Goal: Task Accomplishment & Management: Manage account settings

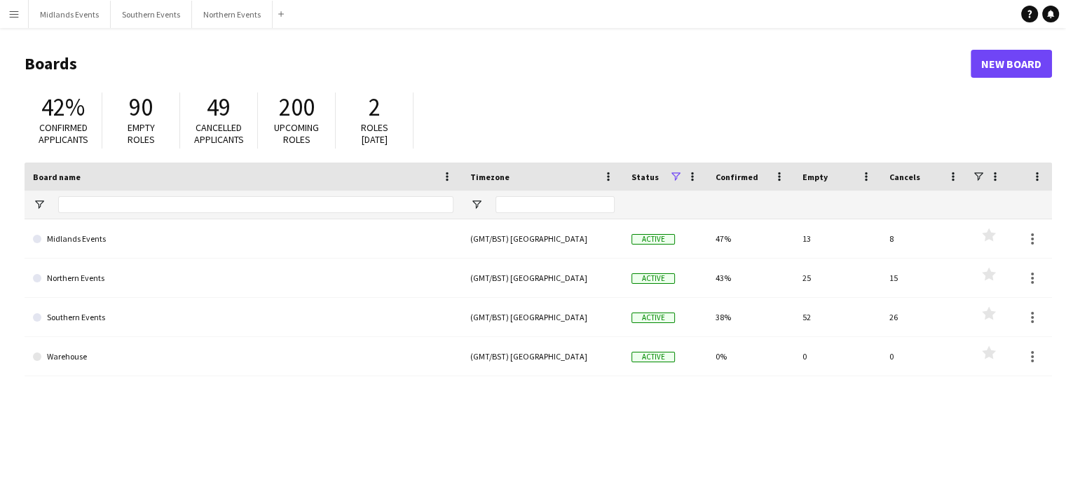
click at [15, 12] on app-icon "Menu" at bounding box center [13, 13] width 11 height 11
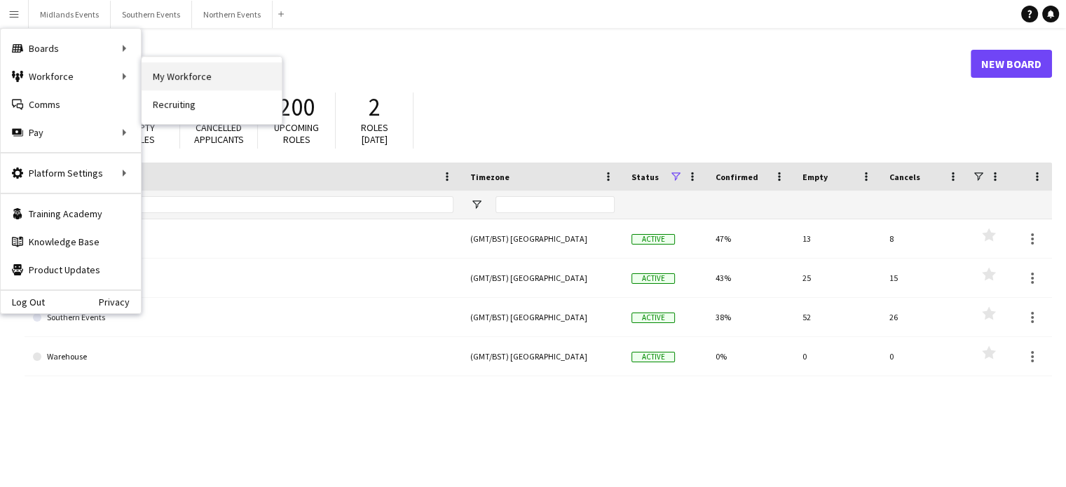
click at [179, 75] on link "My Workforce" at bounding box center [212, 76] width 140 height 28
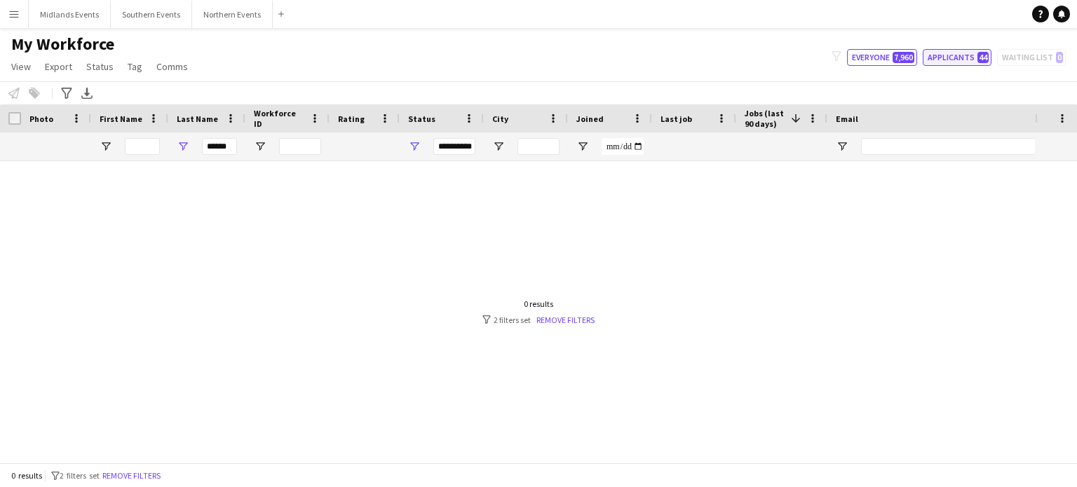
click at [951, 60] on button "Applicants 44" at bounding box center [956, 57] width 69 height 17
type input "**********"
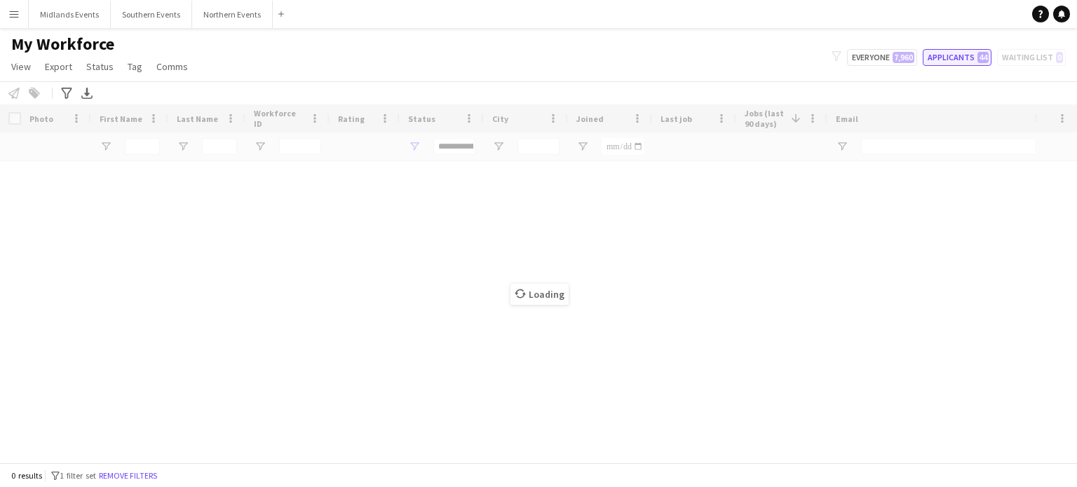
click at [951, 60] on button "Applicants 44" at bounding box center [956, 57] width 69 height 17
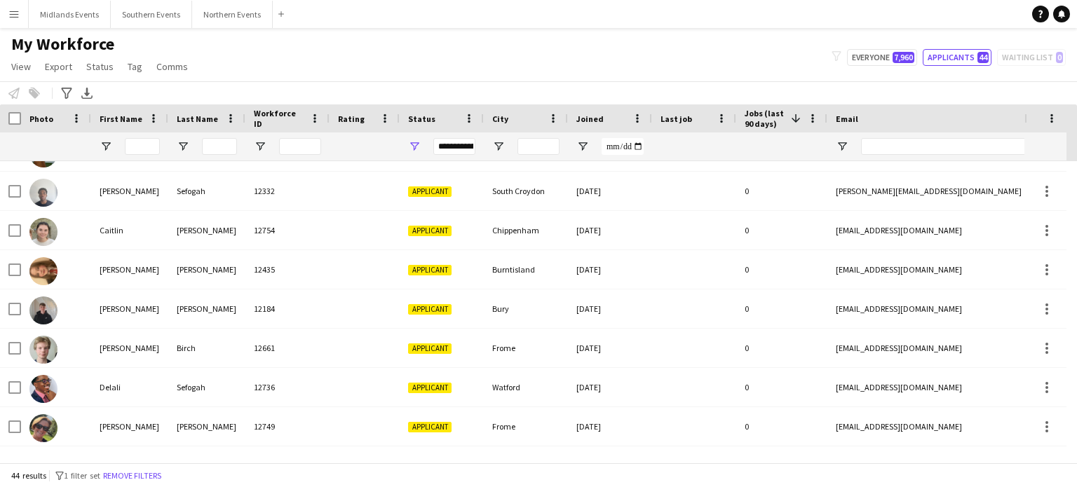
scroll to position [161, 0]
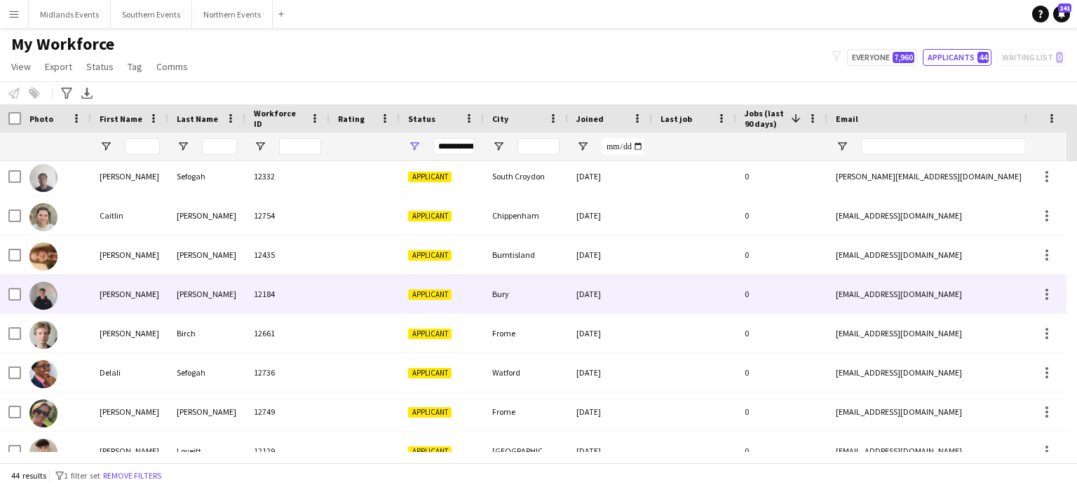
click at [192, 298] on div "Johnson" at bounding box center [206, 294] width 77 height 39
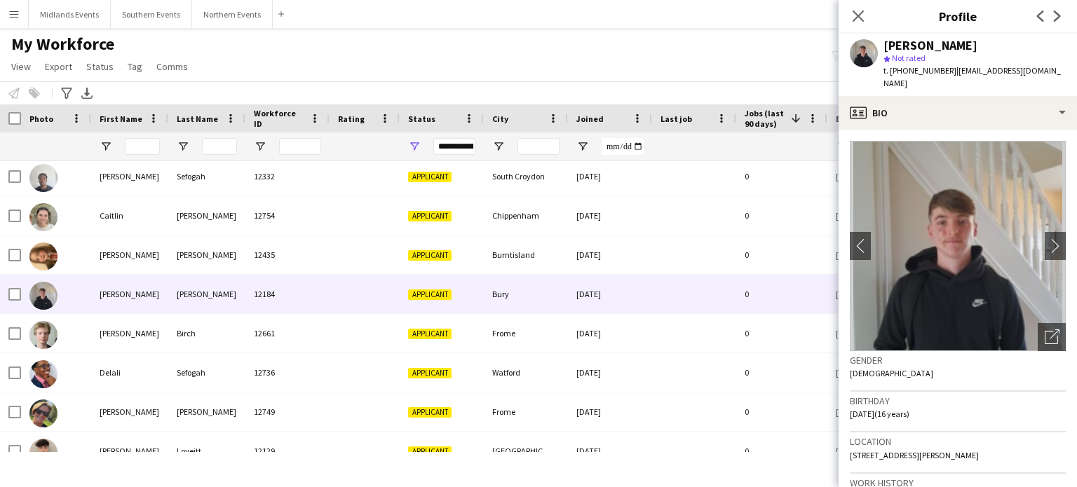
click at [744, 69] on div "My Workforce View Views Default view New view Update view Delete view Edit name…" at bounding box center [538, 58] width 1077 height 48
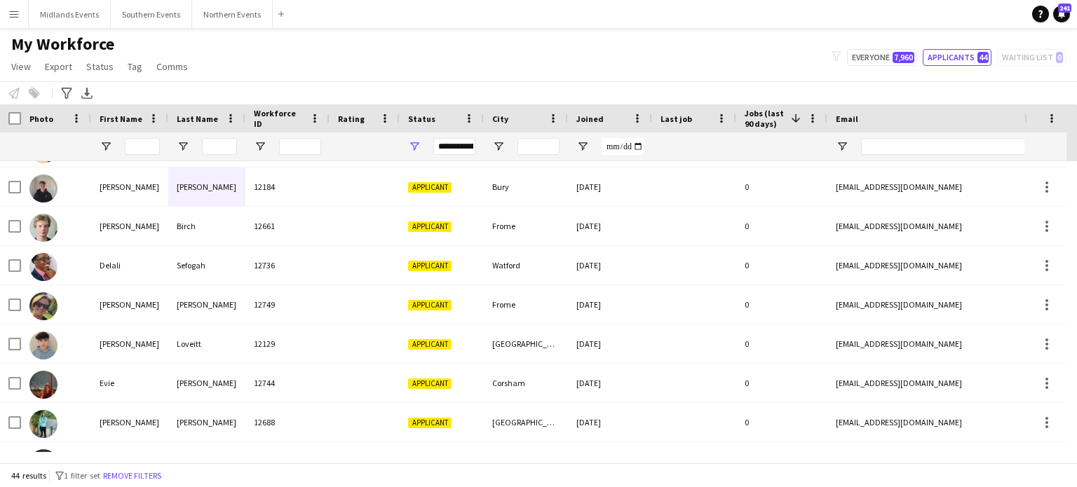
scroll to position [272, 0]
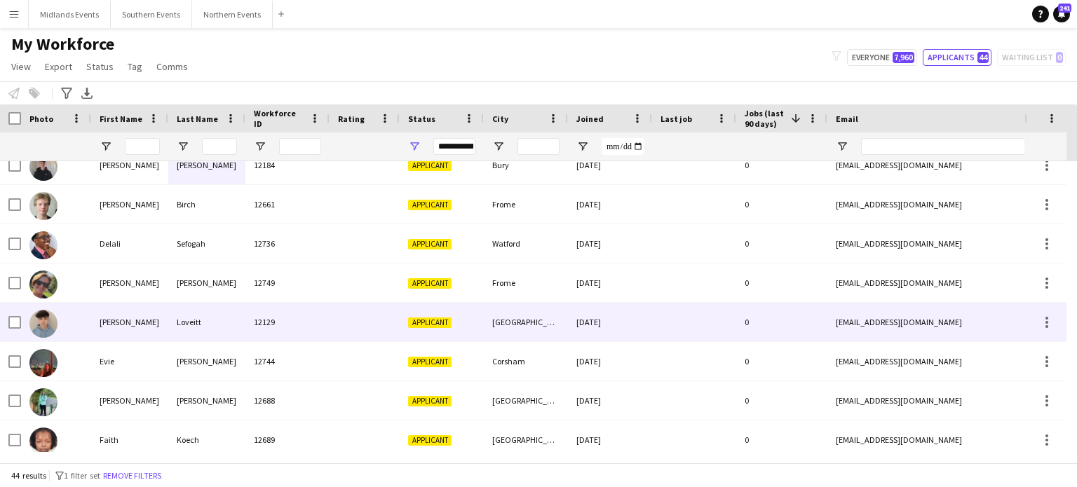
click at [107, 322] on div "Ethan" at bounding box center [129, 322] width 77 height 39
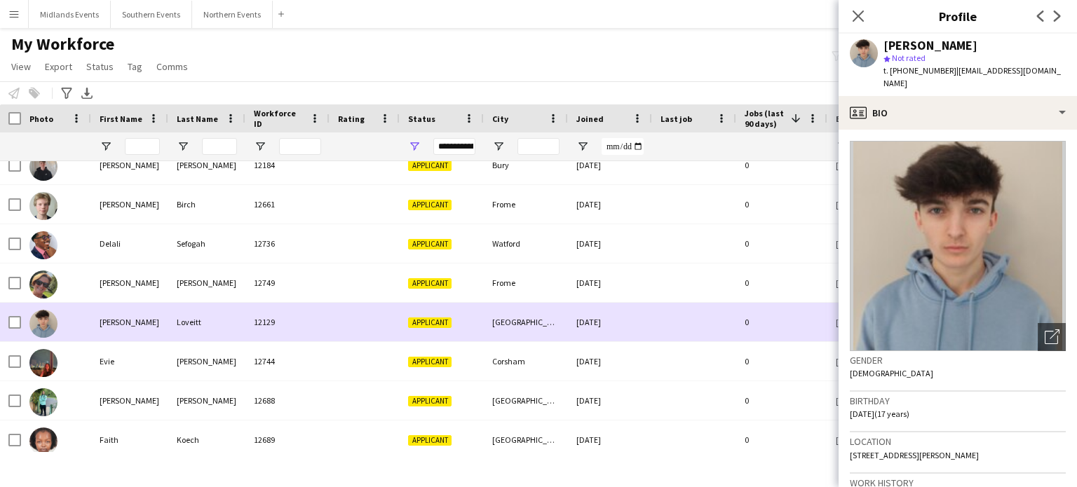
click at [107, 322] on div "Ethan" at bounding box center [129, 322] width 77 height 39
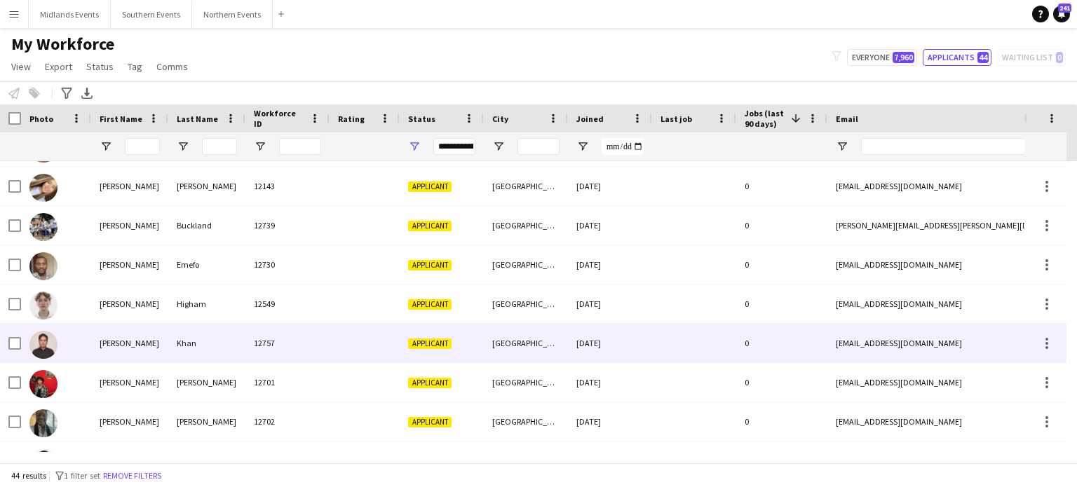
click at [107, 336] on div "Israr" at bounding box center [129, 343] width 77 height 39
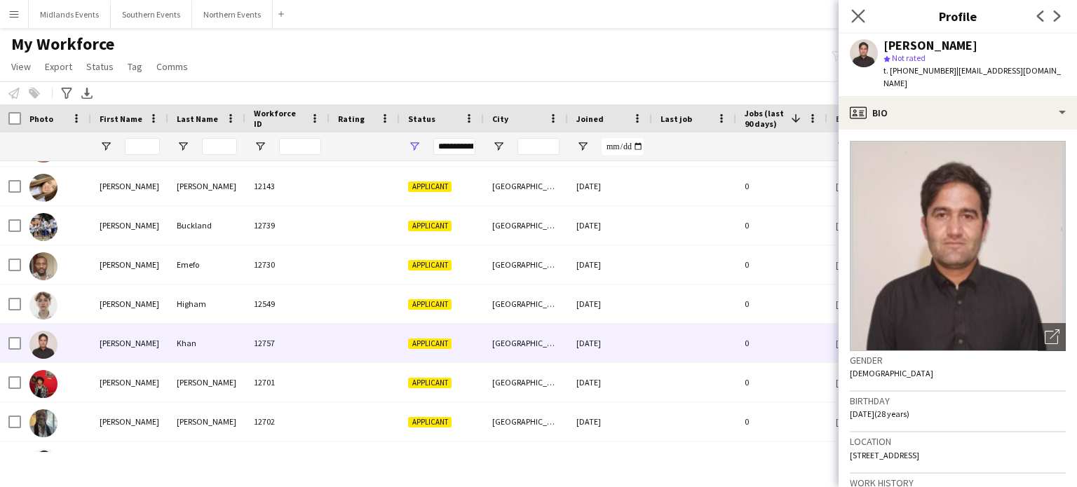
click at [855, 8] on app-icon "Close pop-in" at bounding box center [858, 16] width 20 height 20
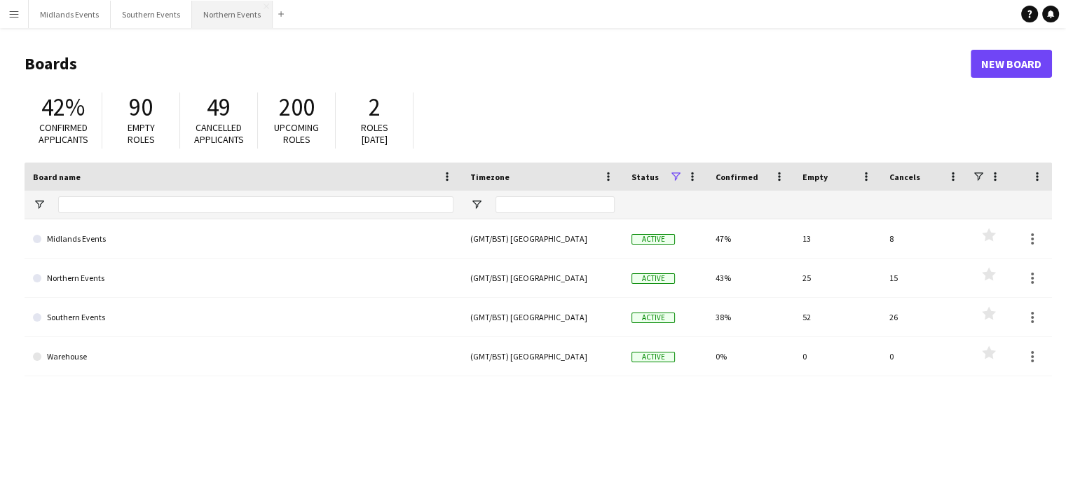
click at [208, 18] on button "Northern Events Close" at bounding box center [232, 14] width 81 height 27
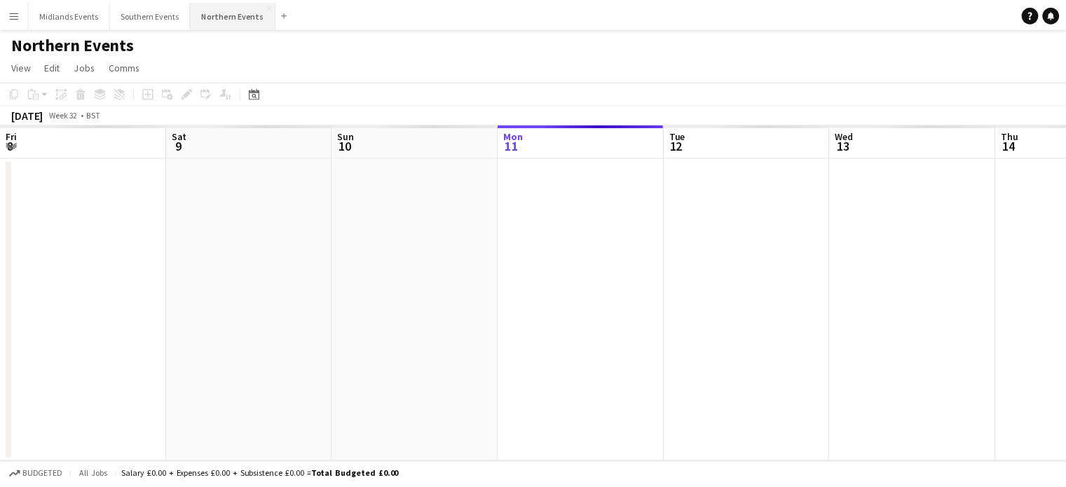
scroll to position [0, 335]
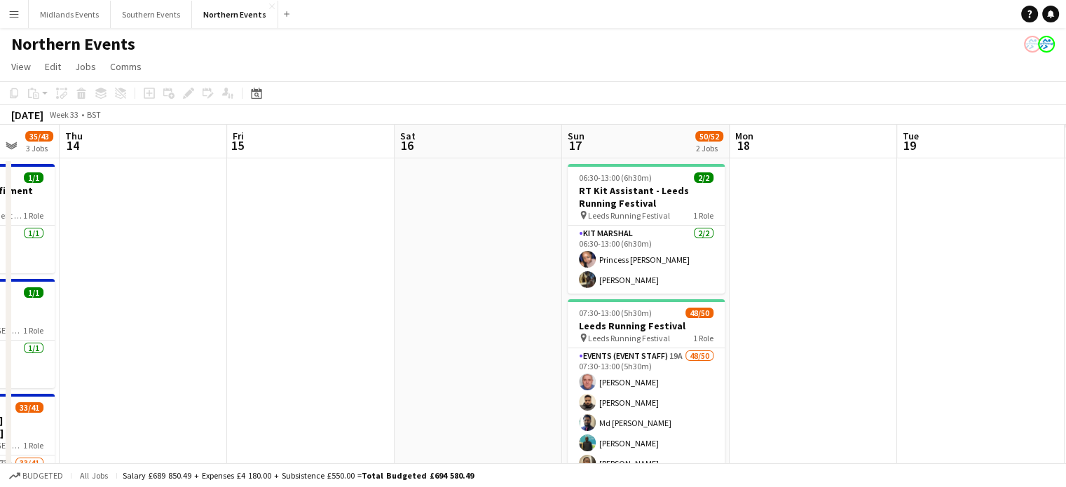
drag, startPoint x: 783, startPoint y: 219, endPoint x: 256, endPoint y: 191, distance: 527.8
click at [257, 190] on app-calendar-viewport "Sun 10 Mon 11 Tue 12 Wed 13 35/43 3 Jobs Thu 14 Fri 15 Sat 16 Sun 17 50/52 2 Jo…" at bounding box center [533, 443] width 1066 height 636
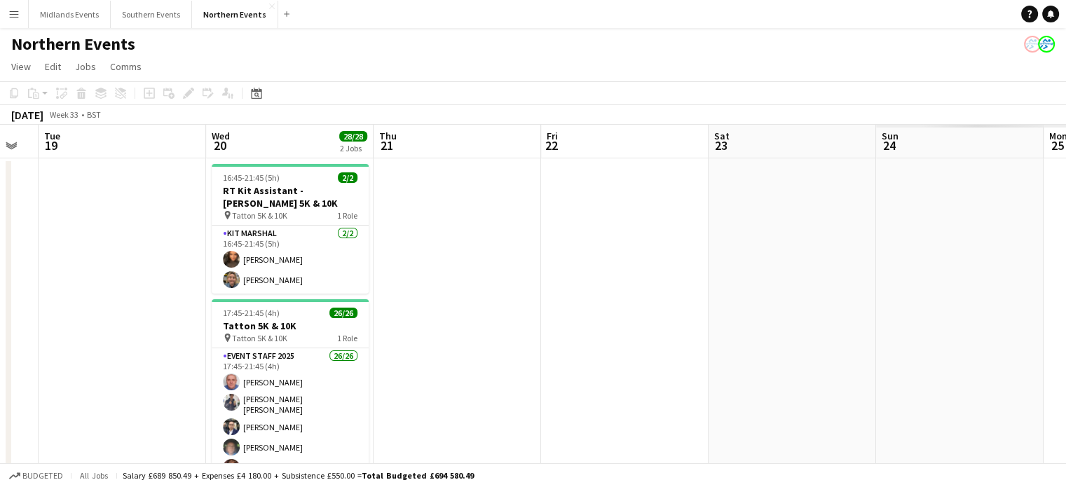
scroll to position [0, 524]
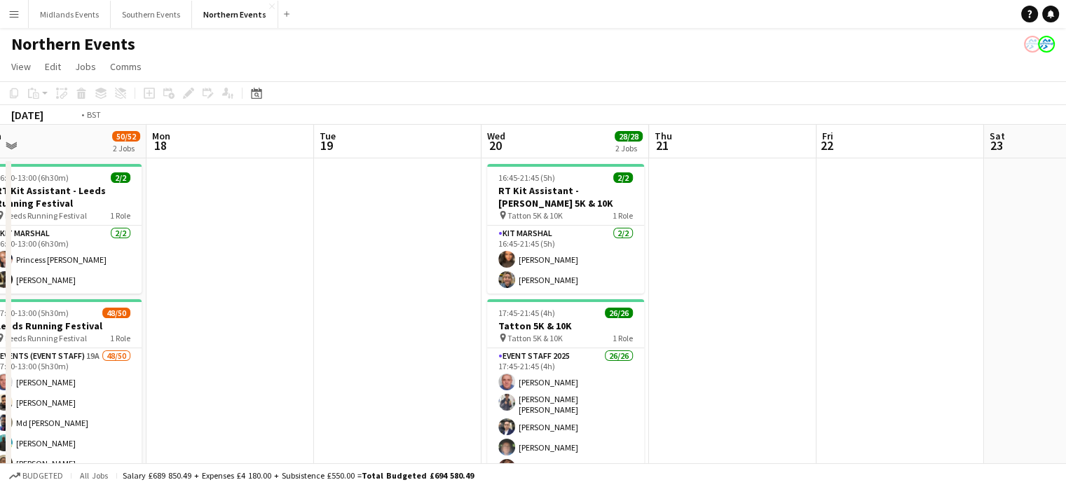
drag, startPoint x: 835, startPoint y: 232, endPoint x: 0, endPoint y: 137, distance: 840.8
click at [0, 137] on app-calendar-viewport "Thu 14 Fri 15 Sat 16 Sun 17 50/52 2 Jobs Mon 18 Tue 19 Wed 20 28/28 2 Jobs Thu …" at bounding box center [533, 443] width 1066 height 636
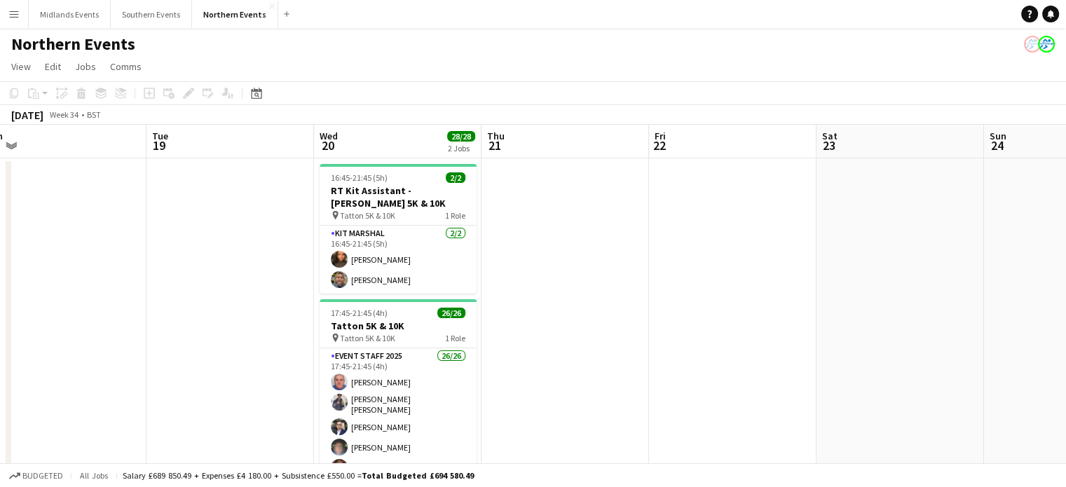
drag, startPoint x: 205, startPoint y: 168, endPoint x: 125, endPoint y: 167, distance: 79.9
click at [125, 167] on app-calendar-viewport "Fri 15 Sat 16 Sun 17 50/52 2 Jobs Mon 18 Tue 19 Wed 20 28/28 2 Jobs Thu 21 Fri …" at bounding box center [533, 443] width 1066 height 636
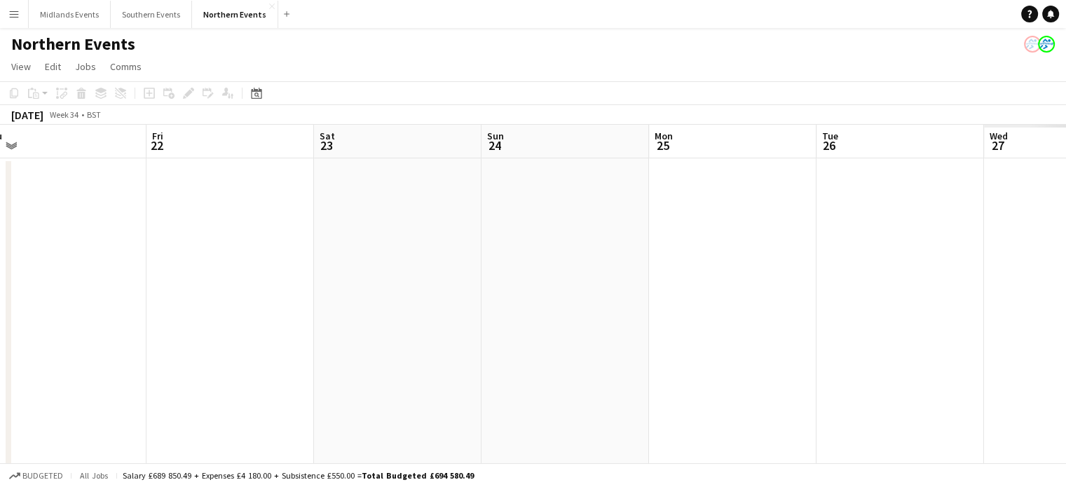
scroll to position [0, 423]
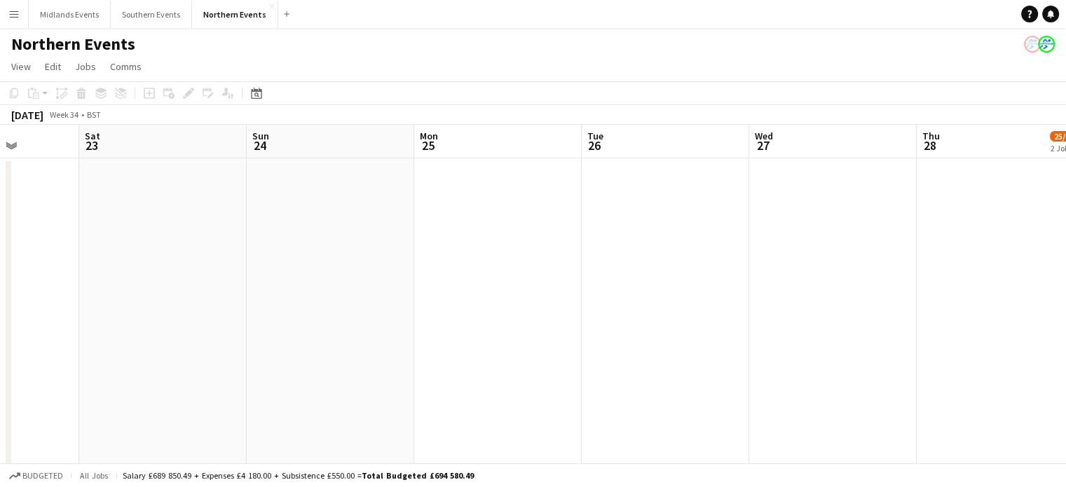
drag, startPoint x: 584, startPoint y: 228, endPoint x: 547, endPoint y: 191, distance: 52.5
click at [326, 197] on app-calendar-viewport "Wed 20 28/28 2 Jobs Thu 21 Fri 22 Sat 23 Sun 24 Mon 25 Tue 26 Wed 27 Thu 28 25/…" at bounding box center [533, 443] width 1066 height 636
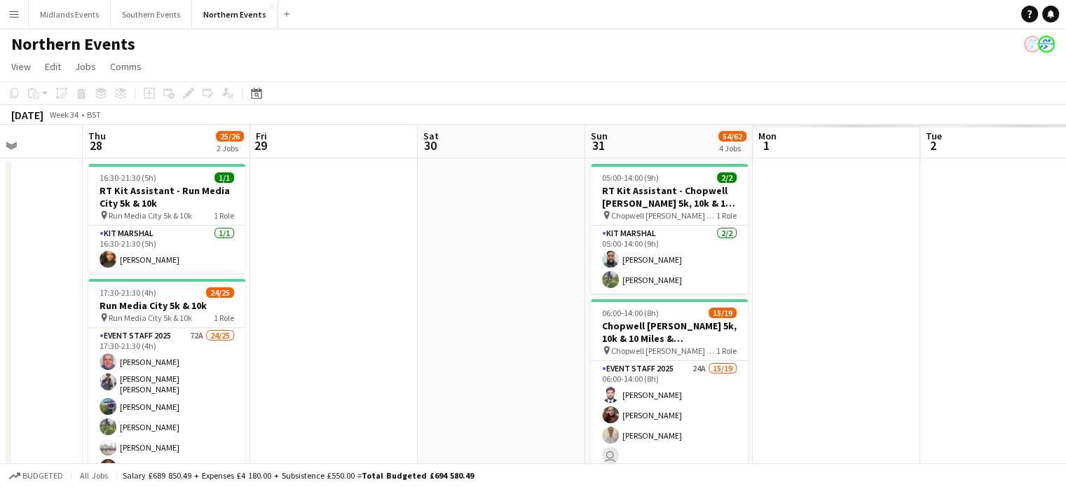
drag, startPoint x: 753, startPoint y: 252, endPoint x: 687, endPoint y: 243, distance: 66.5
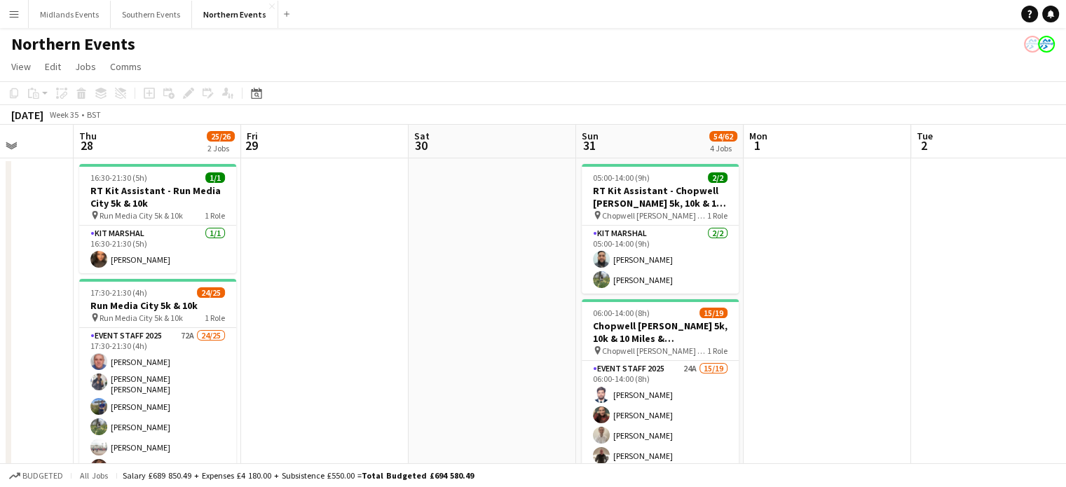
drag, startPoint x: 967, startPoint y: 308, endPoint x: 758, endPoint y: 282, distance: 210.4
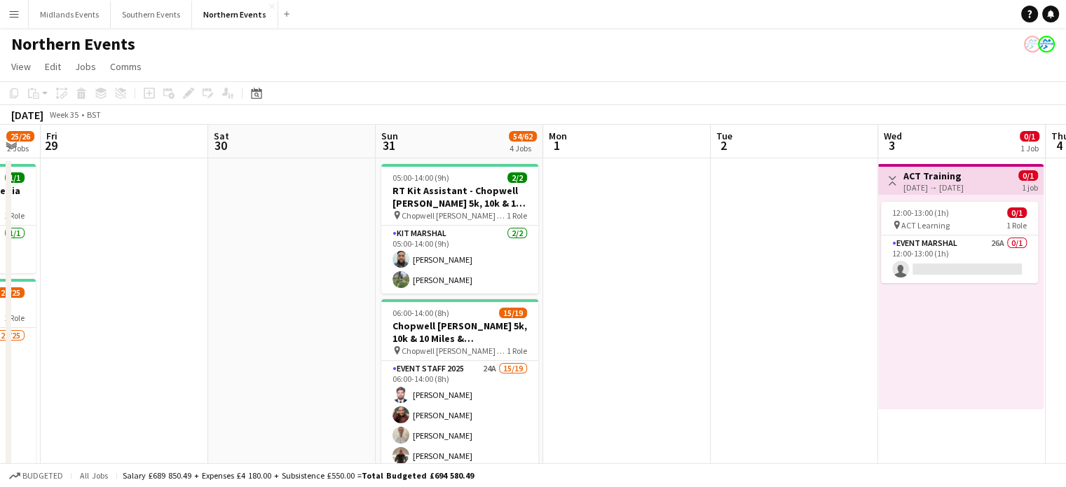
drag, startPoint x: 899, startPoint y: 322, endPoint x: 551, endPoint y: 288, distance: 349.9
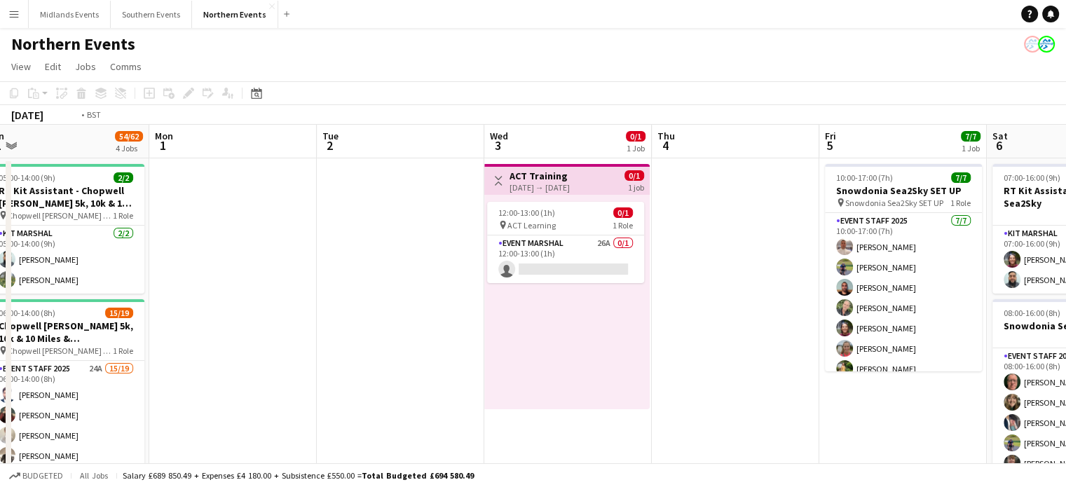
drag, startPoint x: 732, startPoint y: 336, endPoint x: 500, endPoint y: 322, distance: 233.1
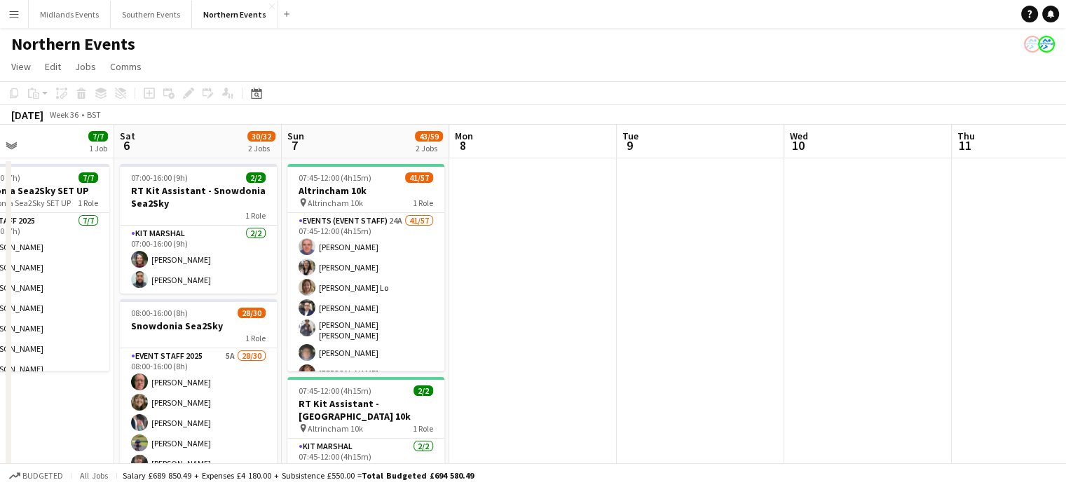
drag, startPoint x: 981, startPoint y: 403, endPoint x: 765, endPoint y: 360, distance: 220.1
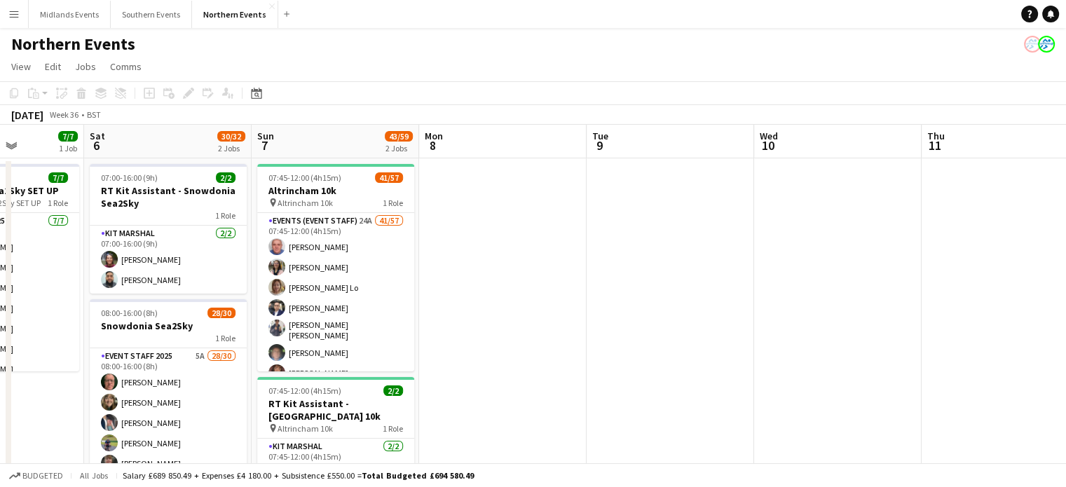
drag, startPoint x: 942, startPoint y: 336, endPoint x: 500, endPoint y: 257, distance: 448.5
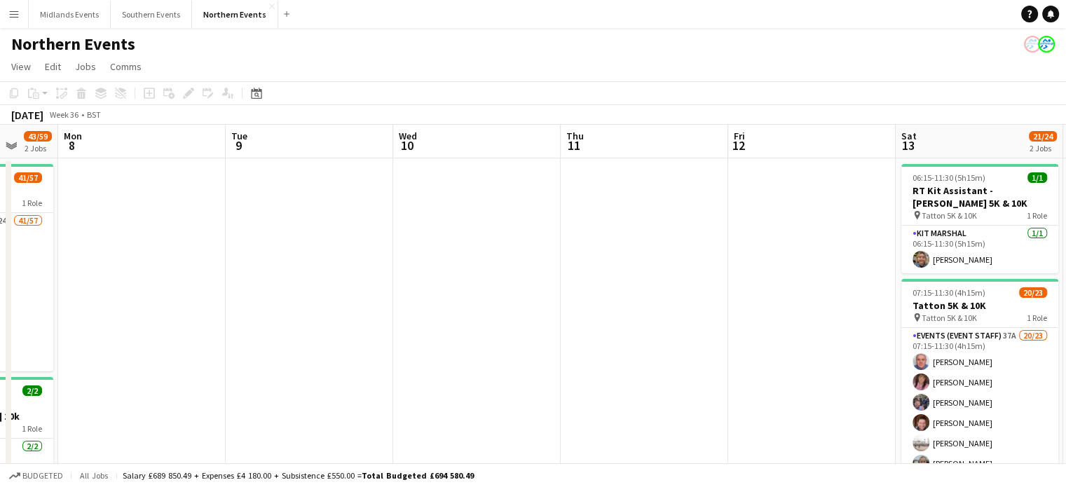
drag, startPoint x: 779, startPoint y: 304, endPoint x: 493, endPoint y: 280, distance: 287.7
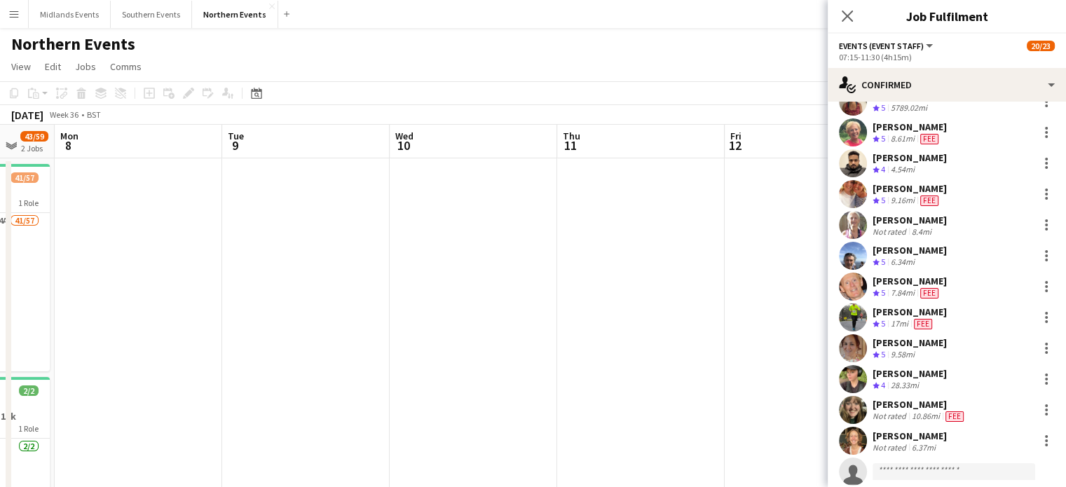
scroll to position [296, 0]
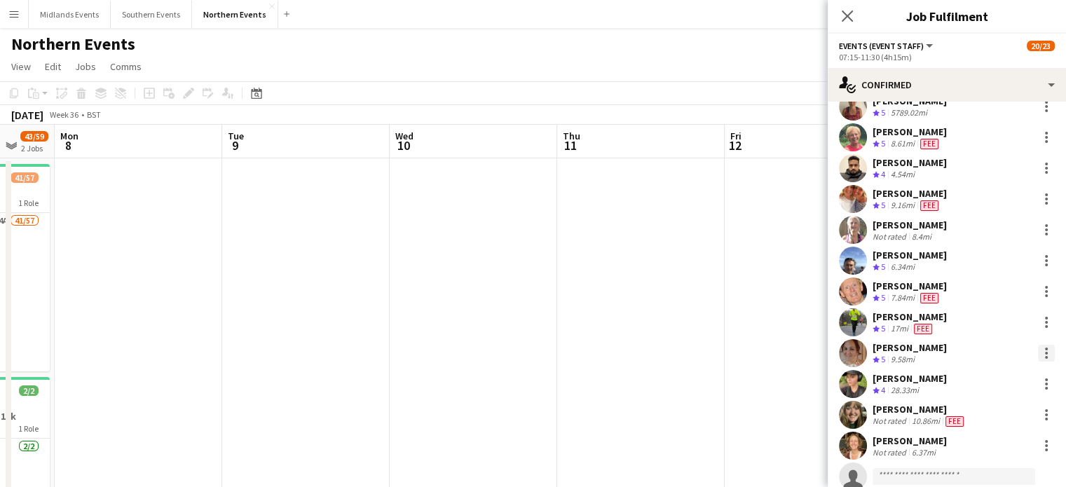
click at [1045, 352] on div at bounding box center [1046, 353] width 3 height 3
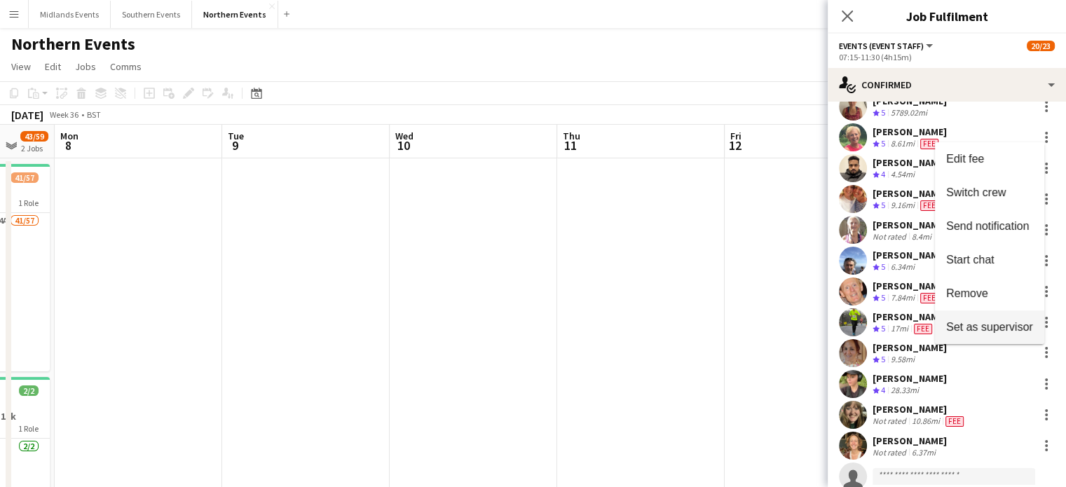
click at [1011, 321] on span "Set as supervisor" at bounding box center [989, 326] width 87 height 12
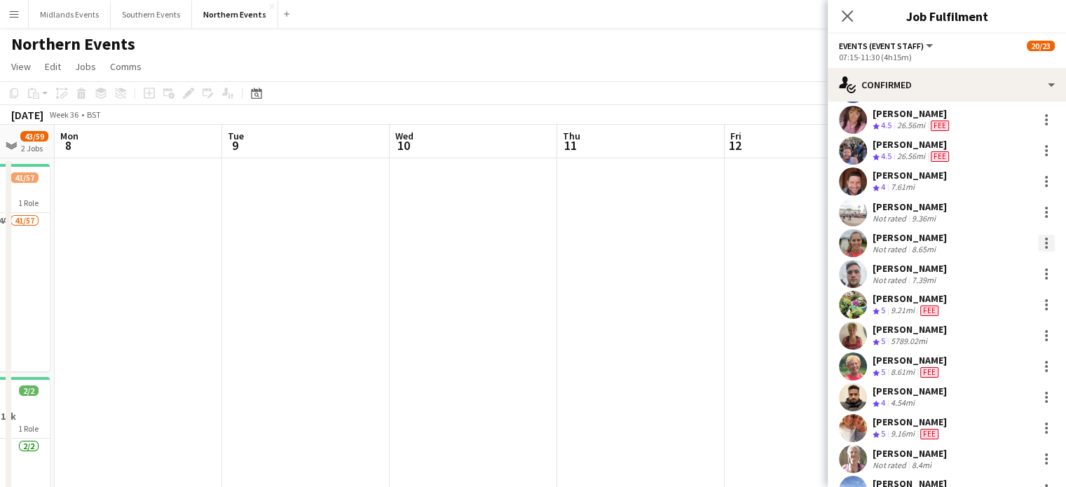
scroll to position [137, 0]
click at [1038, 185] on div at bounding box center [1046, 183] width 17 height 17
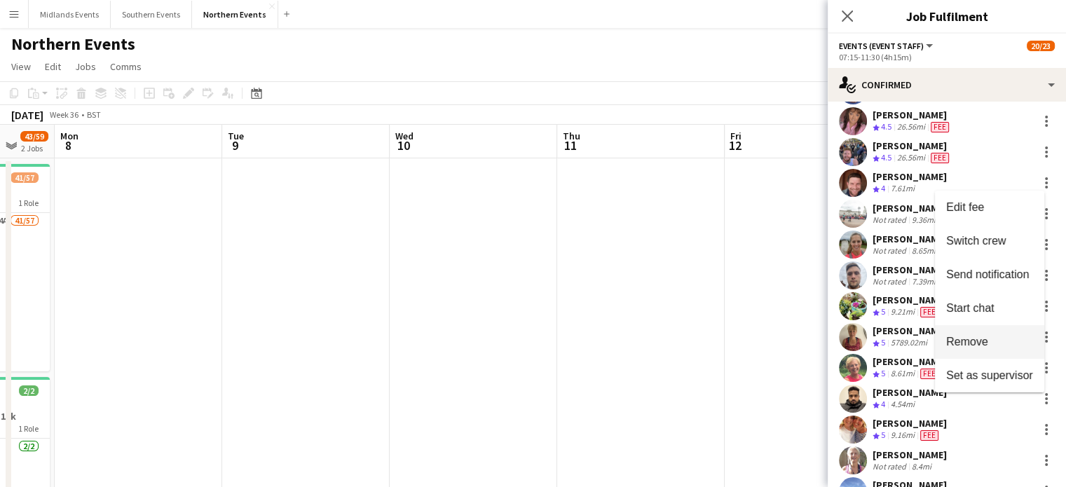
click at [973, 340] on span "Remove" at bounding box center [967, 342] width 42 height 12
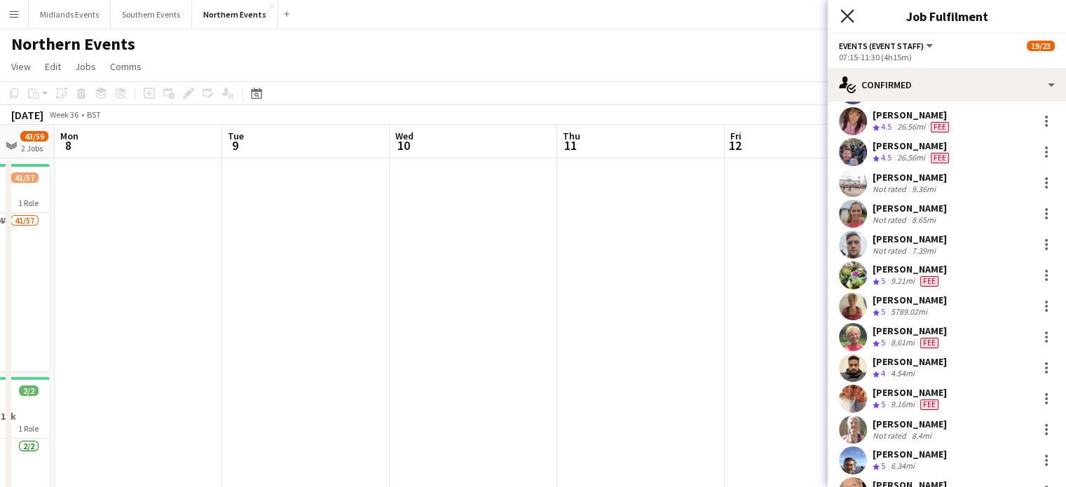
click at [850, 18] on icon "Close pop-in" at bounding box center [846, 15] width 13 height 13
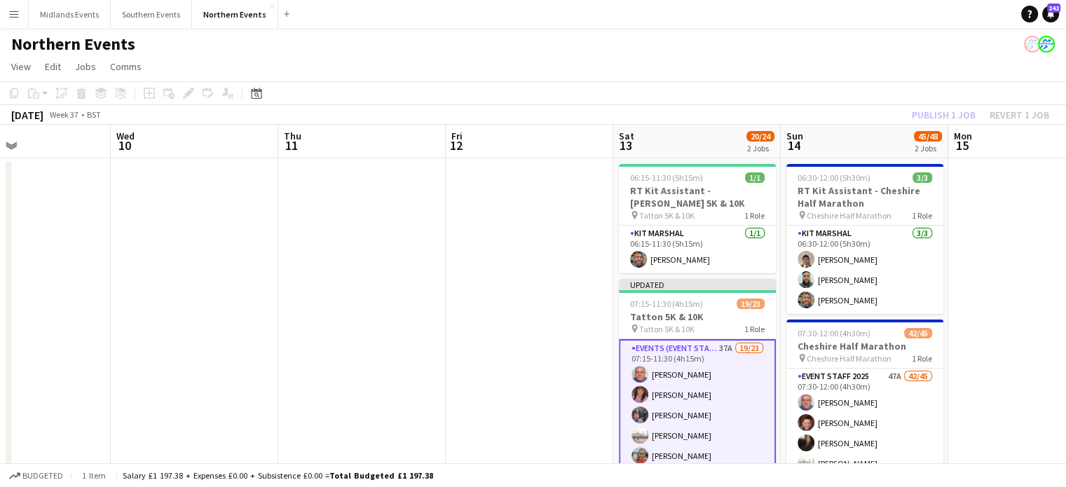
drag, startPoint x: 798, startPoint y: 182, endPoint x: 519, endPoint y: 186, distance: 279.0
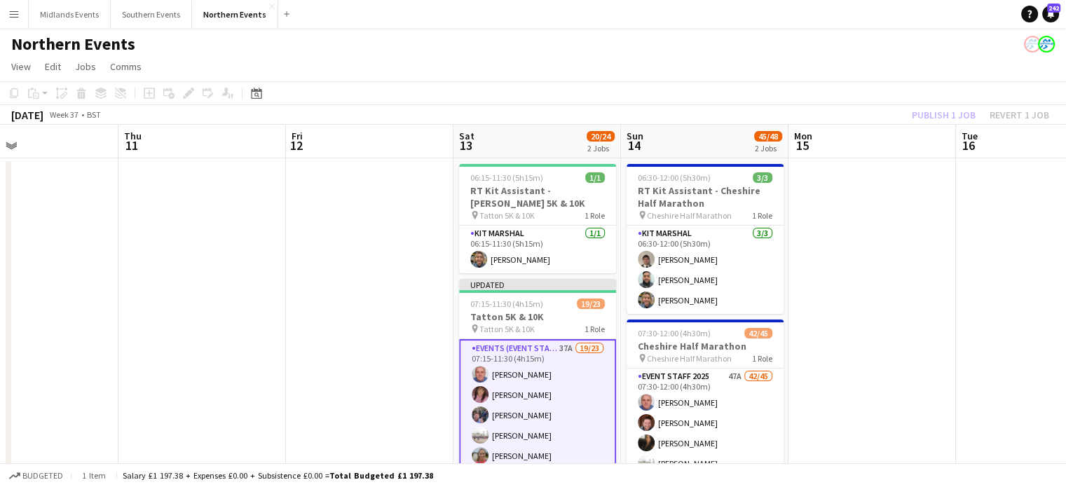
scroll to position [0, 575]
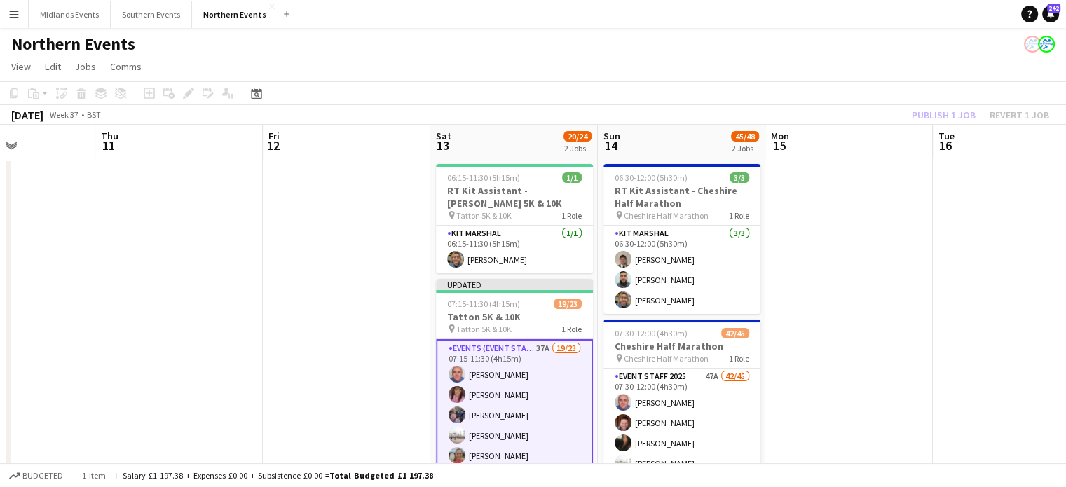
drag, startPoint x: 1046, startPoint y: 291, endPoint x: 863, endPoint y: 278, distance: 183.4
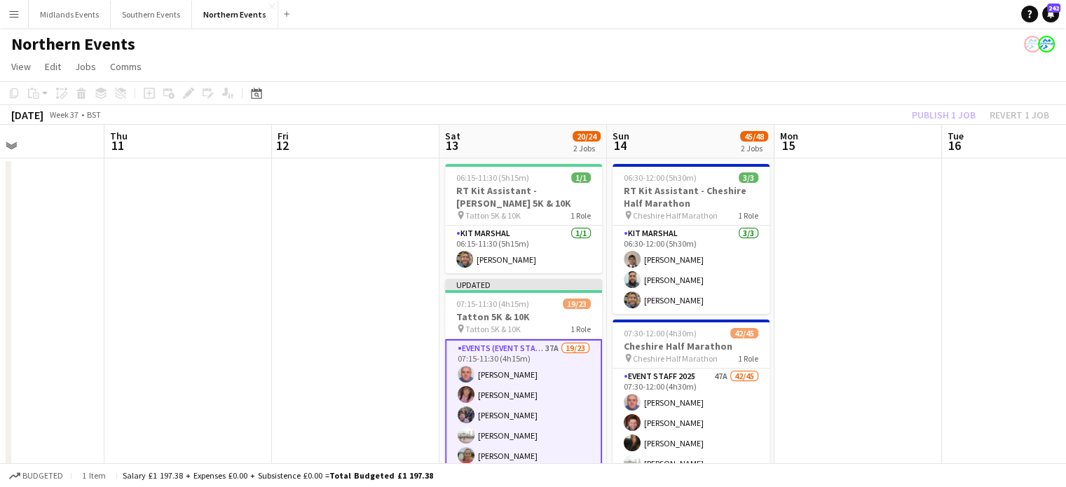
drag, startPoint x: 913, startPoint y: 308, endPoint x: 465, endPoint y: 323, distance: 448.1
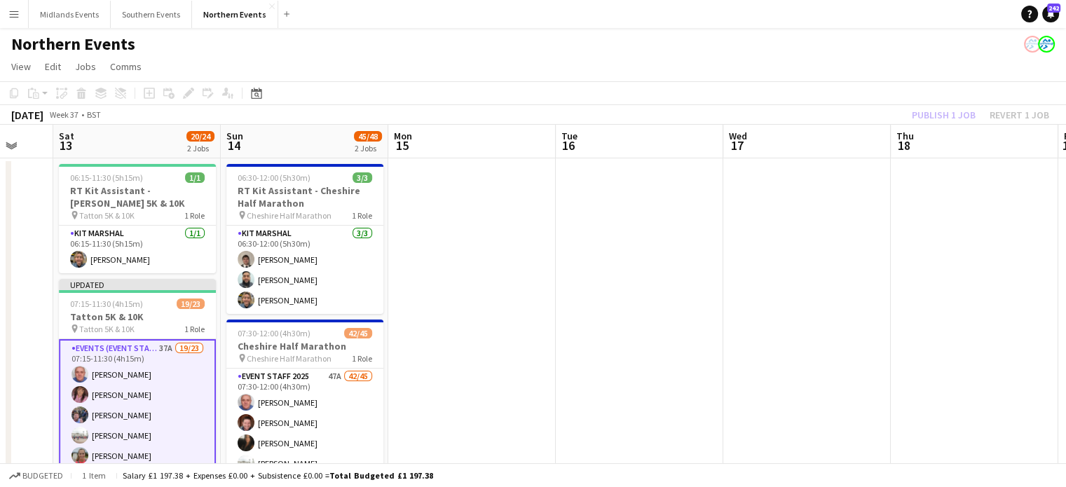
drag, startPoint x: 804, startPoint y: 360, endPoint x: 540, endPoint y: 352, distance: 263.7
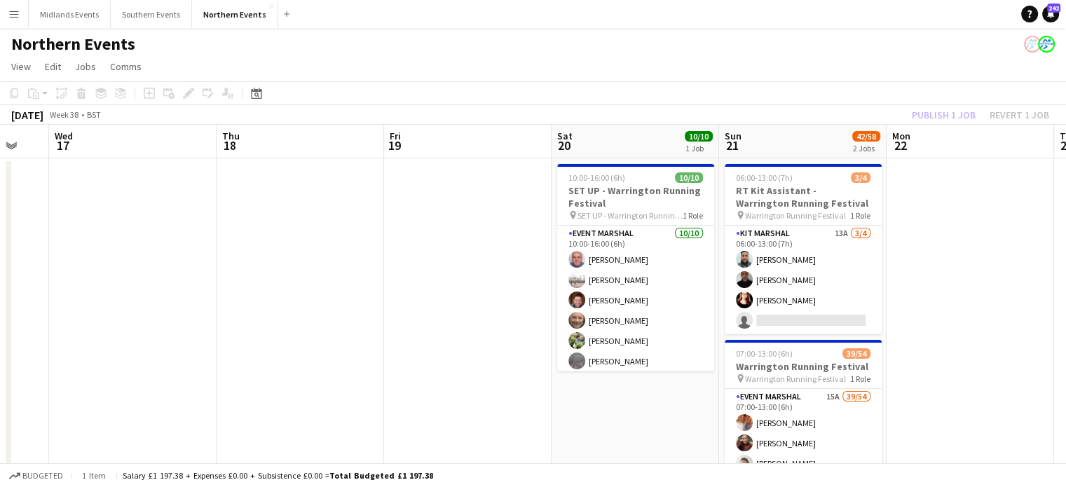
drag, startPoint x: 875, startPoint y: 398, endPoint x: 535, endPoint y: 397, distance: 339.2
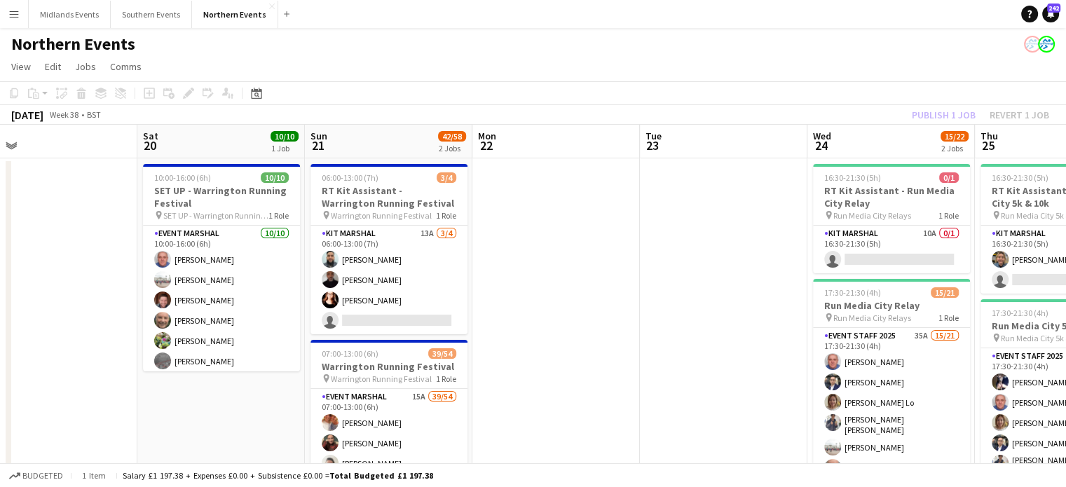
drag, startPoint x: 835, startPoint y: 396, endPoint x: 451, endPoint y: 378, distance: 384.5
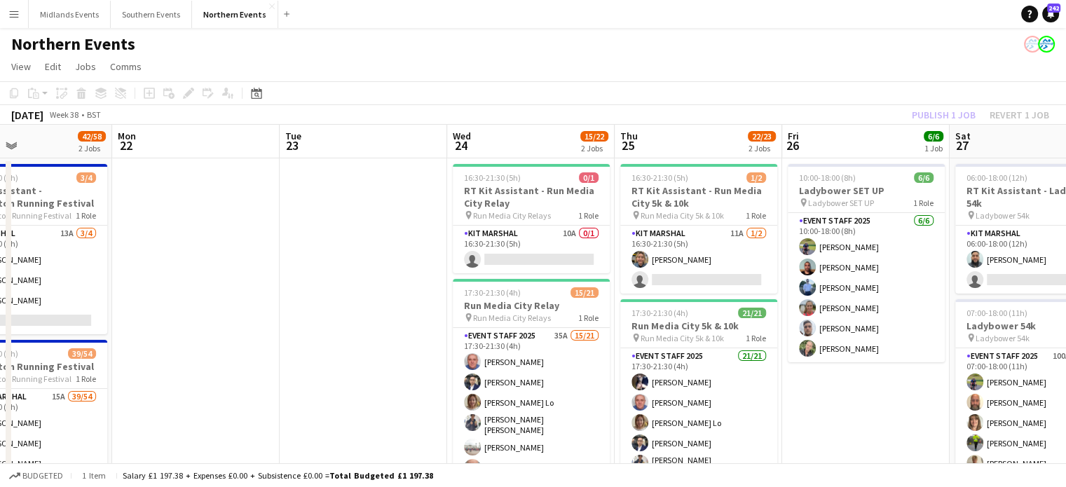
drag, startPoint x: 801, startPoint y: 383, endPoint x: 439, endPoint y: 375, distance: 361.7
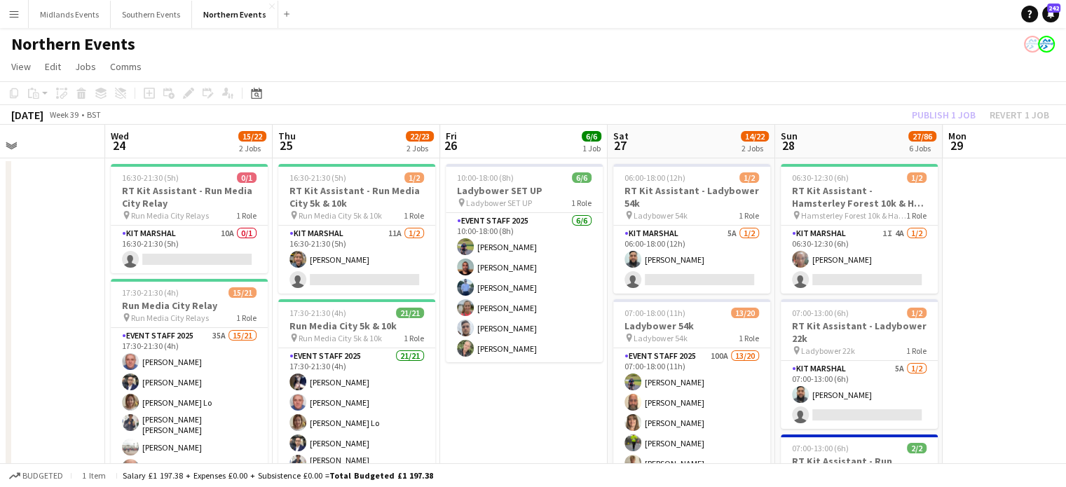
drag, startPoint x: 887, startPoint y: 378, endPoint x: 608, endPoint y: 353, distance: 280.1
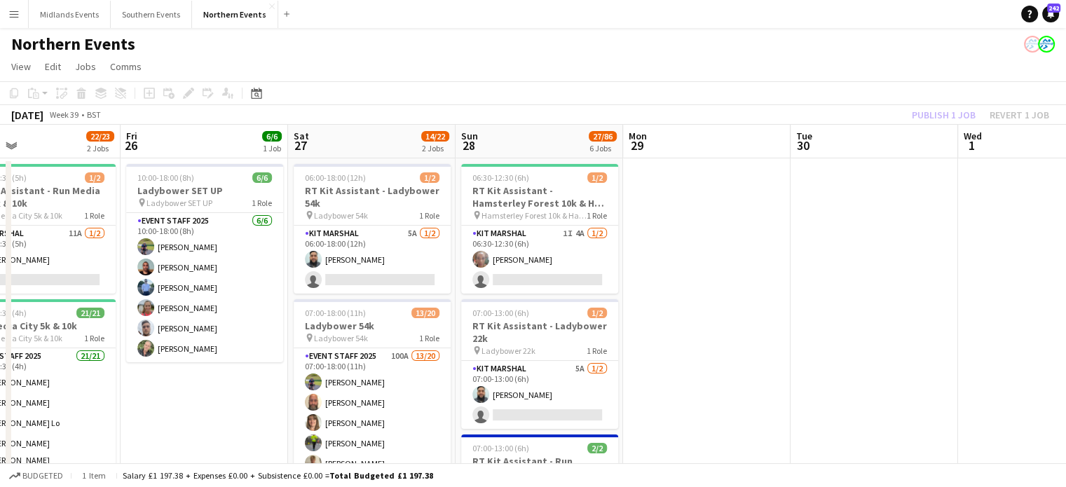
drag, startPoint x: 612, startPoint y: 353, endPoint x: 543, endPoint y: 364, distance: 69.5
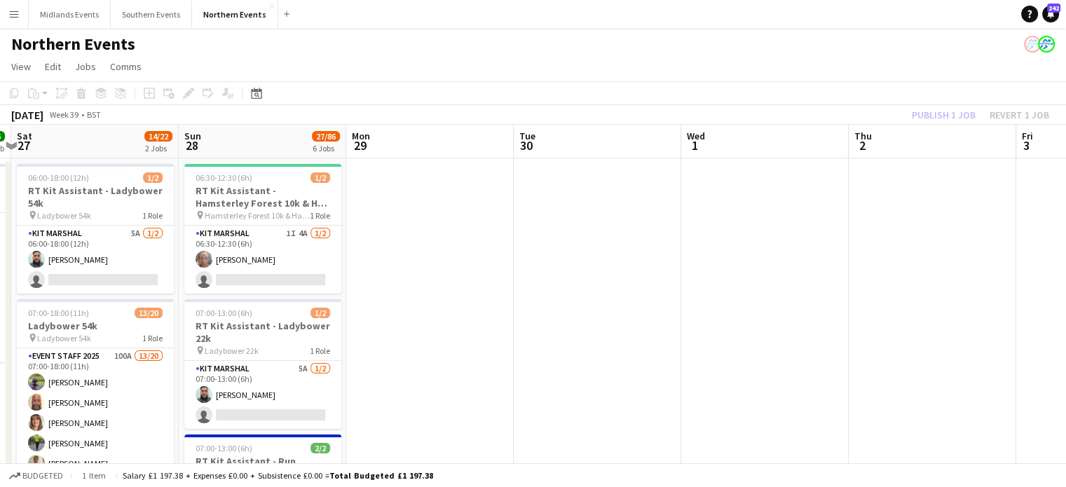
drag, startPoint x: 700, startPoint y: 361, endPoint x: 420, endPoint y: 339, distance: 281.2
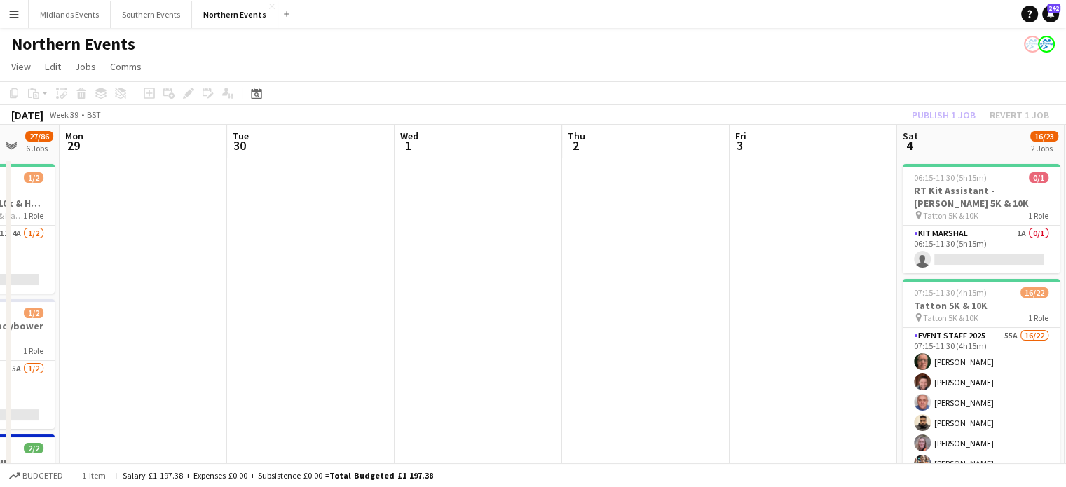
drag, startPoint x: 704, startPoint y: 343, endPoint x: 463, endPoint y: 330, distance: 241.4
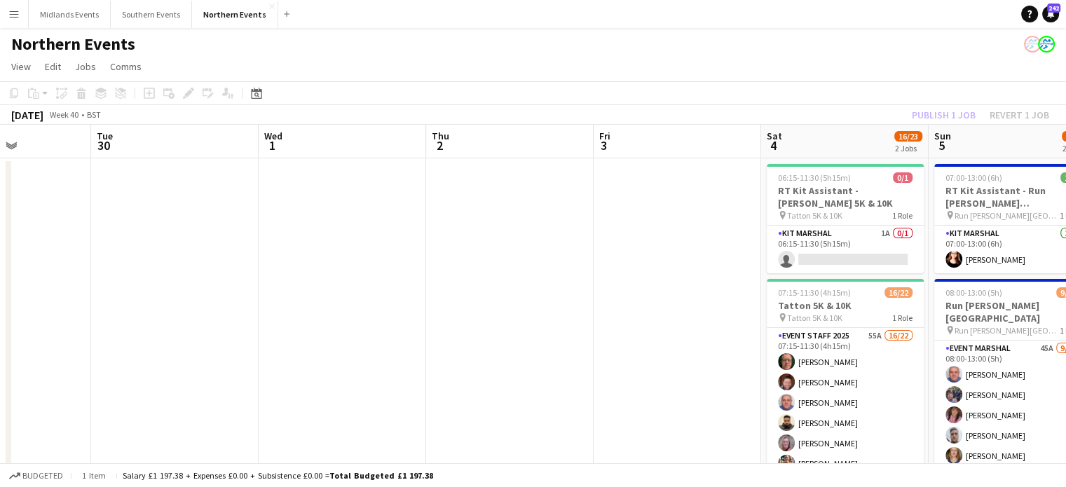
drag, startPoint x: 481, startPoint y: 331, endPoint x: 294, endPoint y: 315, distance: 187.8
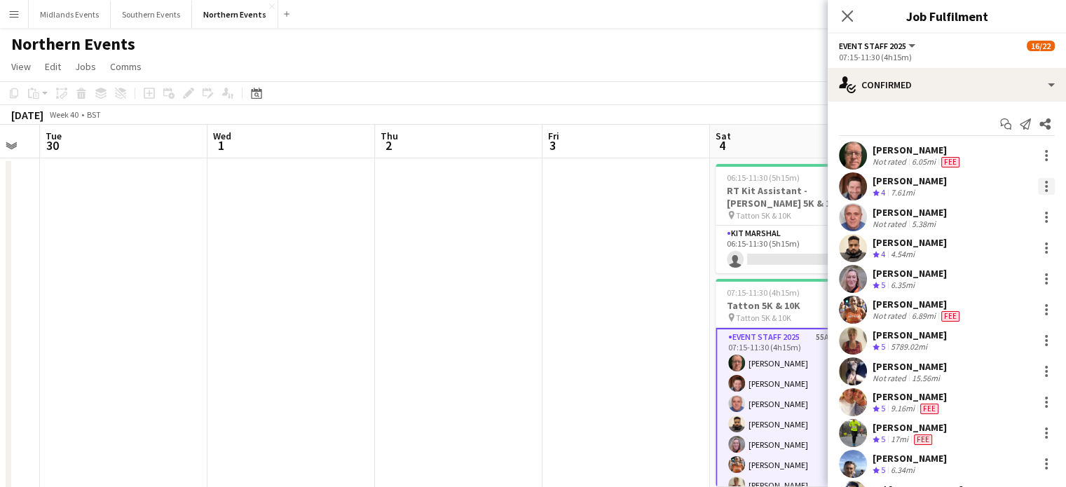
click at [1039, 184] on div at bounding box center [1046, 186] width 17 height 17
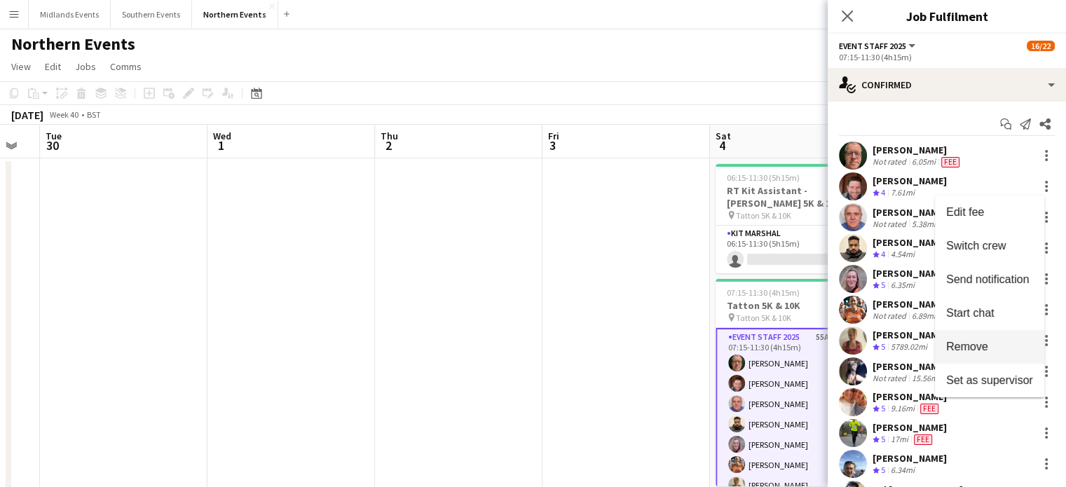
click at [973, 341] on span "Remove" at bounding box center [967, 347] width 42 height 12
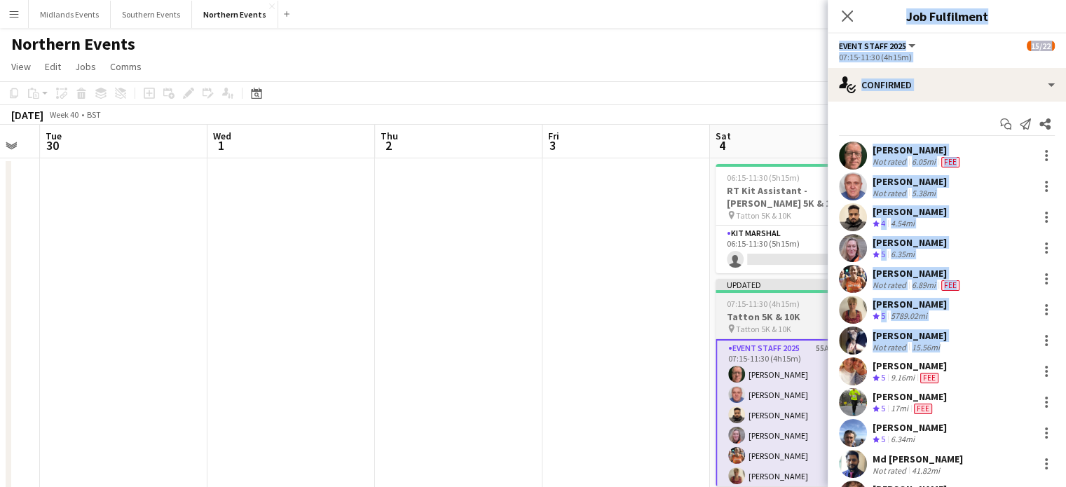
drag, startPoint x: 990, startPoint y: 350, endPoint x: 715, endPoint y: 333, distance: 275.3
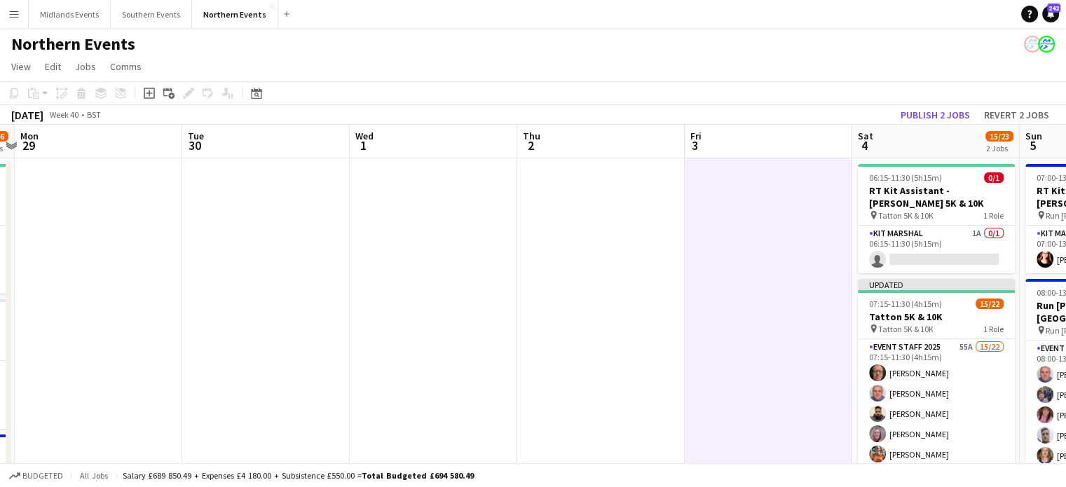
drag, startPoint x: 430, startPoint y: 341, endPoint x: 603, endPoint y: 364, distance: 175.3
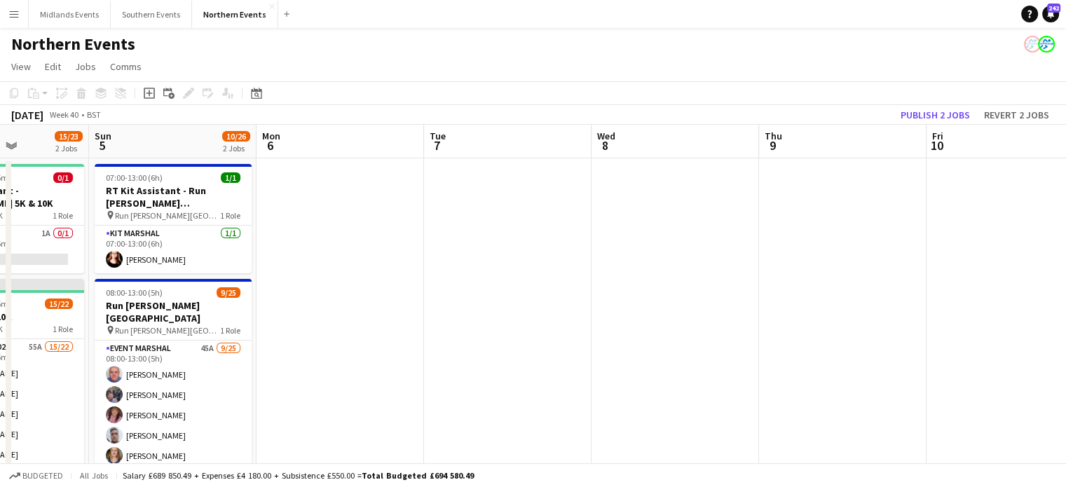
drag, startPoint x: 568, startPoint y: 364, endPoint x: 241, endPoint y: 352, distance: 327.5
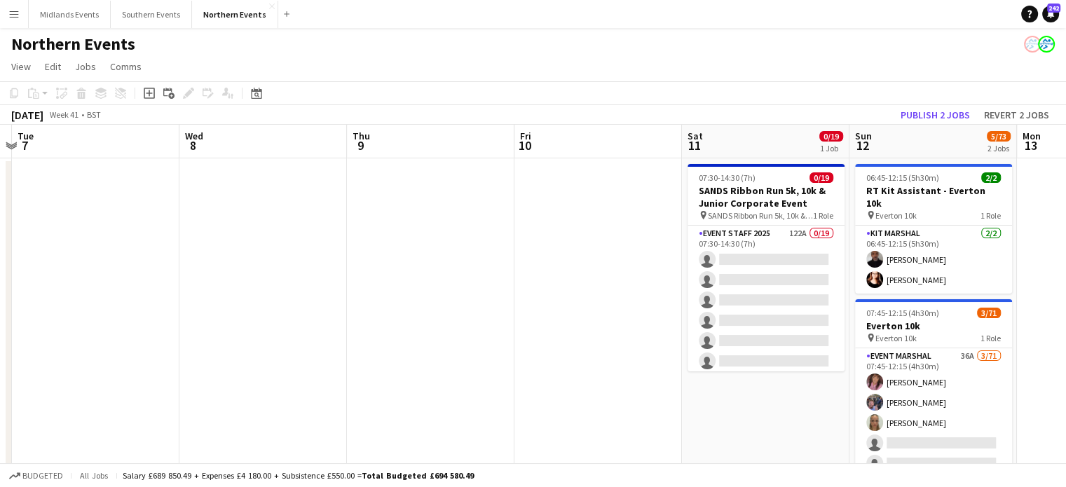
drag, startPoint x: 678, startPoint y: 394, endPoint x: 317, endPoint y: 388, distance: 361.7
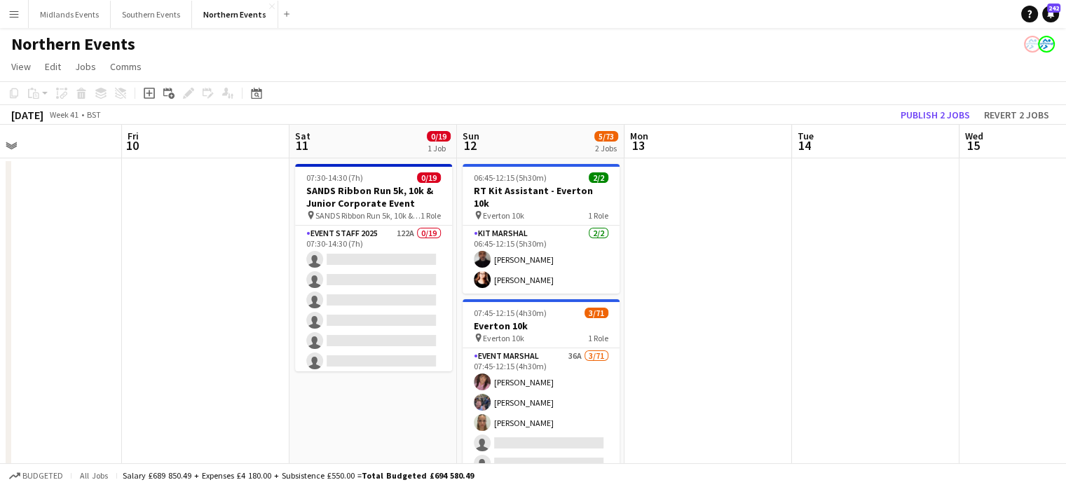
drag, startPoint x: 716, startPoint y: 421, endPoint x: 323, endPoint y: 397, distance: 393.2
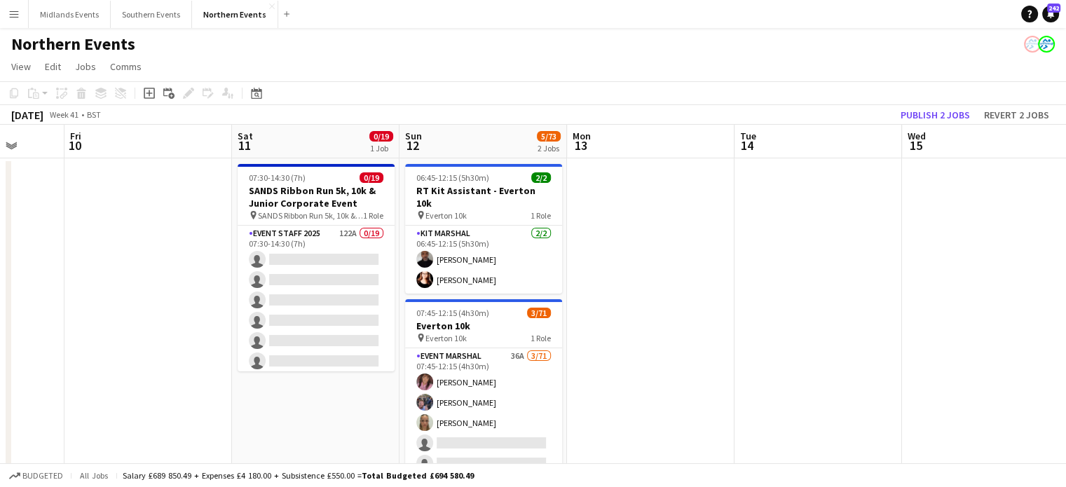
drag, startPoint x: 767, startPoint y: 444, endPoint x: 387, endPoint y: 403, distance: 382.7
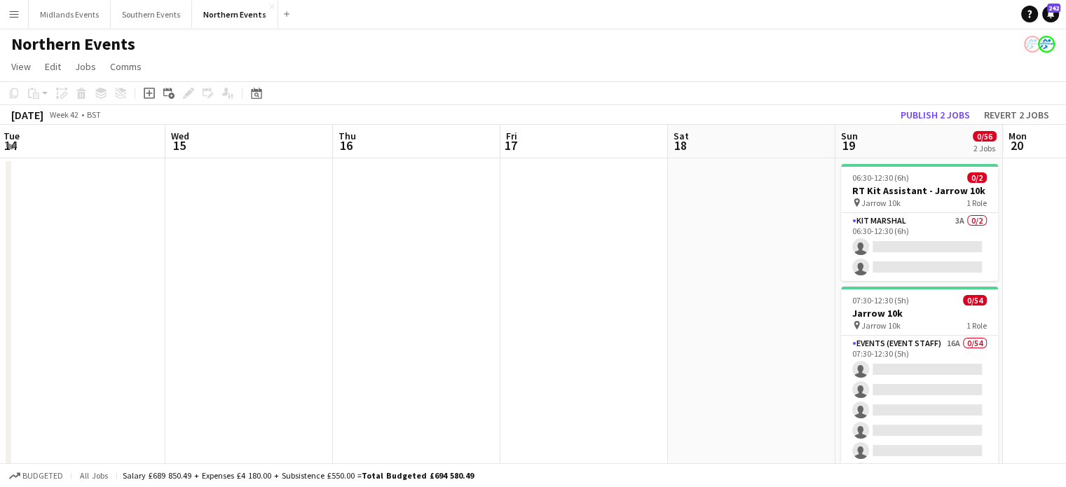
drag, startPoint x: 608, startPoint y: 431, endPoint x: 186, endPoint y: 395, distance: 422.8
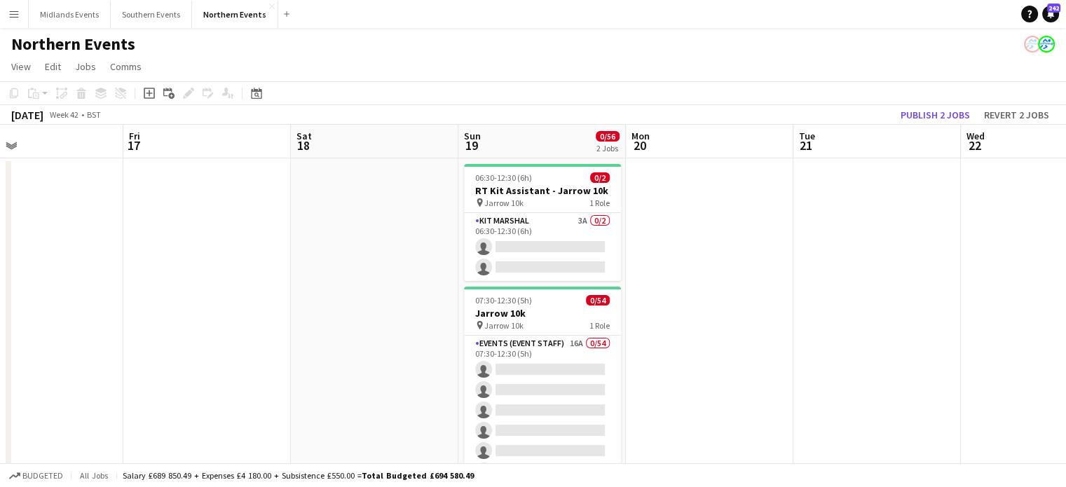
drag
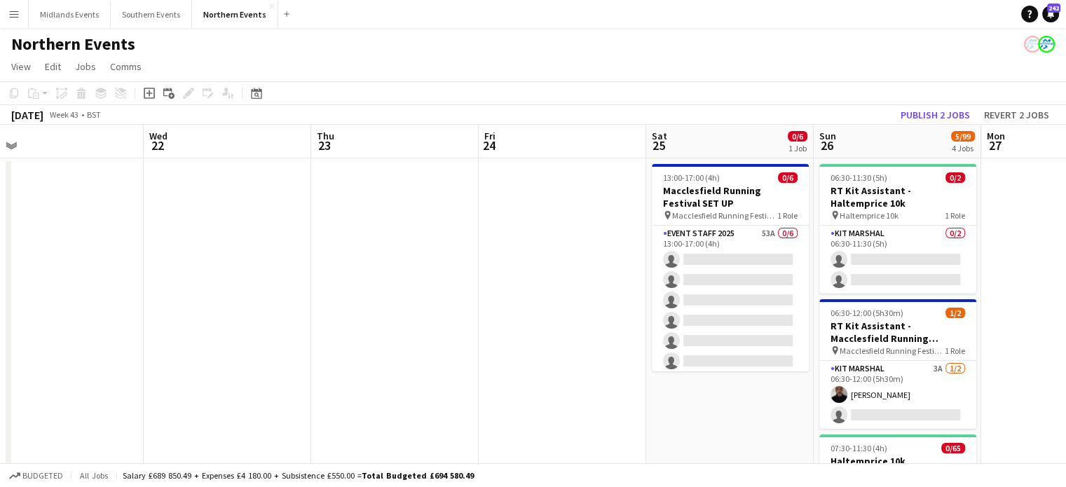
scroll to position [0, 421]
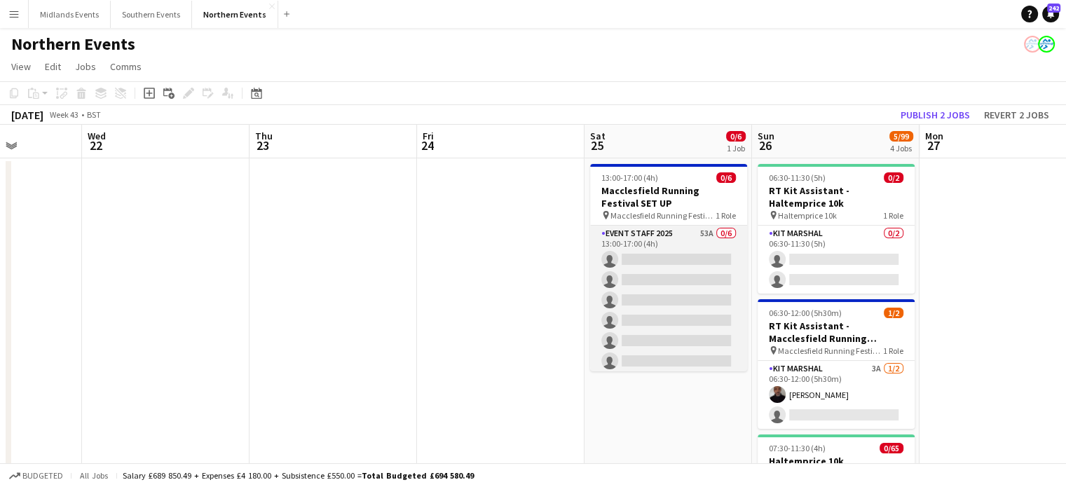
click at [696, 314] on app-card-role "Event Staff 2025 53A 0/6 13:00-17:00 (4h) single-neutral-actions single-neutral…" at bounding box center [668, 300] width 157 height 149
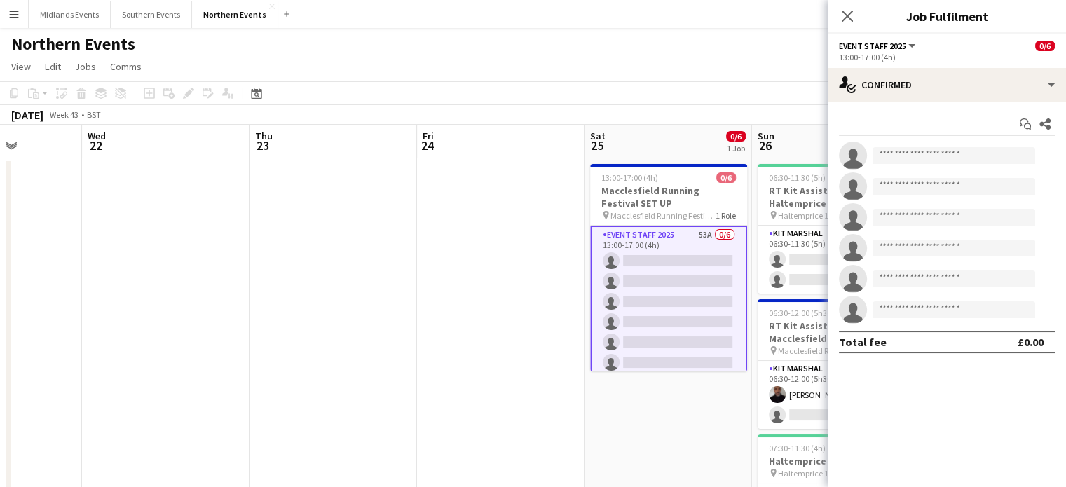
click at [696, 314] on app-card-role "Event Staff 2025 53A 0/6 13:00-17:00 (4h) single-neutral-actions single-neutral…" at bounding box center [668, 302] width 157 height 152
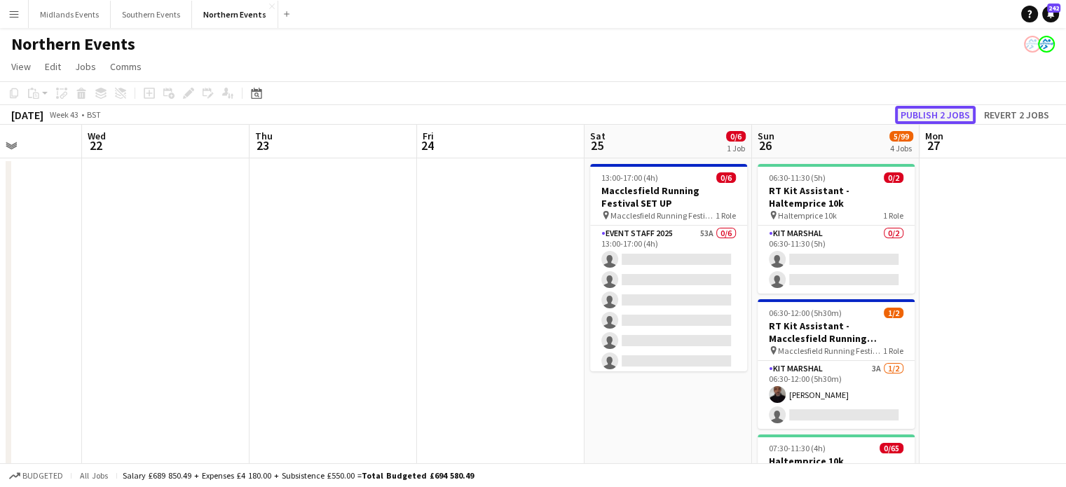
click at [921, 119] on button "Publish 2 jobs" at bounding box center [935, 115] width 81 height 18
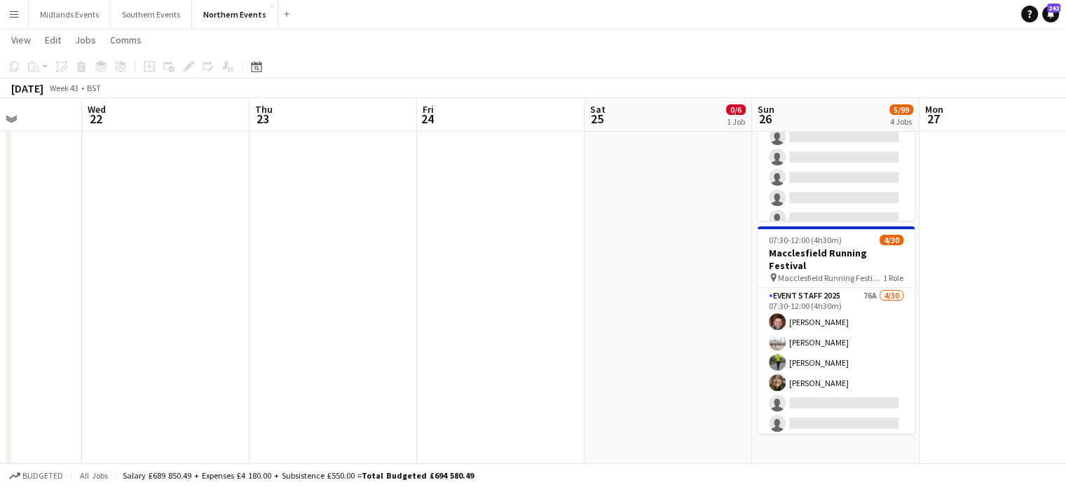
scroll to position [423, 0]
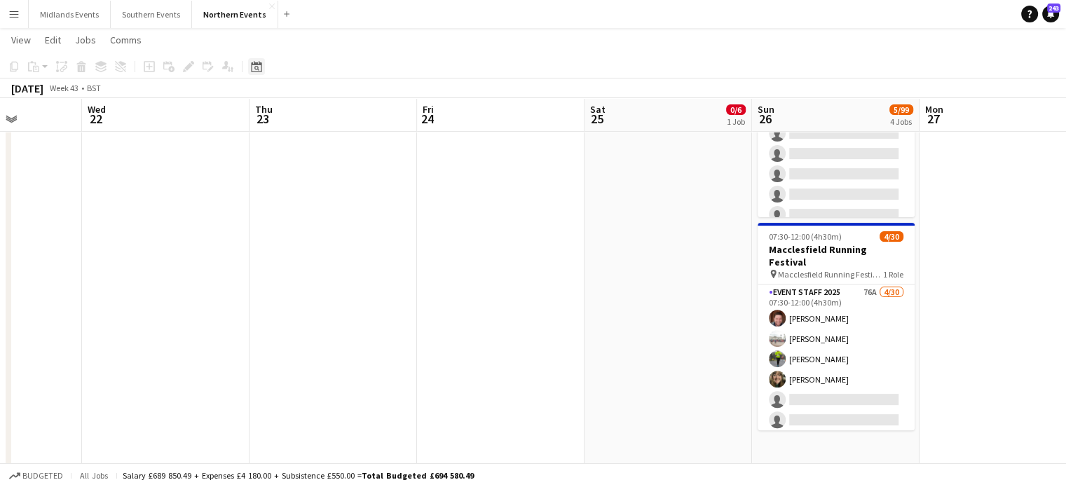
click at [254, 69] on icon "Date picker" at bounding box center [256, 66] width 11 height 11
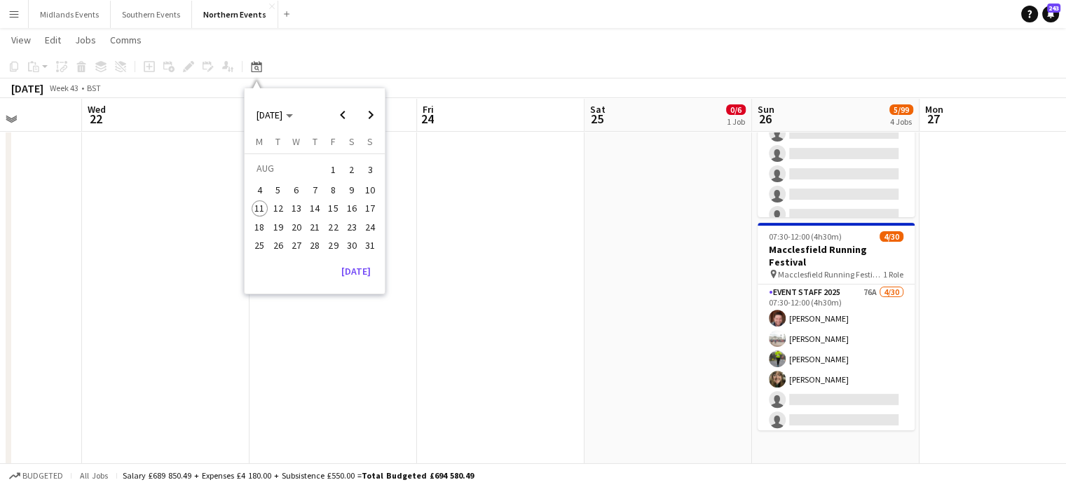
click at [372, 205] on span "17" at bounding box center [370, 208] width 17 height 17
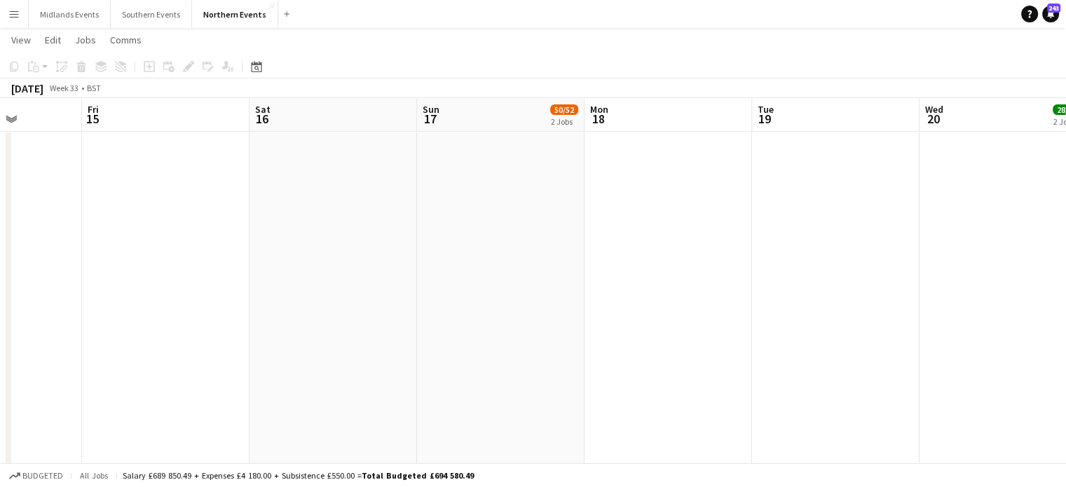
scroll to position [0, 482]
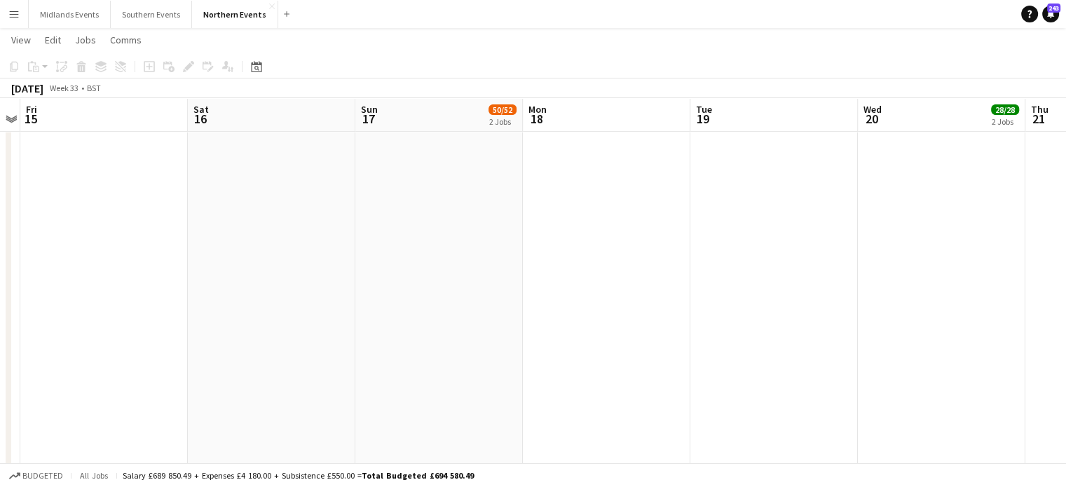
click at [443, 243] on app-date-cell "06:30-13:00 (6h30m) 2/2 RT Kit Assistant - Leeds Running Festival pin Leeds Run…" at bounding box center [439, 272] width 168 height 1077
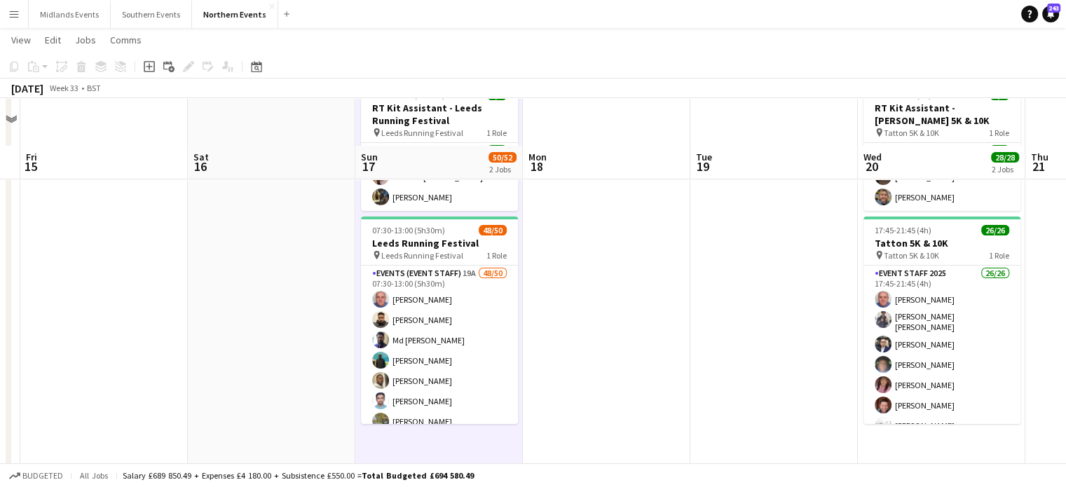
scroll to position [73, 0]
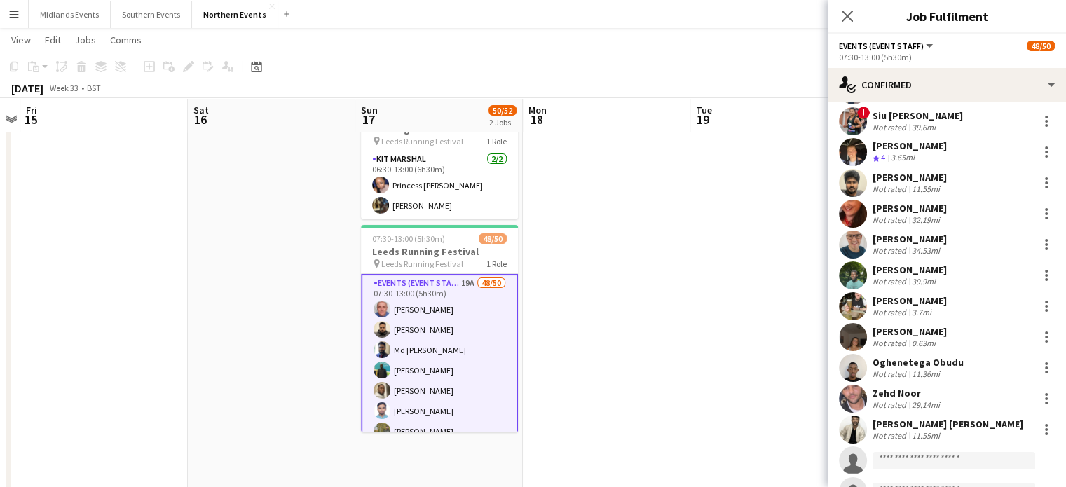
scroll to position [1274, 0]
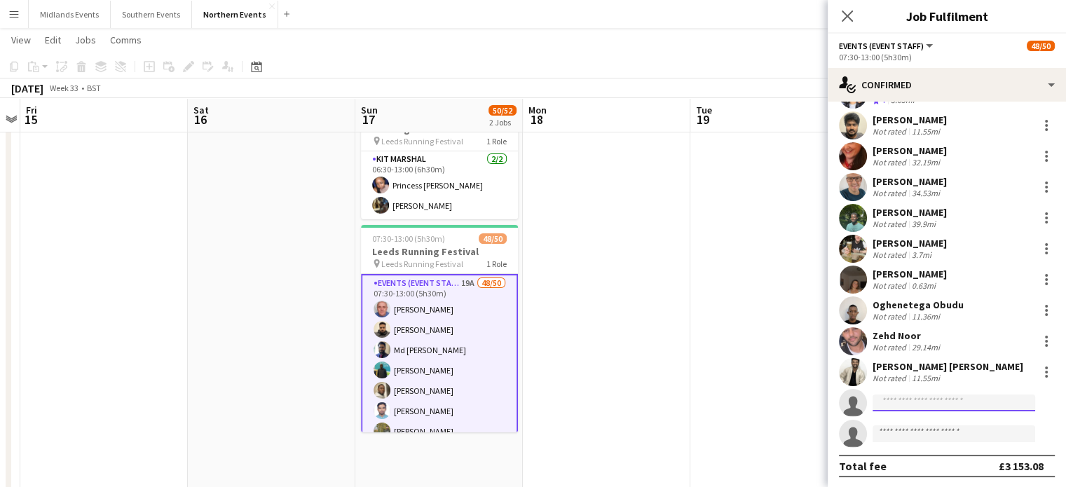
click at [917, 402] on input at bounding box center [954, 403] width 163 height 17
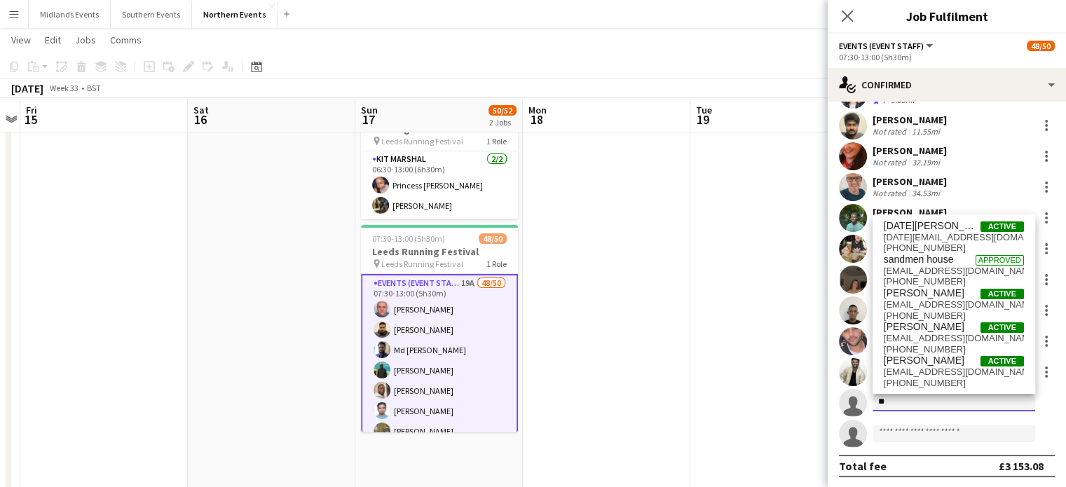
type input "*"
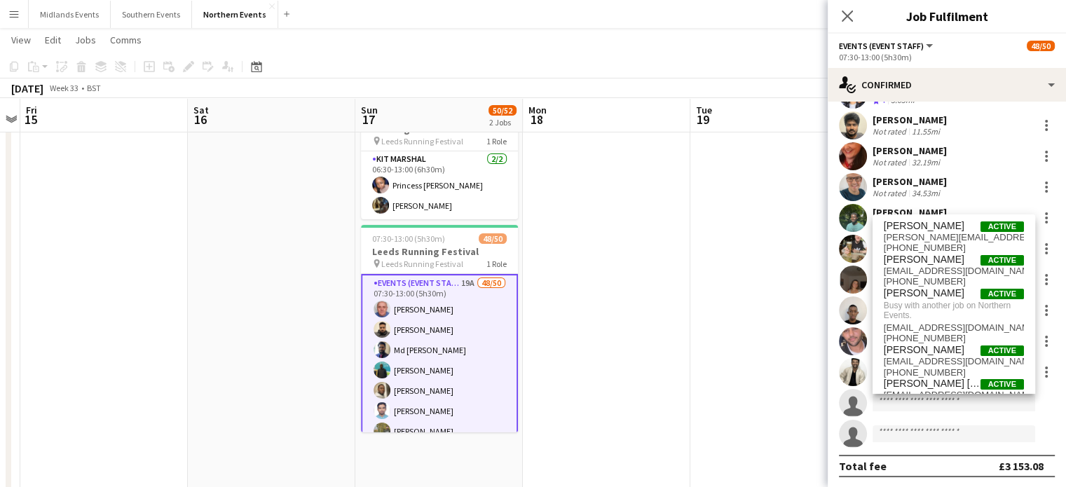
click at [14, 11] on app-icon "Menu" at bounding box center [13, 13] width 11 height 11
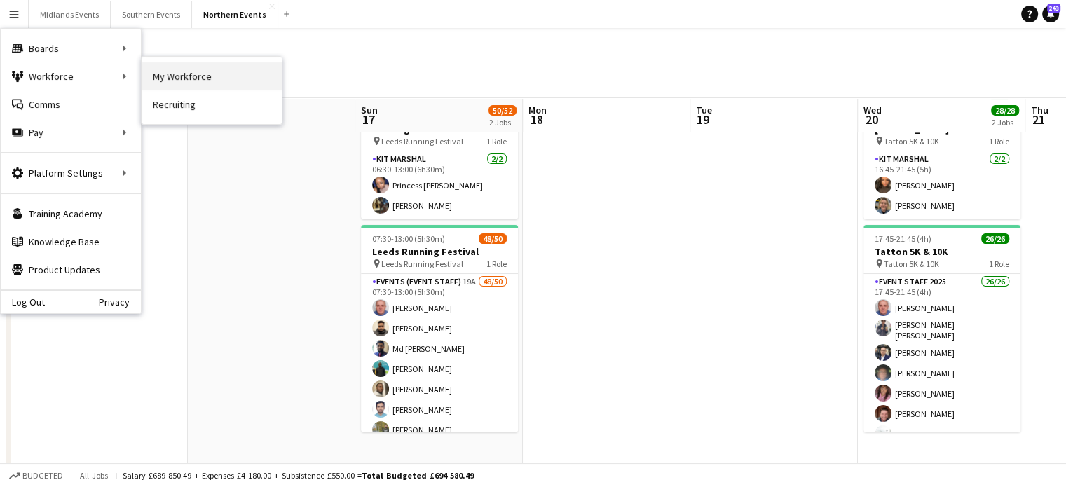
click at [177, 69] on link "My Workforce" at bounding box center [212, 76] width 140 height 28
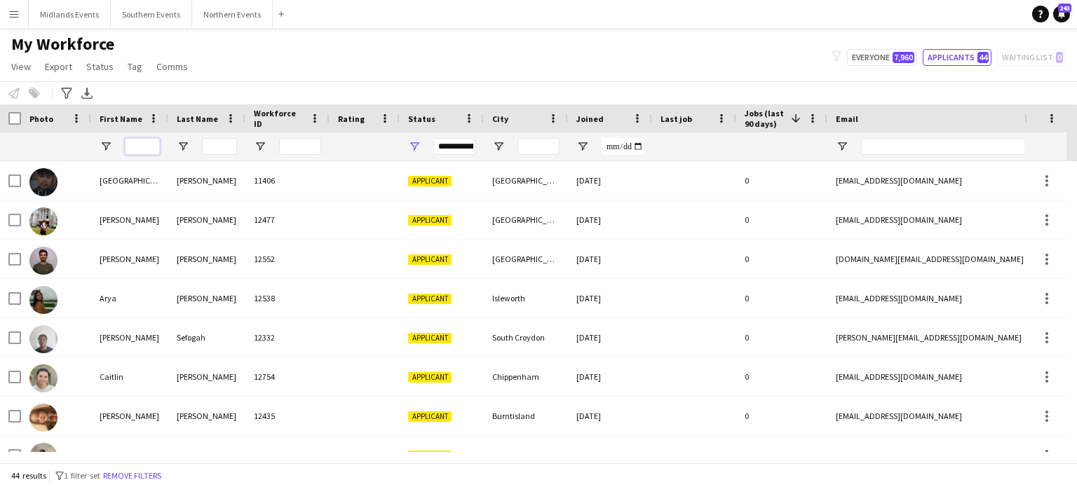
click at [142, 146] on input "First Name Filter Input" at bounding box center [142, 146] width 35 height 17
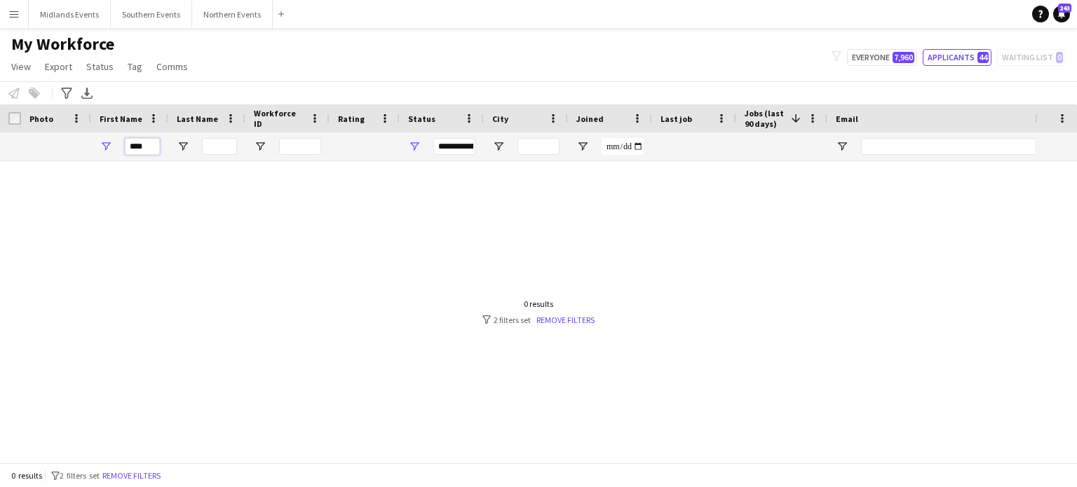
type input "****"
click at [872, 48] on div "My Workforce View Views Default view New view Update view Delete view Edit name…" at bounding box center [538, 58] width 1077 height 48
click at [873, 52] on button "Everyone 7,960" at bounding box center [882, 57] width 70 height 17
type input "**********"
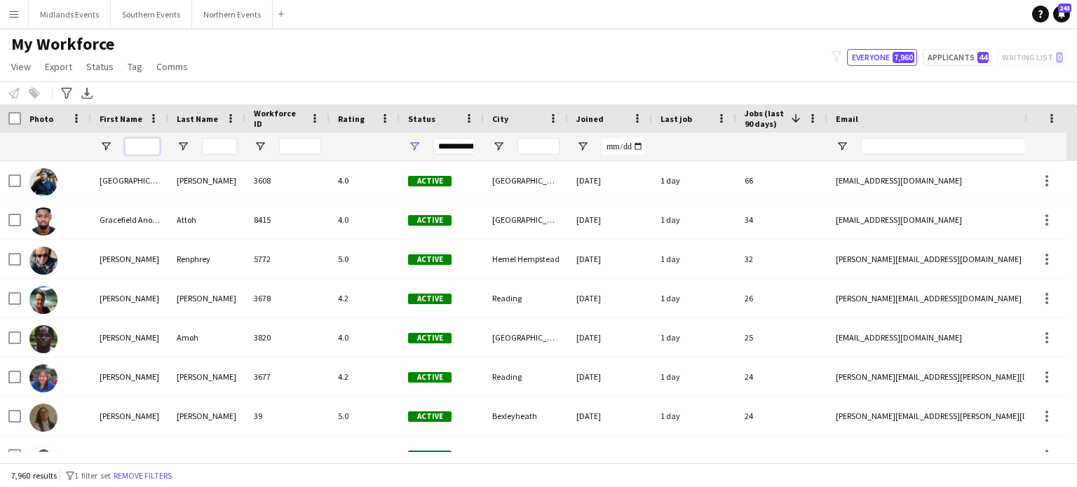
click at [142, 150] on input "First Name Filter Input" at bounding box center [142, 146] width 35 height 17
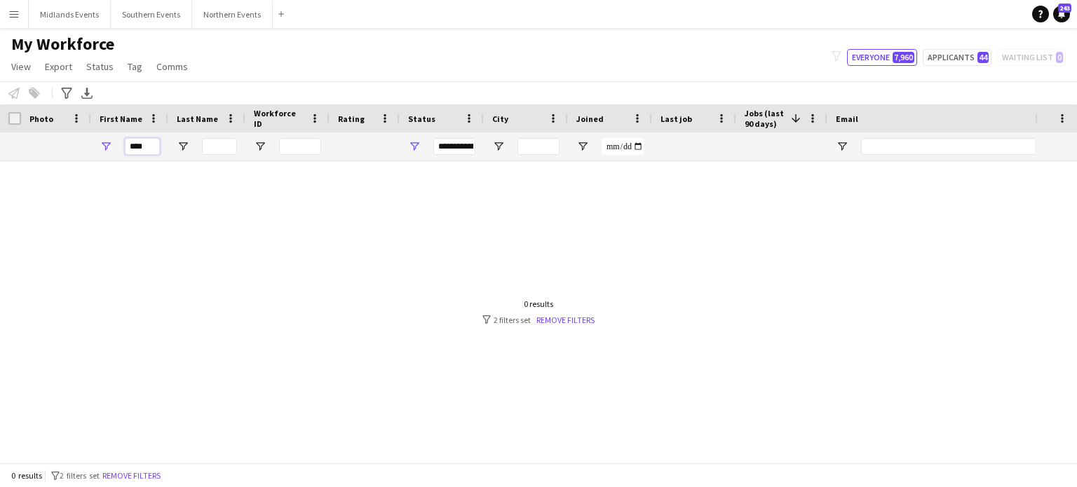
type input "****"
click at [213, 148] on input "Last Name Filter Input" at bounding box center [219, 146] width 35 height 17
type input "******"
drag, startPoint x: 146, startPoint y: 142, endPoint x: 114, endPoint y: 151, distance: 32.8
click at [114, 151] on div "****" at bounding box center [129, 146] width 77 height 28
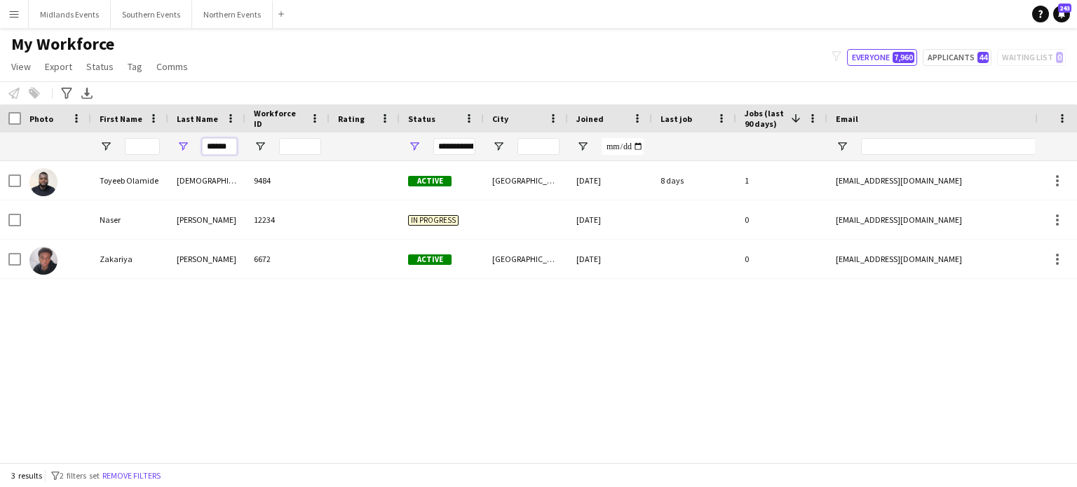
drag, startPoint x: 228, startPoint y: 149, endPoint x: 180, endPoint y: 145, distance: 48.5
click at [180, 145] on div "******" at bounding box center [206, 146] width 77 height 28
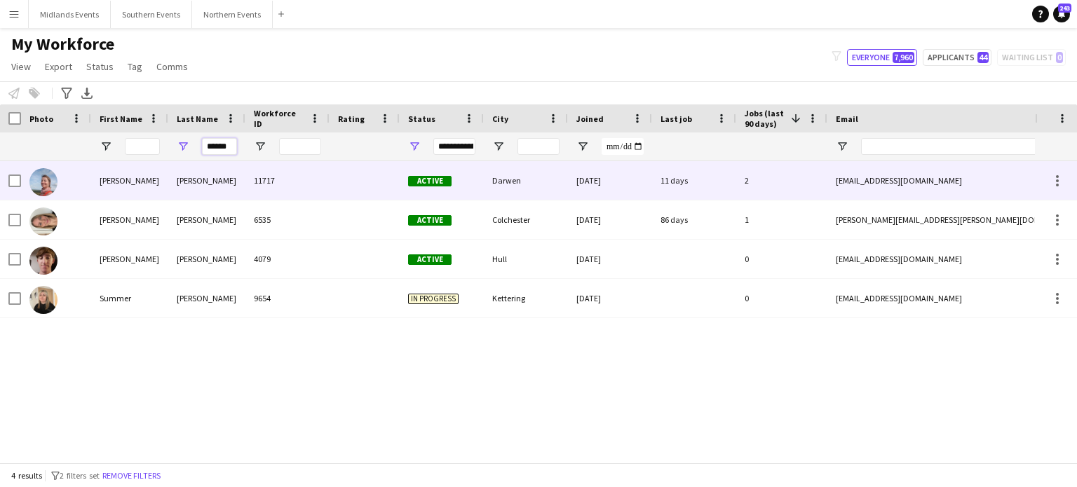
type input "******"
click at [109, 182] on div "[PERSON_NAME]" at bounding box center [129, 180] width 77 height 39
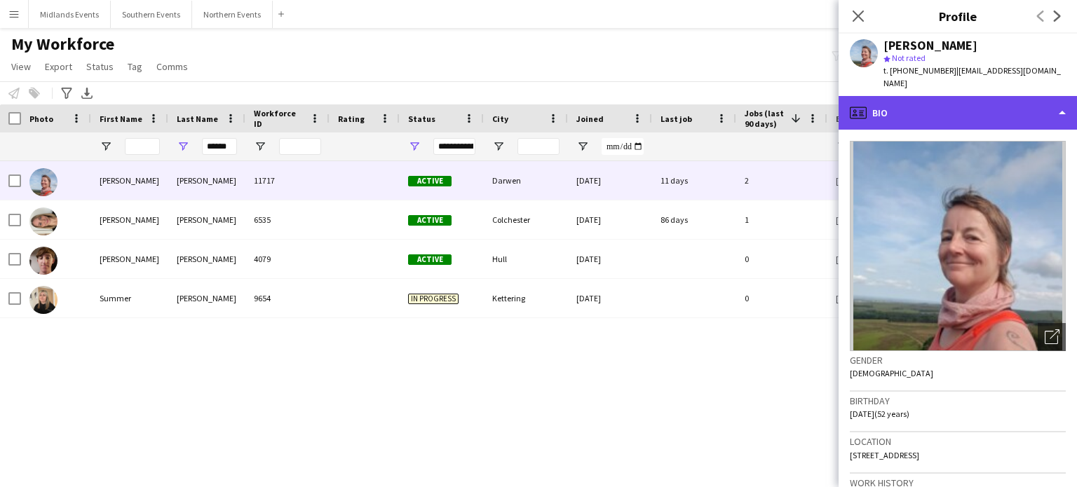
click at [981, 96] on div "profile Bio" at bounding box center [957, 113] width 238 height 34
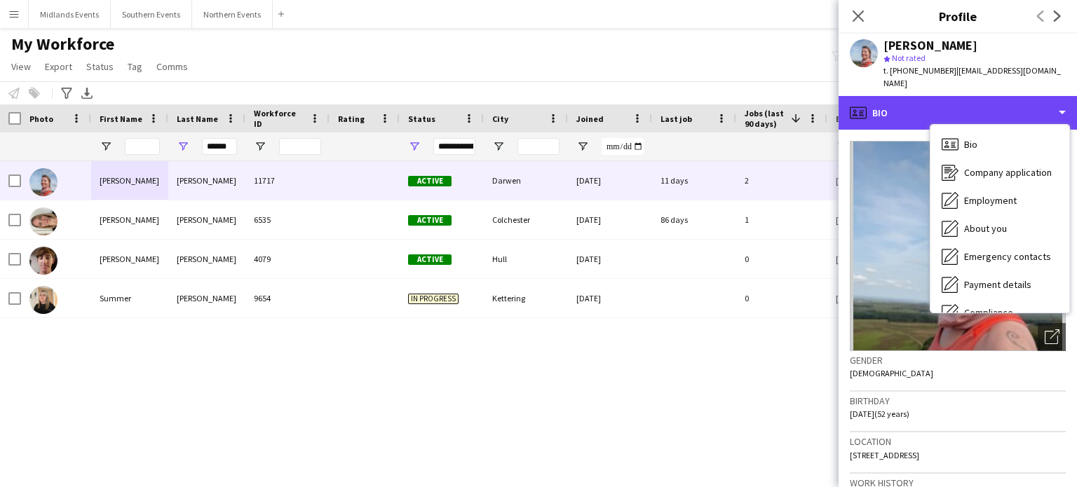
scroll to position [132, 0]
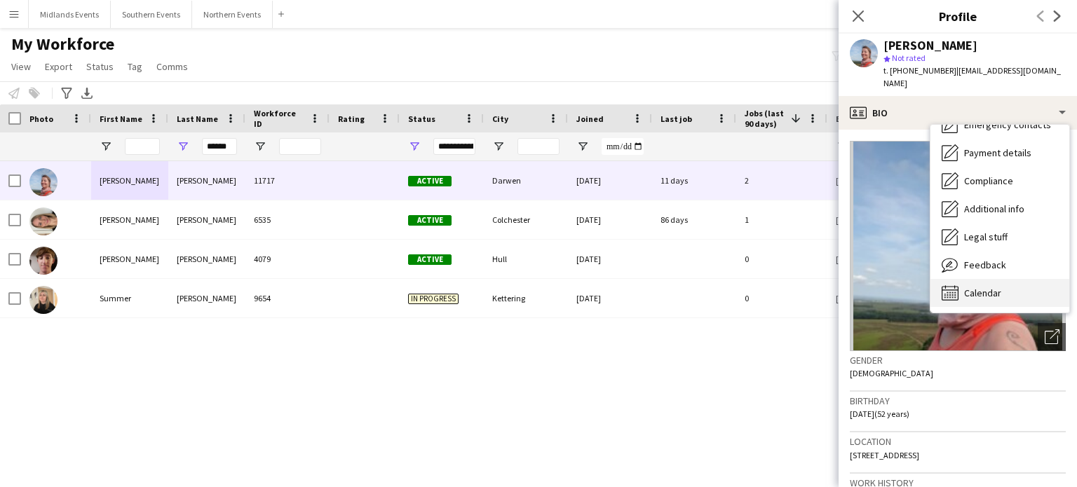
click at [992, 287] on span "Calendar" at bounding box center [982, 293] width 37 height 13
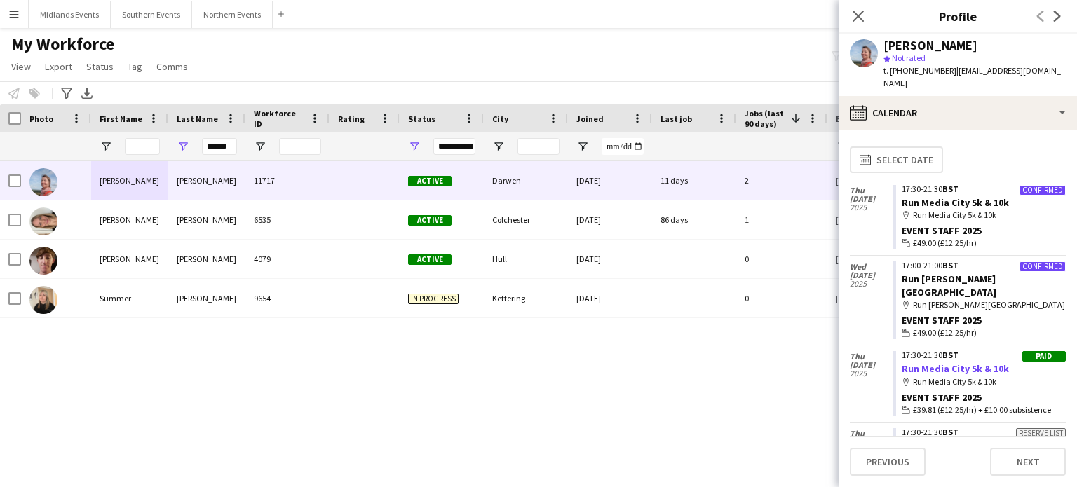
click at [961, 362] on link "Run Media City 5k & 10k" at bounding box center [954, 368] width 107 height 13
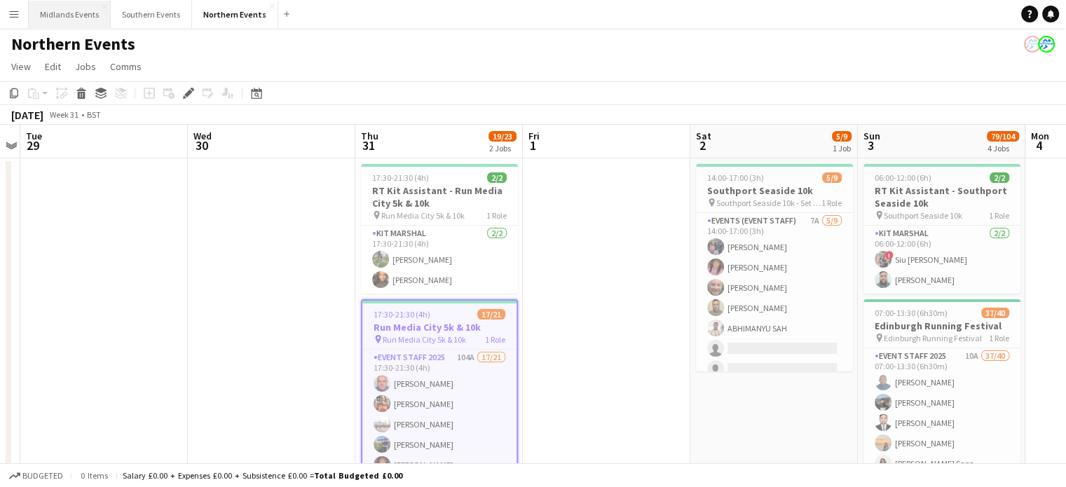
click at [50, 15] on button "Midlands Events Close" at bounding box center [70, 14] width 82 height 27
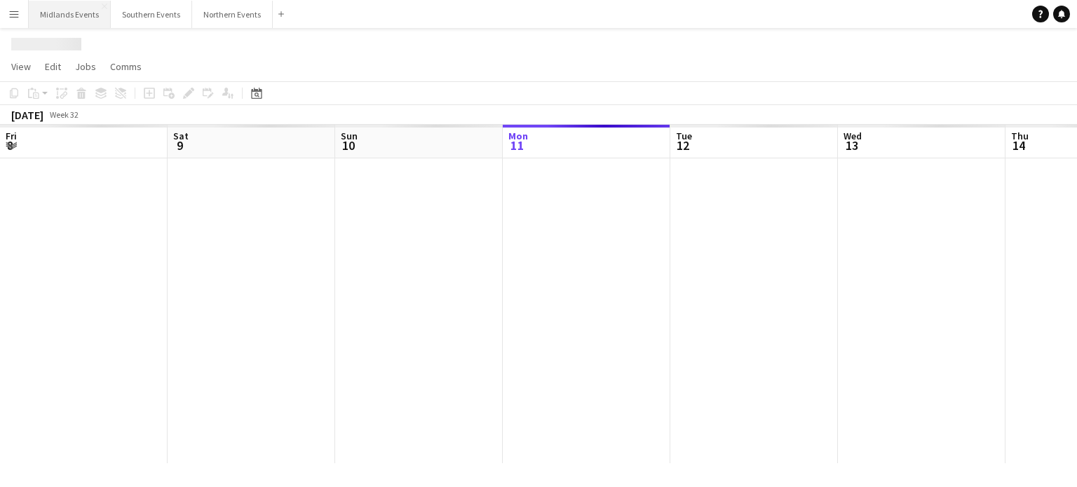
scroll to position [0, 335]
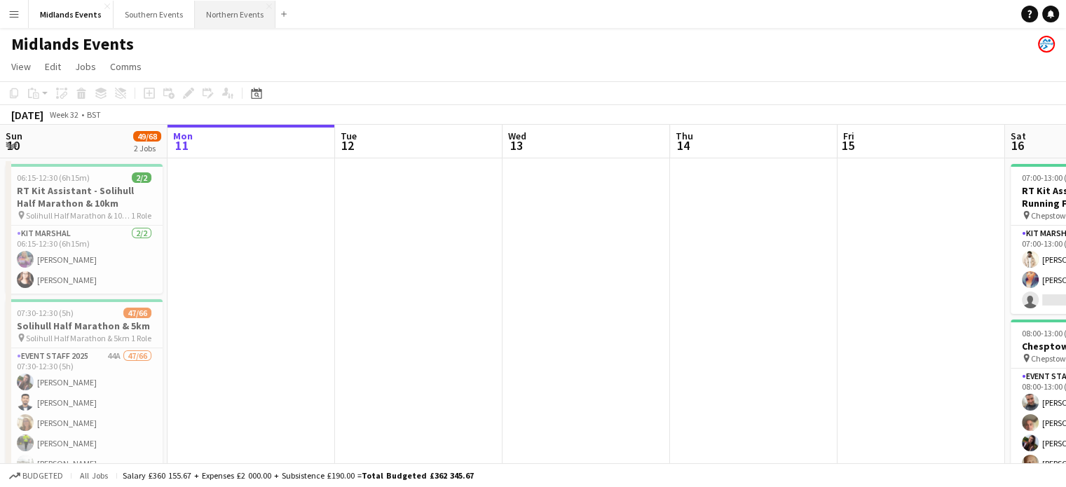
click at [209, 19] on button "Northern Events Close" at bounding box center [235, 14] width 81 height 27
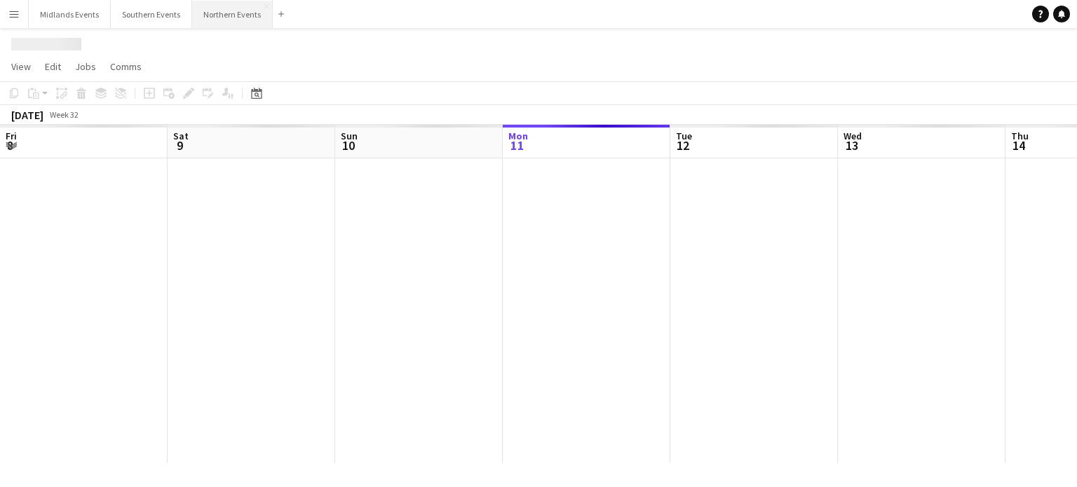
scroll to position [0, 335]
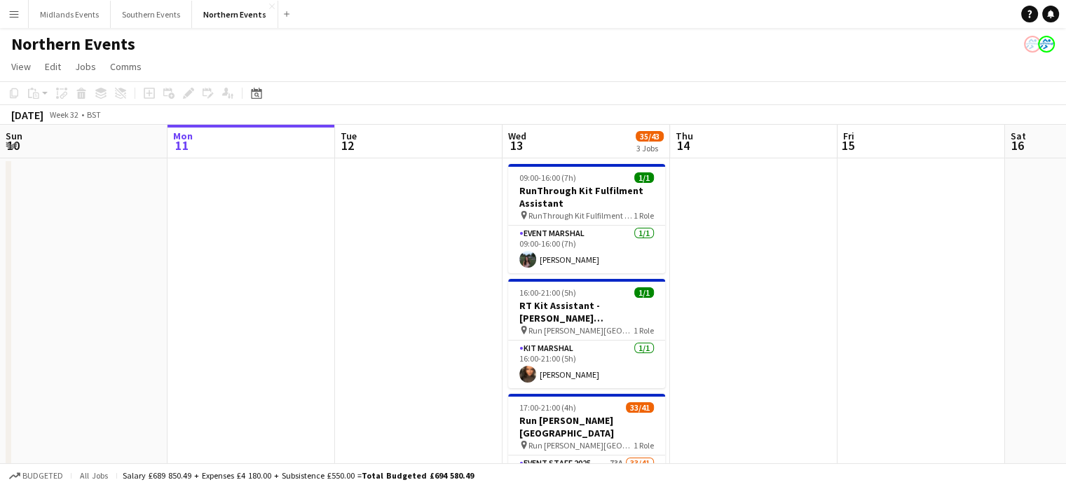
click at [11, 17] on app-icon "Menu" at bounding box center [13, 13] width 11 height 11
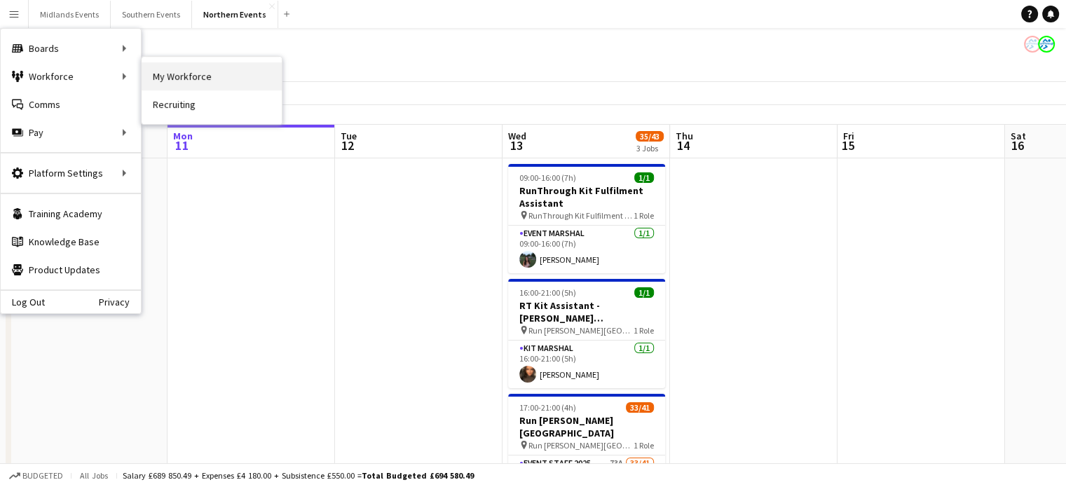
click at [171, 78] on link "My Workforce" at bounding box center [212, 76] width 140 height 28
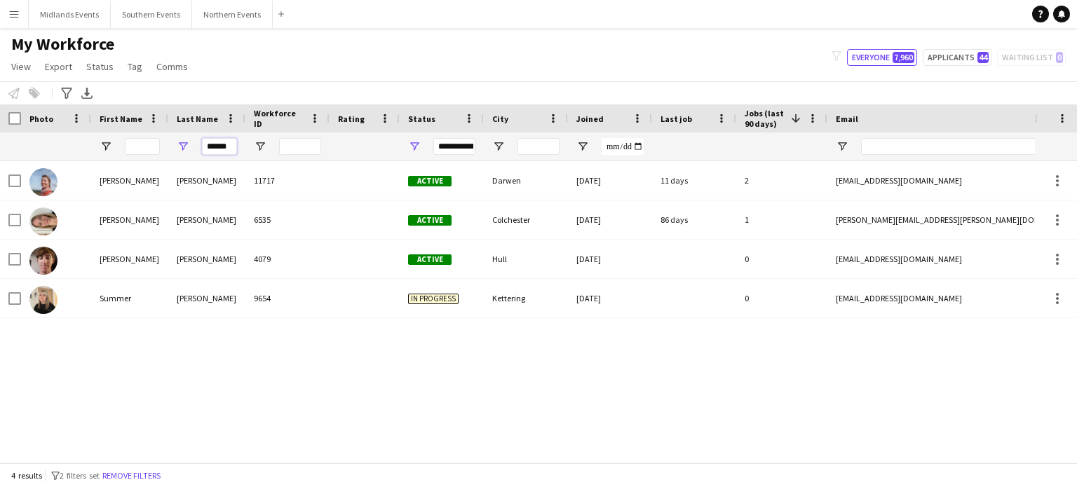
drag, startPoint x: 231, startPoint y: 150, endPoint x: 199, endPoint y: 151, distance: 31.5
click at [199, 151] on div "******" at bounding box center [206, 146] width 77 height 28
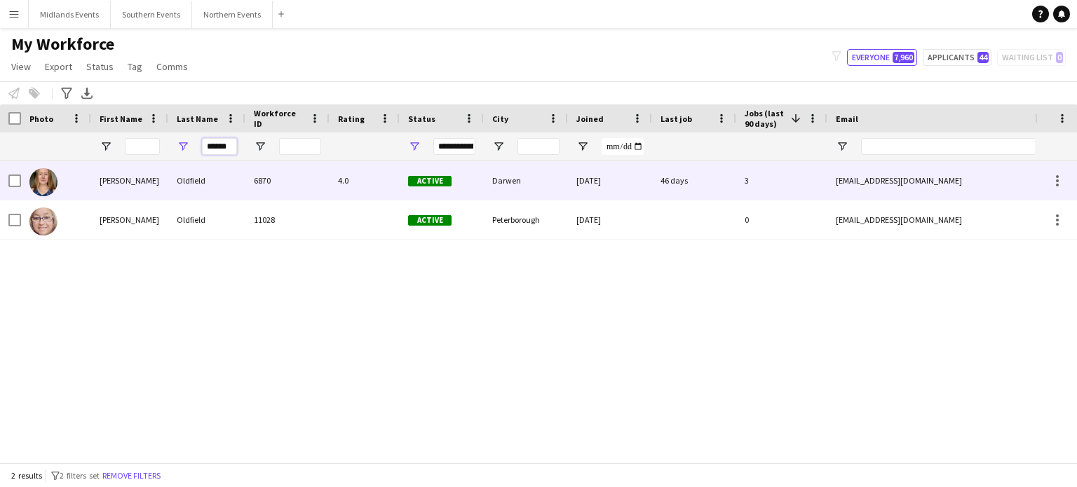
type input "******"
click at [185, 177] on div "Oldfield" at bounding box center [206, 180] width 77 height 39
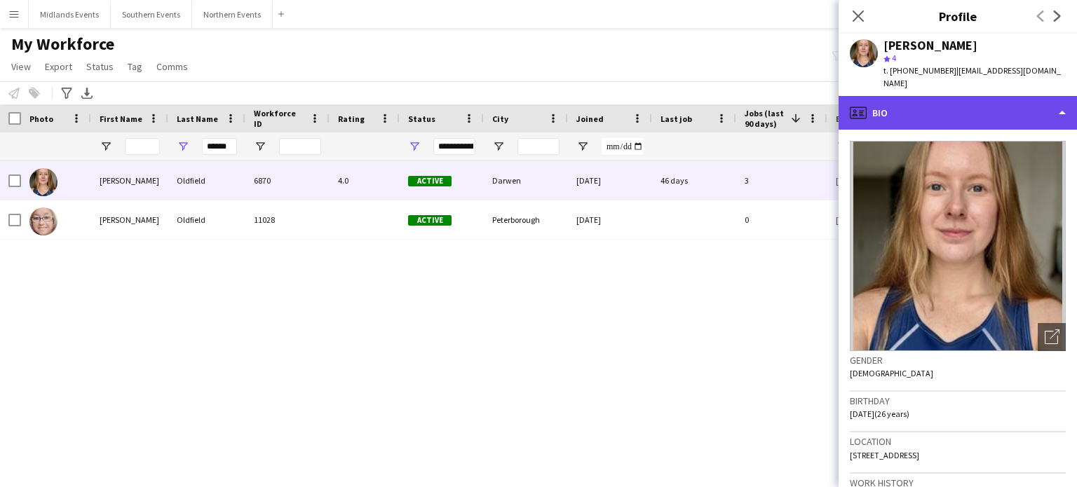
click at [1060, 101] on div "profile Bio" at bounding box center [957, 113] width 238 height 34
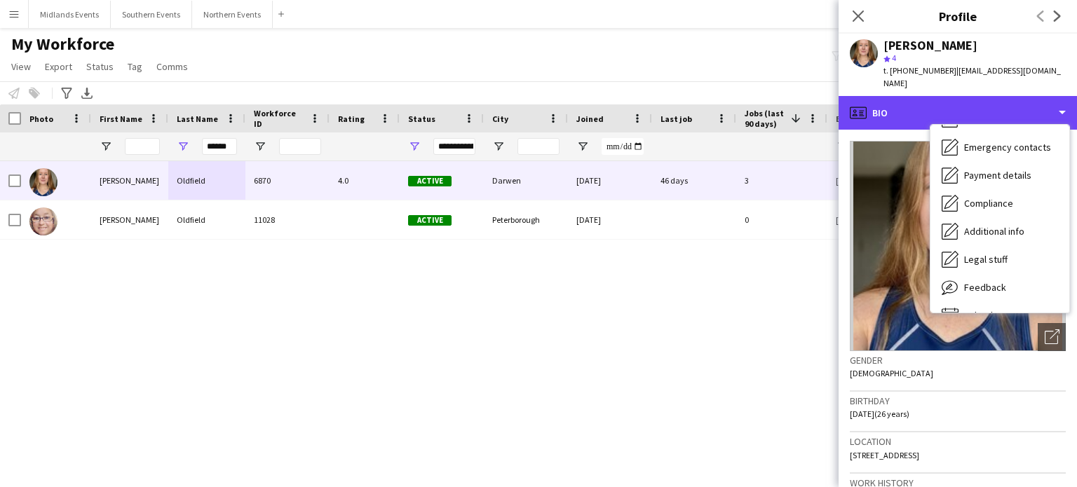
scroll to position [132, 0]
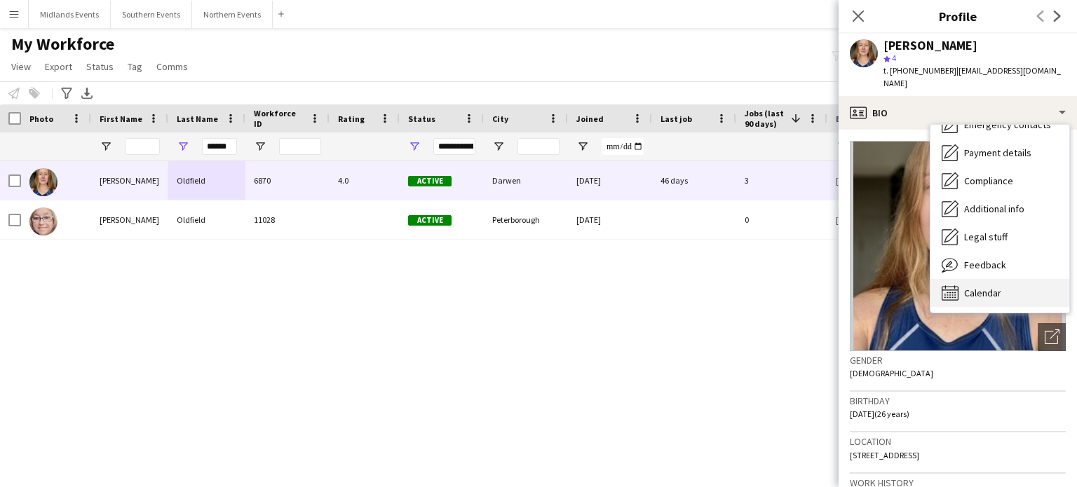
click at [1004, 279] on div "Calendar Calendar" at bounding box center [999, 293] width 139 height 28
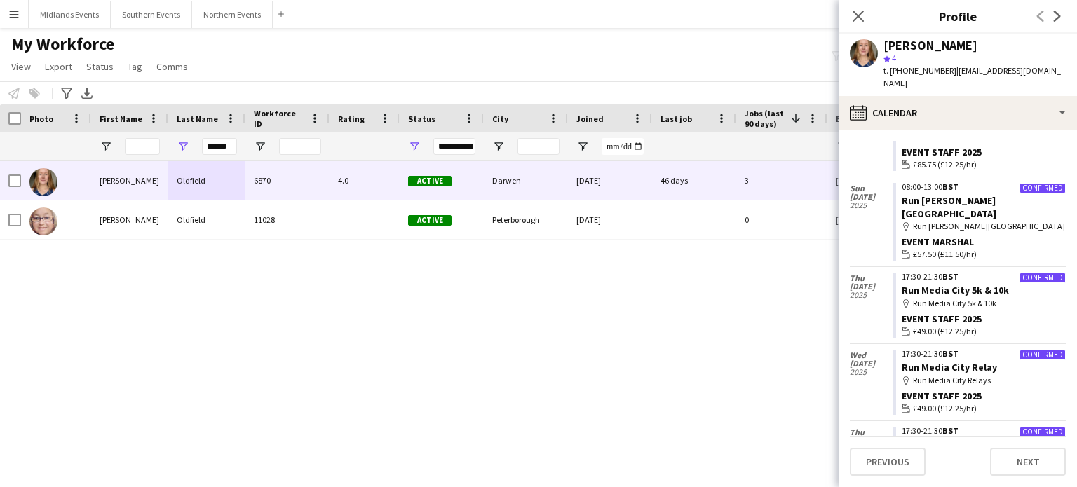
scroll to position [67, 0]
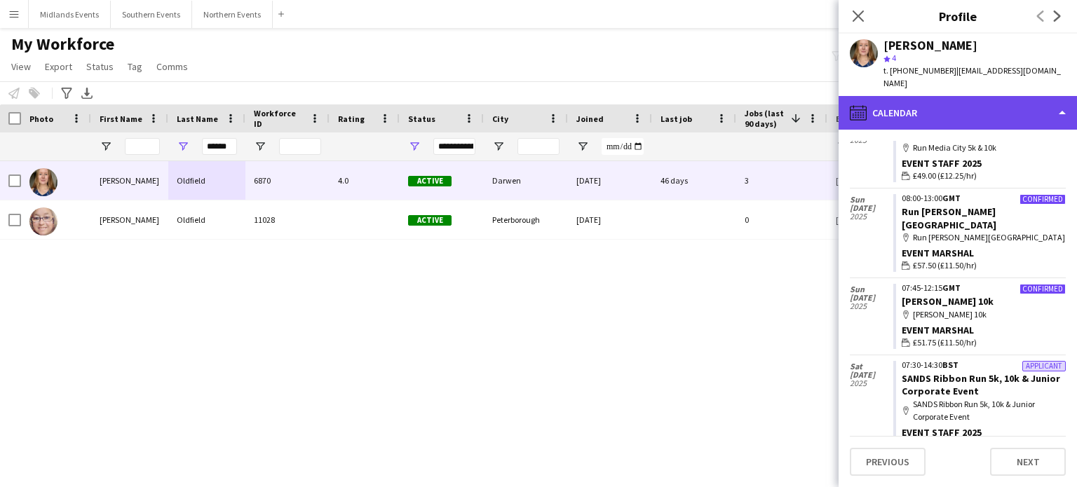
click at [1062, 98] on div "calendar-full Calendar" at bounding box center [957, 113] width 238 height 34
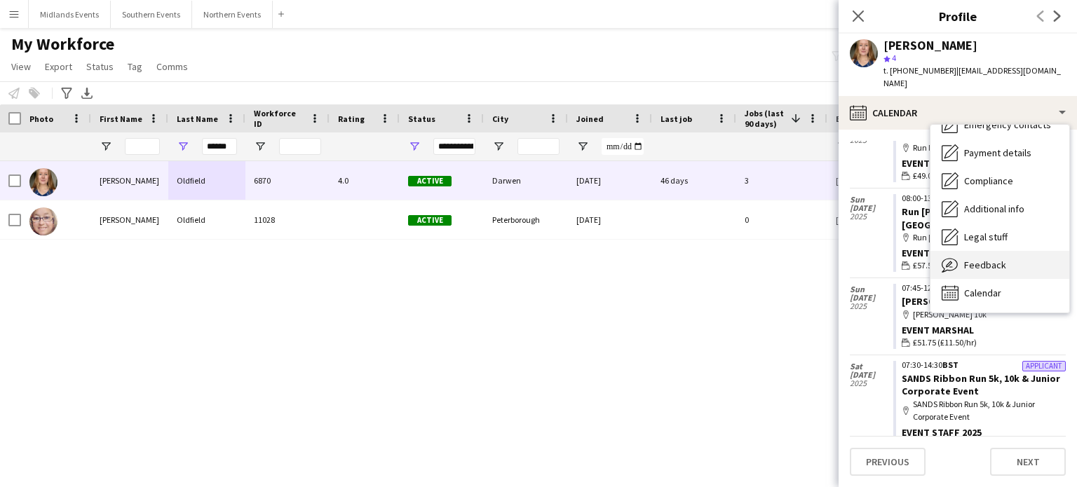
click at [978, 259] on span "Feedback" at bounding box center [985, 265] width 42 height 13
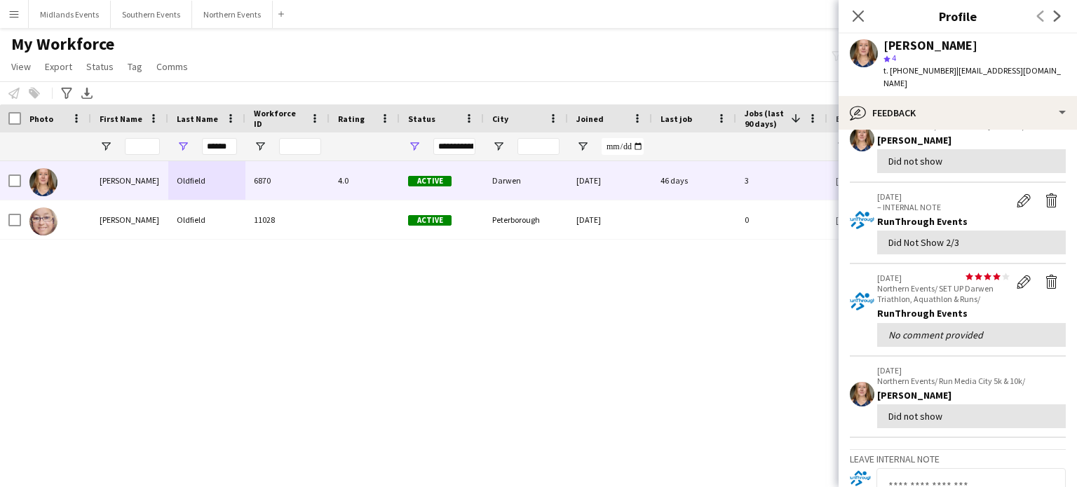
scroll to position [0, 0]
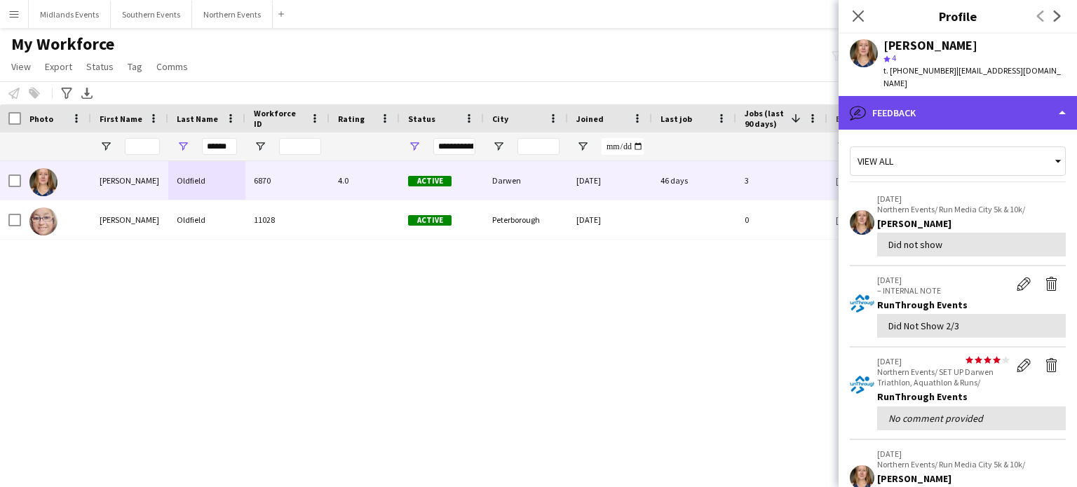
click at [889, 96] on div "bubble-pencil Feedback" at bounding box center [957, 113] width 238 height 34
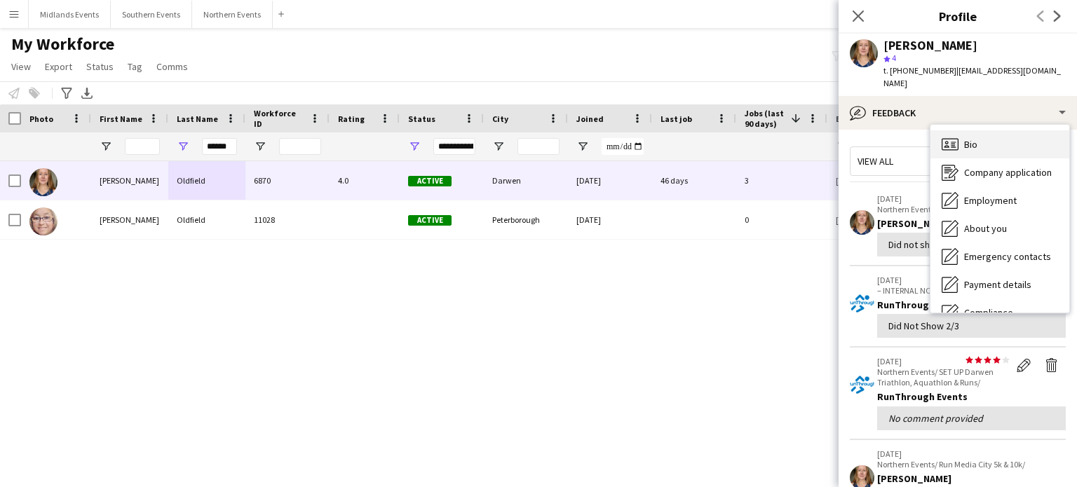
click at [992, 130] on div "Bio Bio" at bounding box center [999, 144] width 139 height 28
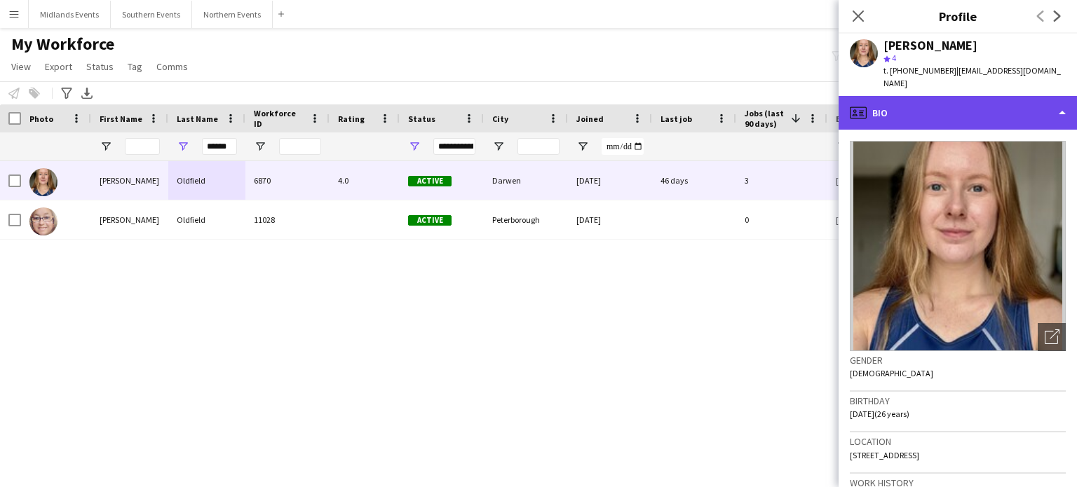
click at [870, 114] on div "profile Bio" at bounding box center [957, 113] width 238 height 34
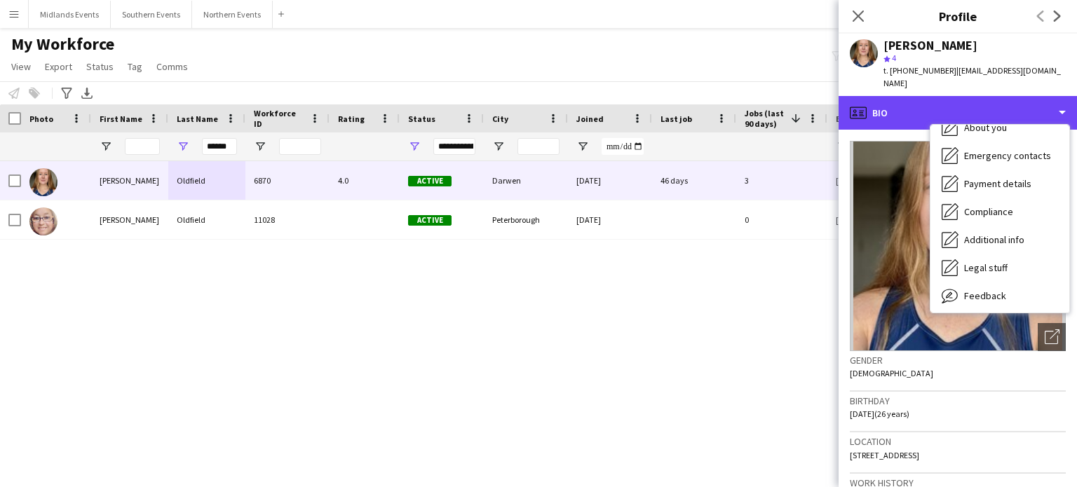
scroll to position [132, 0]
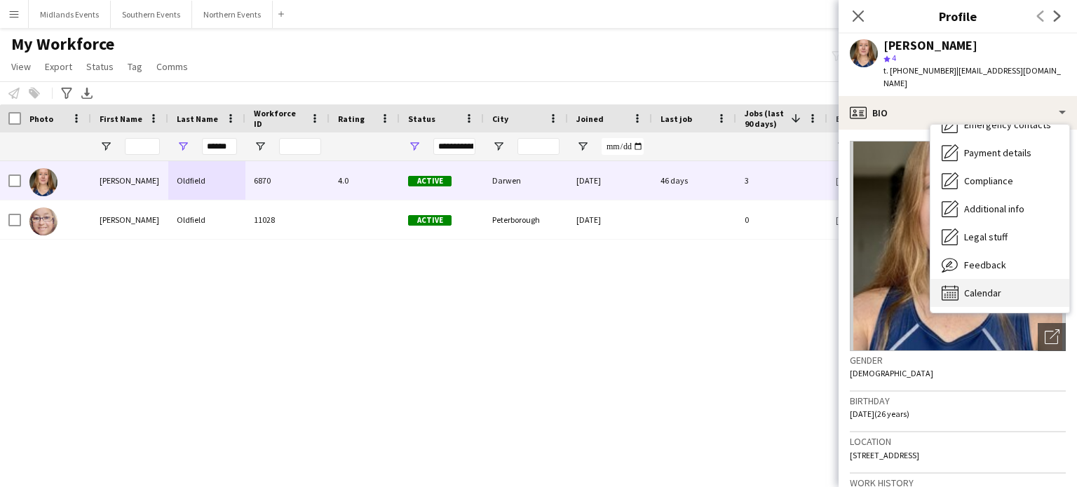
click at [1001, 281] on div "Calendar Calendar" at bounding box center [999, 293] width 139 height 28
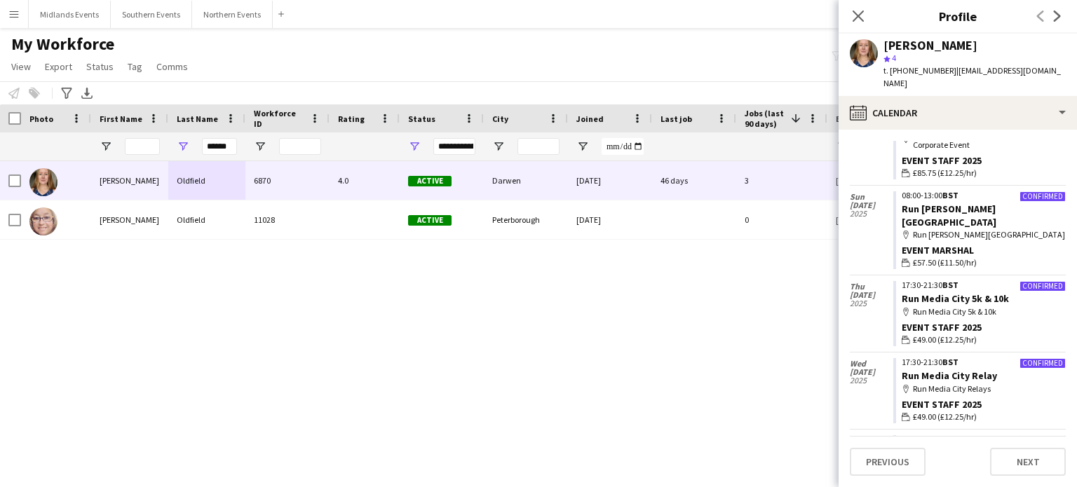
scroll to position [343, 0]
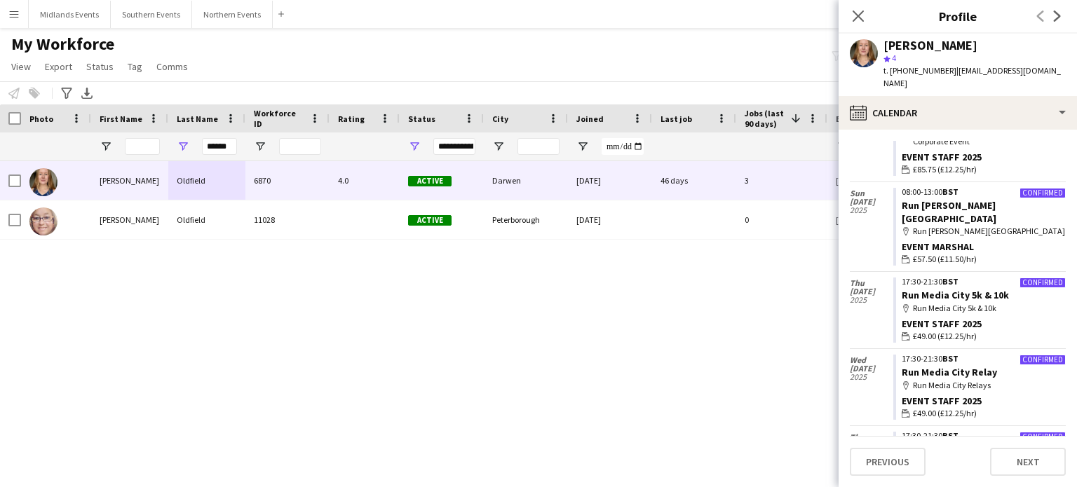
click at [1044, 355] on app-crew-calendar-job-card "Confirmed 17:30-21:30 BST Run Media City Relay map-marker Run Media City Relays…" at bounding box center [979, 387] width 172 height 65
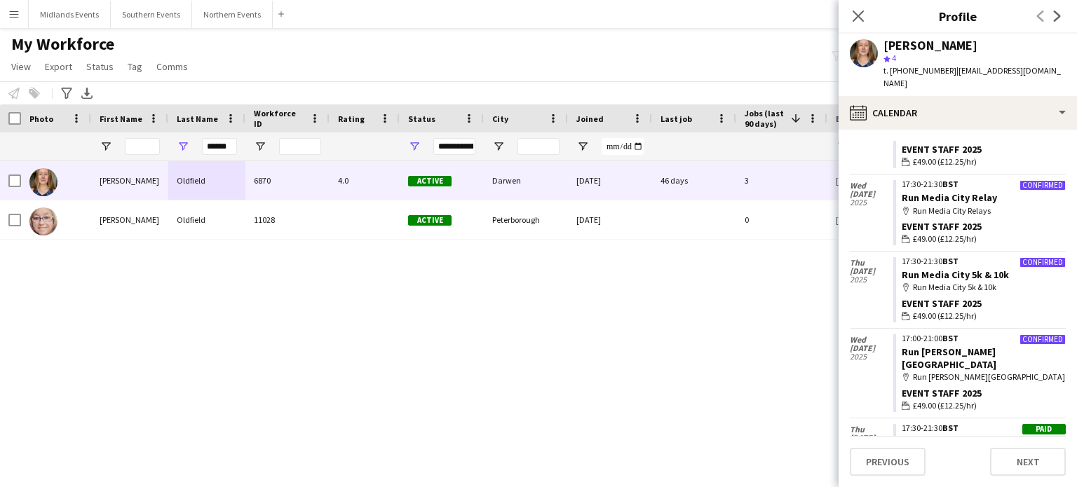
scroll to position [527, 0]
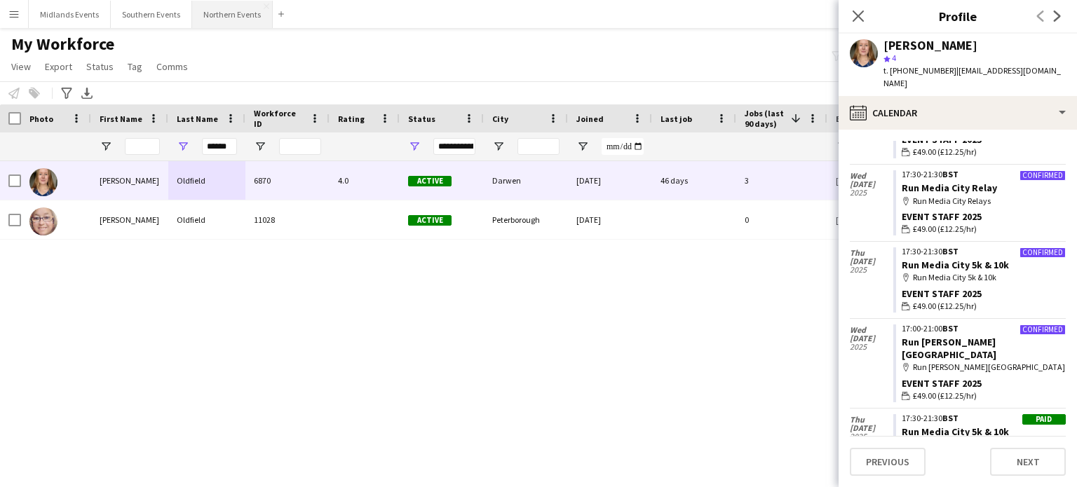
click at [233, 14] on button "Northern Events Close" at bounding box center [232, 14] width 81 height 27
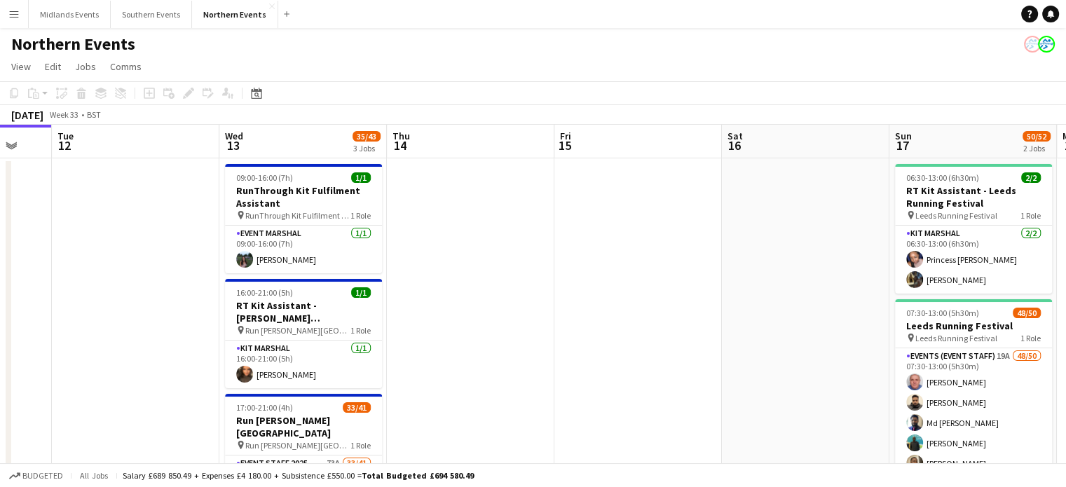
scroll to position [0, 628]
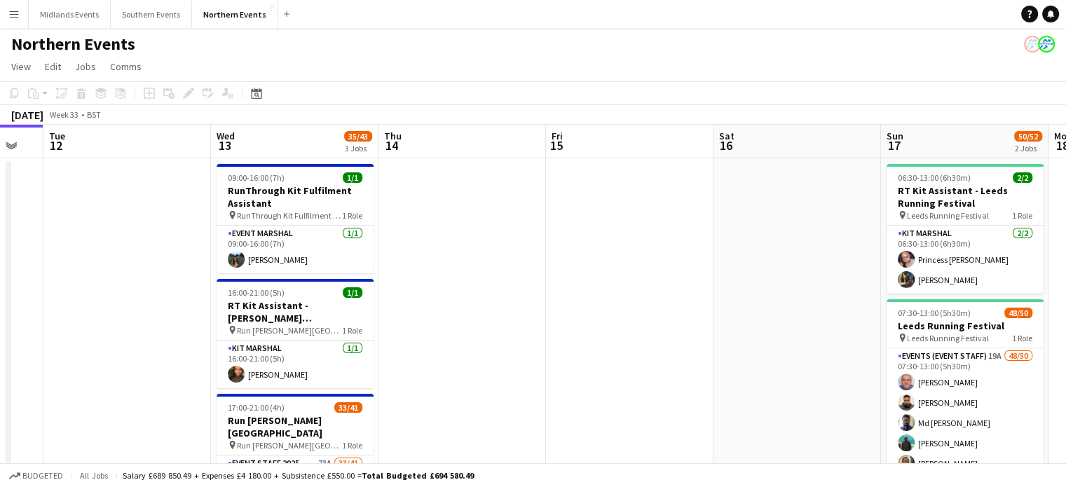
drag, startPoint x: 916, startPoint y: 289, endPoint x: 623, endPoint y: 320, distance: 294.7
click at [623, 320] on app-calendar-viewport "Fri 8 Sat 9 27/27 2 Jobs Sun 10 Mon 11 Tue 12 Wed 13 35/43 3 Jobs Thu 14 Fri 15…" at bounding box center [533, 443] width 1066 height 636
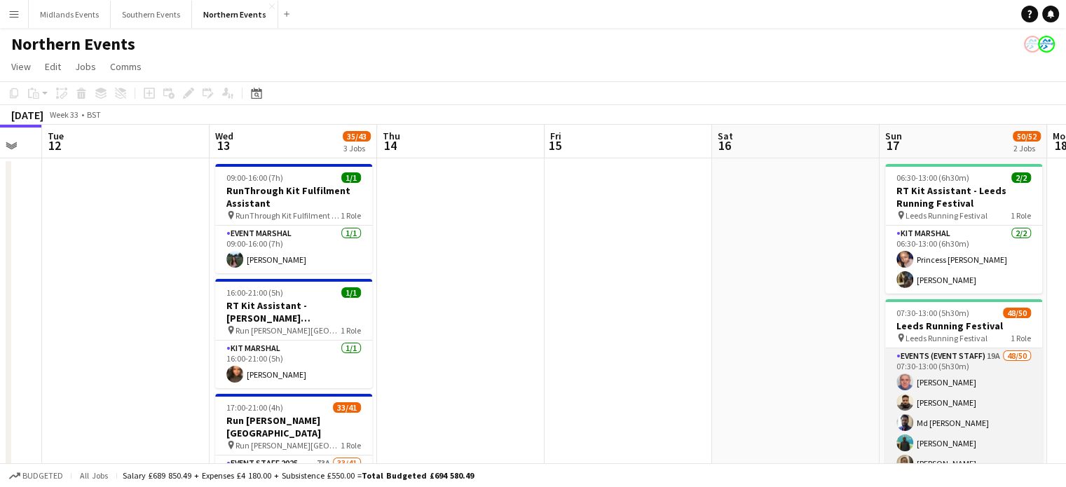
drag, startPoint x: 934, startPoint y: 423, endPoint x: 972, endPoint y: 402, distance: 43.3
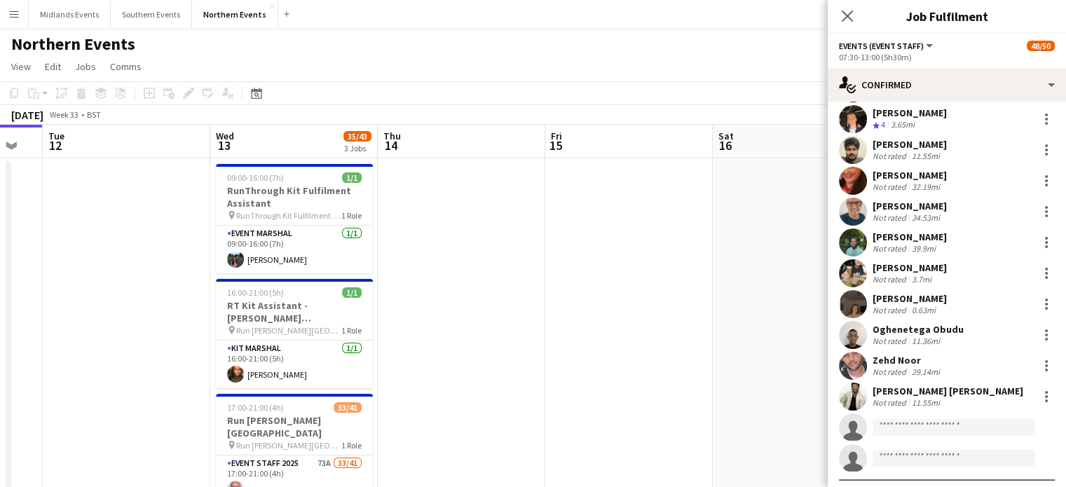
scroll to position [1274, 0]
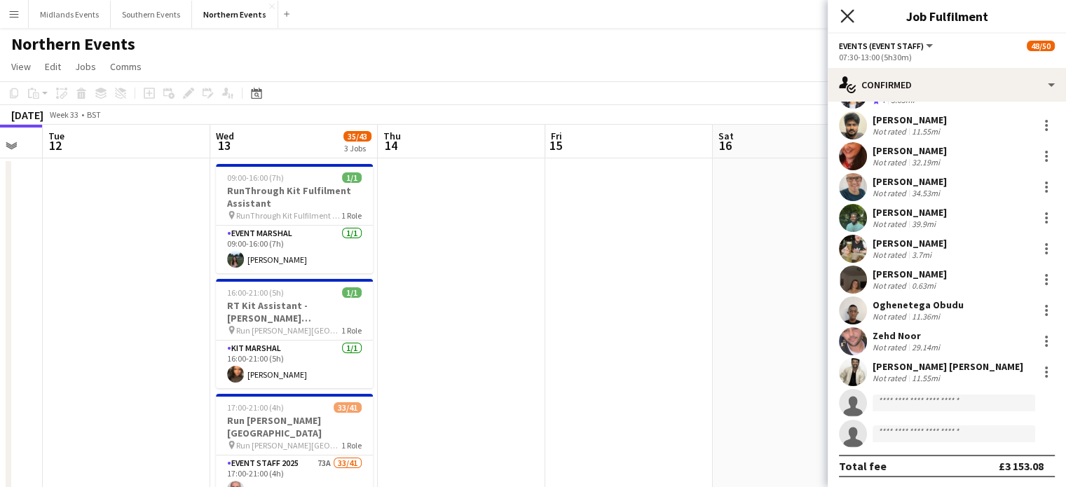
click at [849, 16] on icon "Close pop-in" at bounding box center [846, 15] width 13 height 13
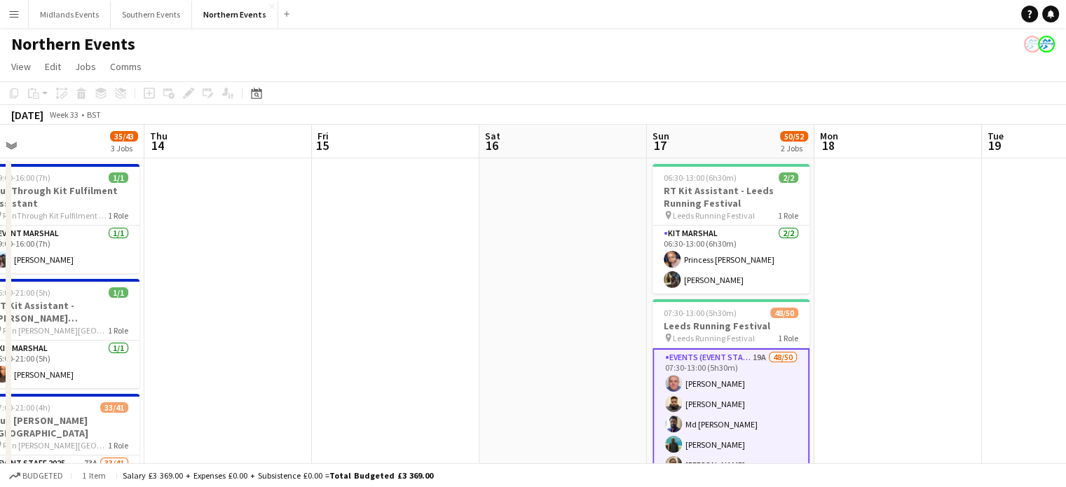
drag, startPoint x: 821, startPoint y: 235, endPoint x: 588, endPoint y: 252, distance: 234.0
click at [588, 252] on app-calendar-viewport "Sun 10 Mon 11 Tue 12 Wed 13 35/43 3 Jobs Thu 14 Fri 15 Sat 16 Sun 17 50/52 2 Jo…" at bounding box center [533, 443] width 1066 height 636
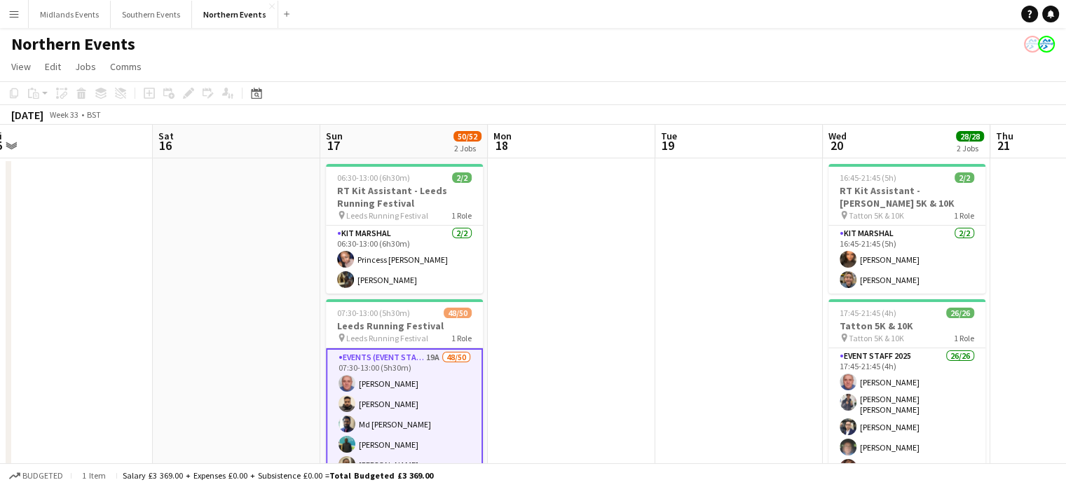
drag, startPoint x: 943, startPoint y: 327, endPoint x: 617, endPoint y: 322, distance: 326.6
click at [617, 322] on app-calendar-viewport "Tue 12 Wed 13 35/43 3 Jobs Thu 14 Fri 15 Sat 16 Sun 17 50/52 2 Jobs Mon 18 Tue …" at bounding box center [533, 443] width 1066 height 636
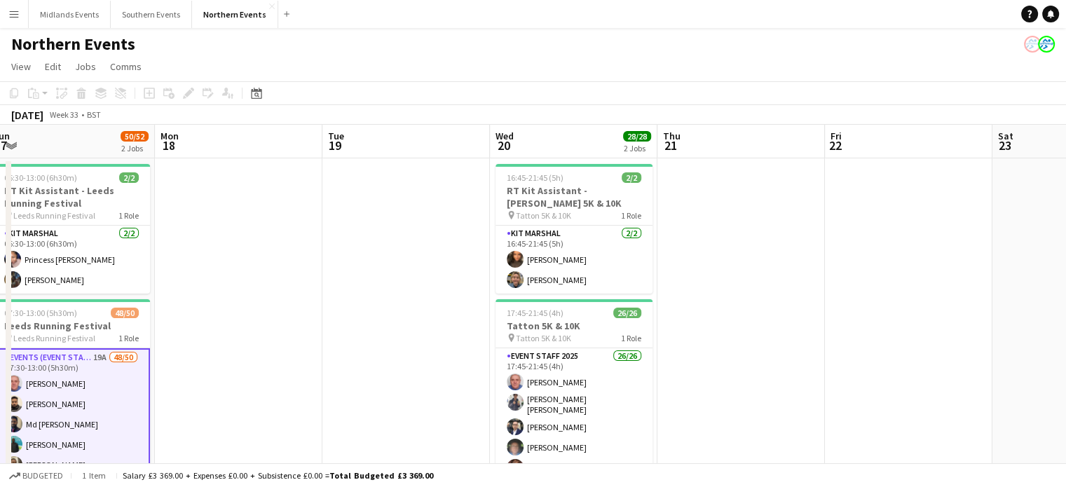
scroll to position [0, 542]
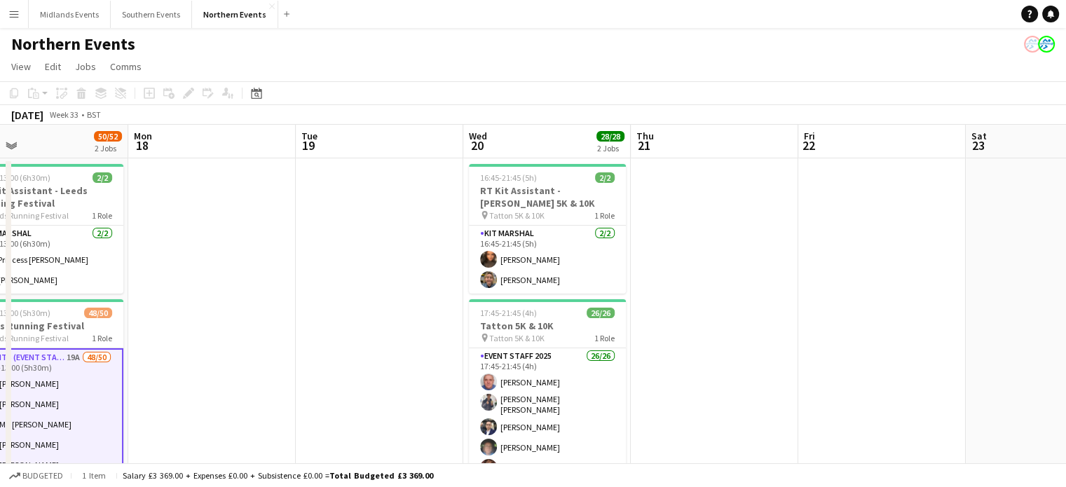
drag, startPoint x: 888, startPoint y: 354, endPoint x: 528, endPoint y: 353, distance: 359.5
click at [528, 353] on app-calendar-viewport "Thu 14 Fri 15 Sat 16 Sun 17 50/52 2 Jobs Mon 18 Tue 19 Wed 20 28/28 2 Jobs Thu …" at bounding box center [533, 443] width 1066 height 636
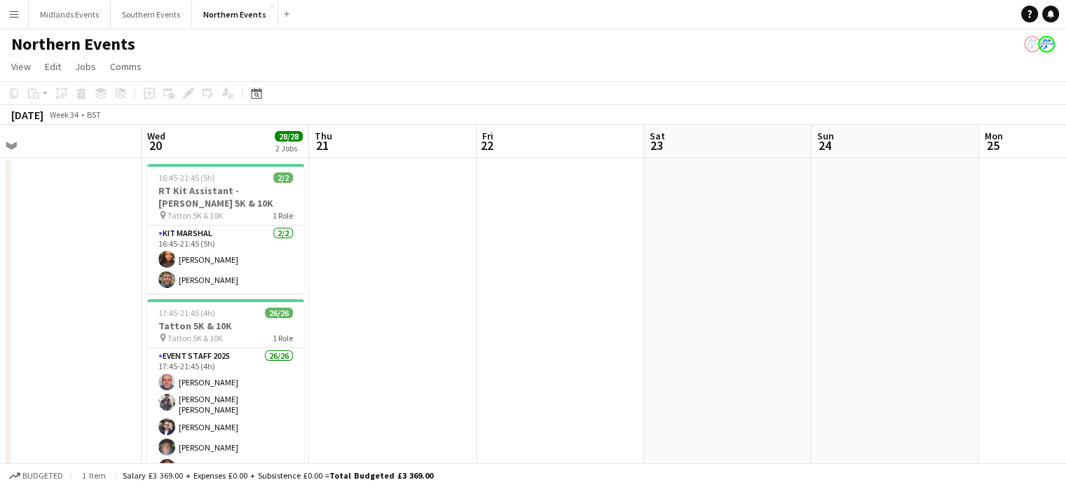
drag, startPoint x: 753, startPoint y: 357, endPoint x: 452, endPoint y: 357, distance: 300.7
click at [452, 357] on app-calendar-viewport "Sat 16 Sun 17 50/52 2 Jobs Mon 18 Tue 19 Wed 20 28/28 2 Jobs Thu 21 Fri 22 Sat …" at bounding box center [533, 443] width 1066 height 636
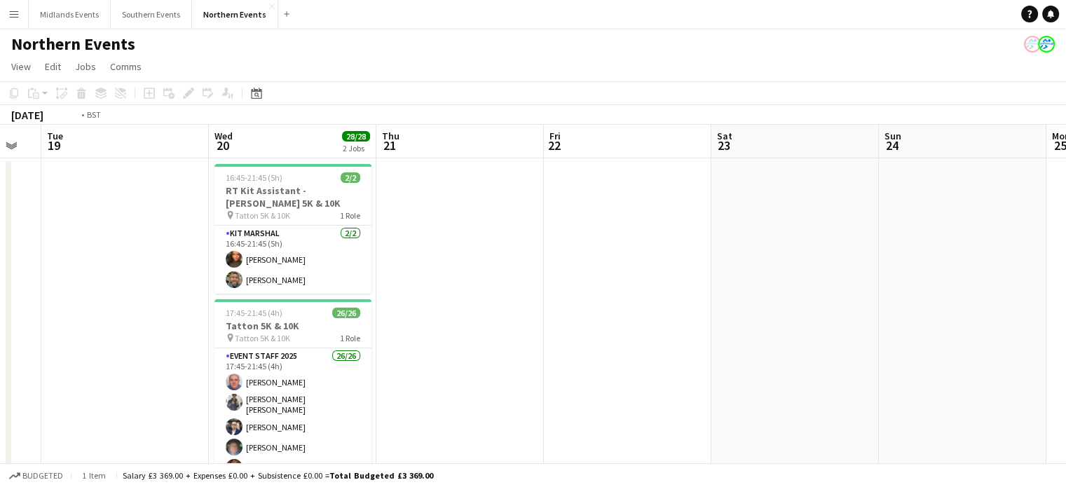
drag, startPoint x: 680, startPoint y: 389, endPoint x: 956, endPoint y: 416, distance: 277.4
click at [956, 416] on app-calendar-viewport "Sun 17 50/52 2 Jobs Mon 18 Tue 19 Wed 20 28/28 2 Jobs Thu 21 Fri 22 Sat 23 Sun …" at bounding box center [533, 443] width 1066 height 636
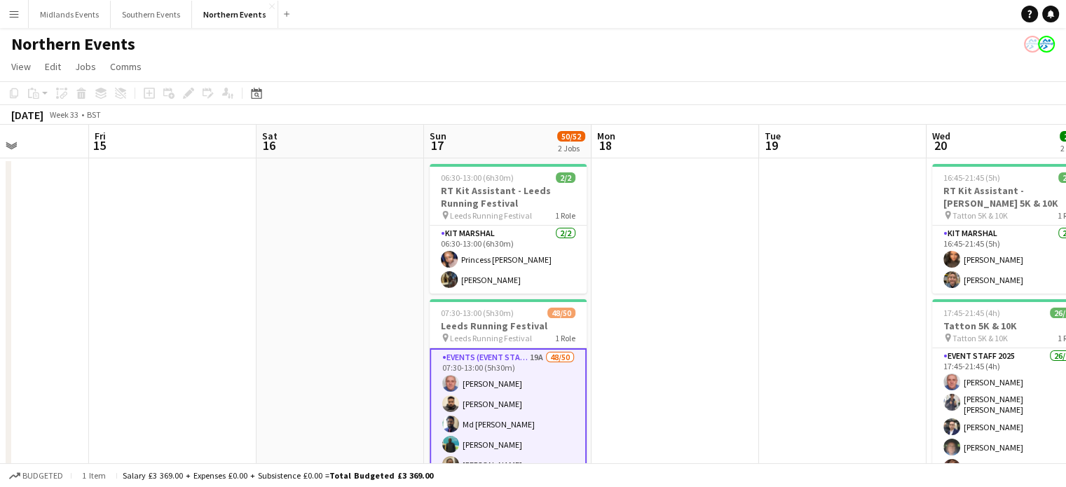
scroll to position [0, 395]
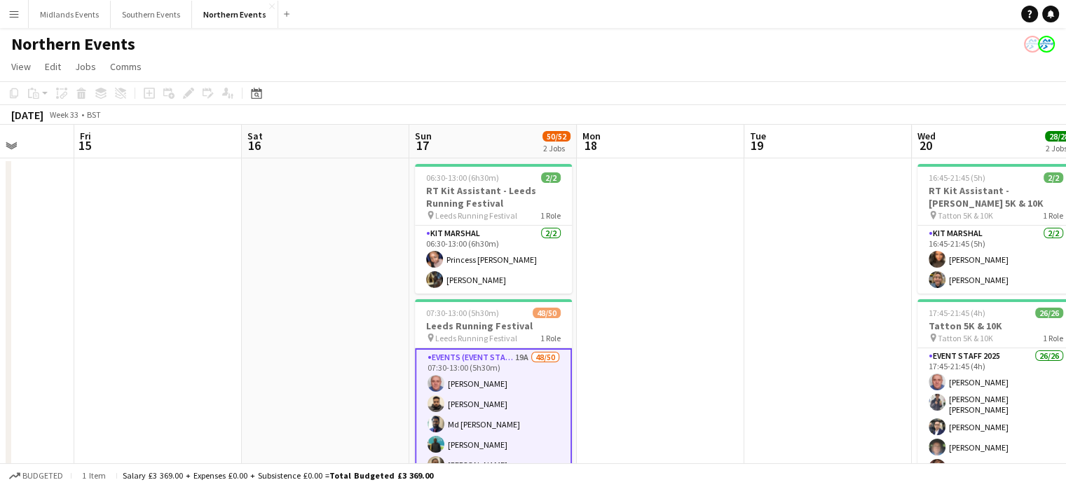
drag, startPoint x: 305, startPoint y: 387, endPoint x: 966, endPoint y: 395, distance: 661.7
click at [966, 395] on app-calendar-viewport "Tue 12 Wed 13 35/43 3 Jobs Thu 14 Fri 15 Sat 16 Sun 17 50/52 2 Jobs Mon 18 Tue …" at bounding box center [533, 443] width 1066 height 636
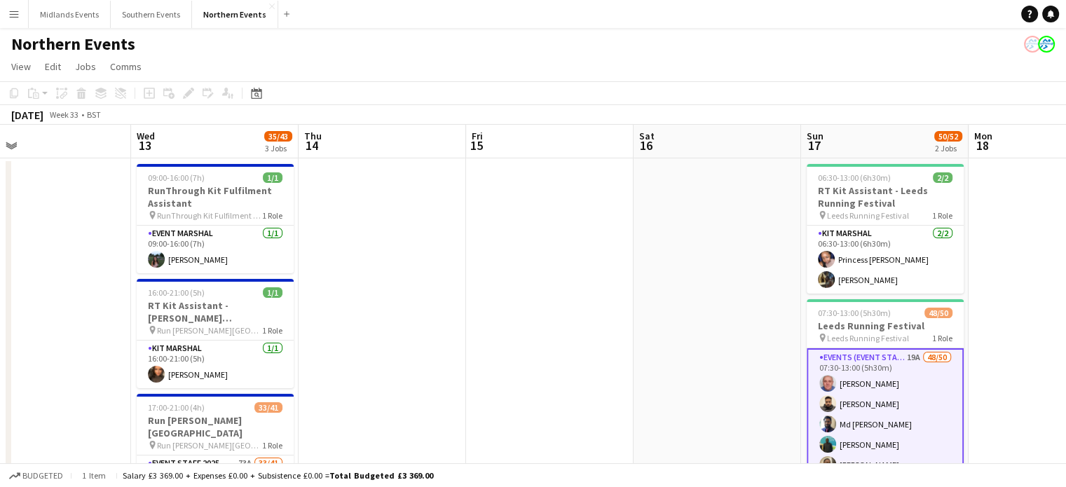
scroll to position [0, 352]
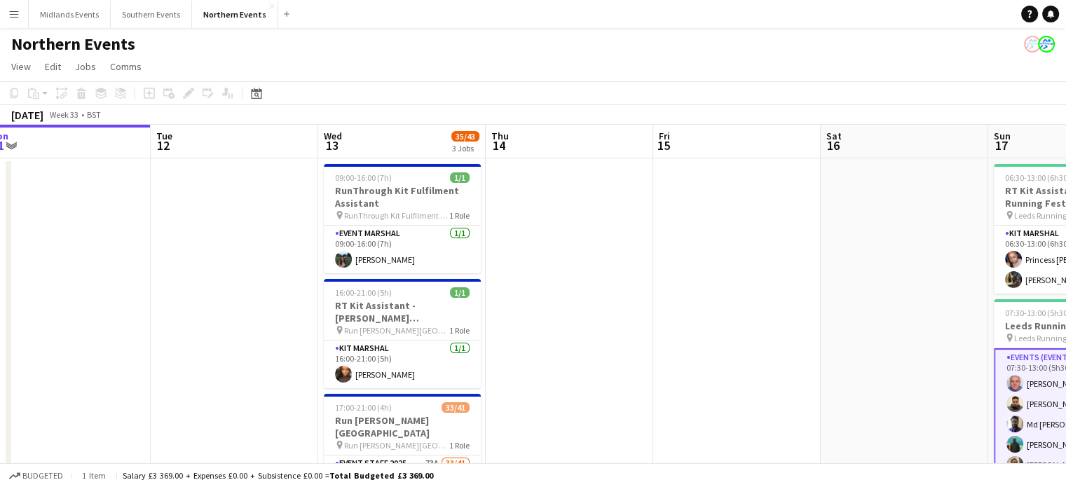
drag, startPoint x: 381, startPoint y: 339, endPoint x: 788, endPoint y: 366, distance: 407.4
click at [788, 366] on app-calendar-viewport "Sat 9 27/27 2 Jobs Sun 10 Mon 11 Tue 12 Wed 13 35/43 3 Jobs Thu 14 Fri 15 Sat 1…" at bounding box center [533, 443] width 1066 height 636
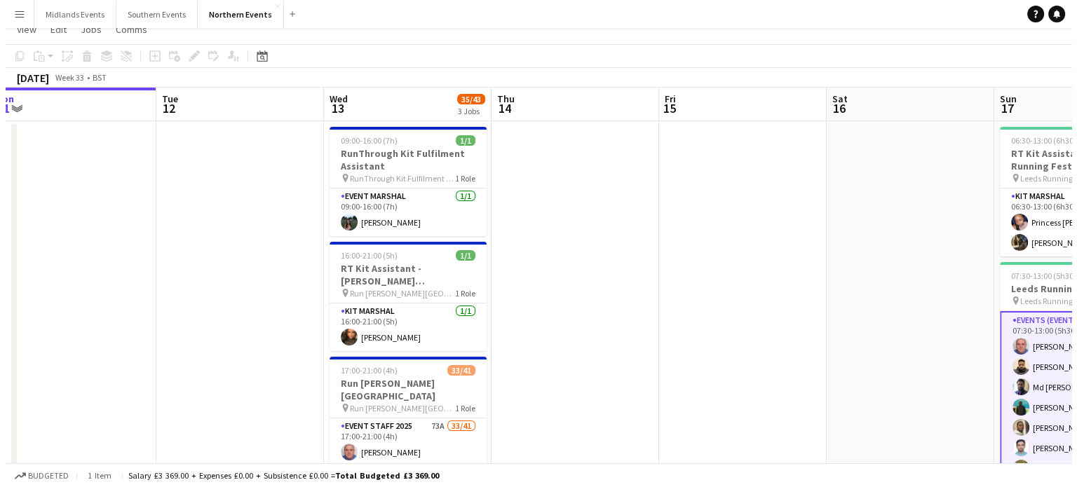
scroll to position [0, 0]
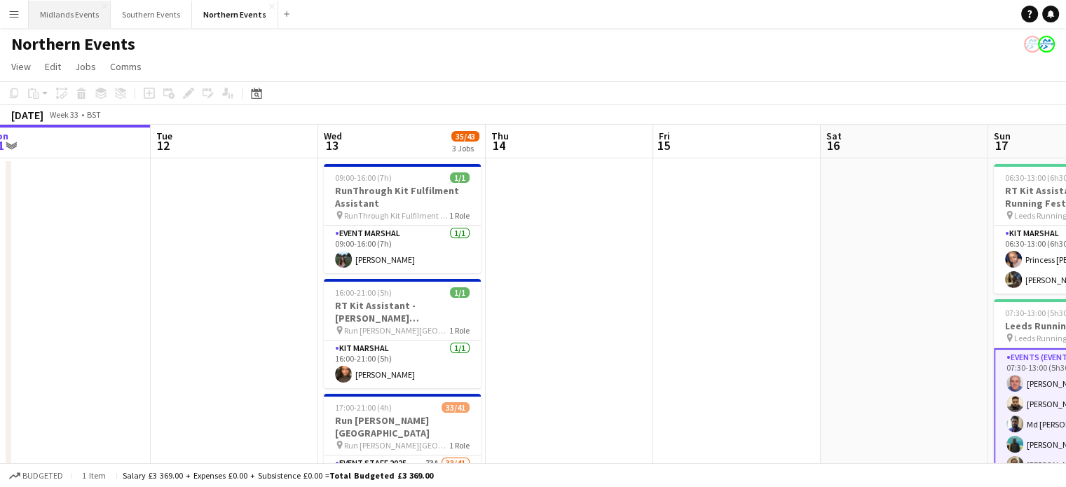
click at [86, 11] on button "Midlands Events Close" at bounding box center [70, 14] width 82 height 27
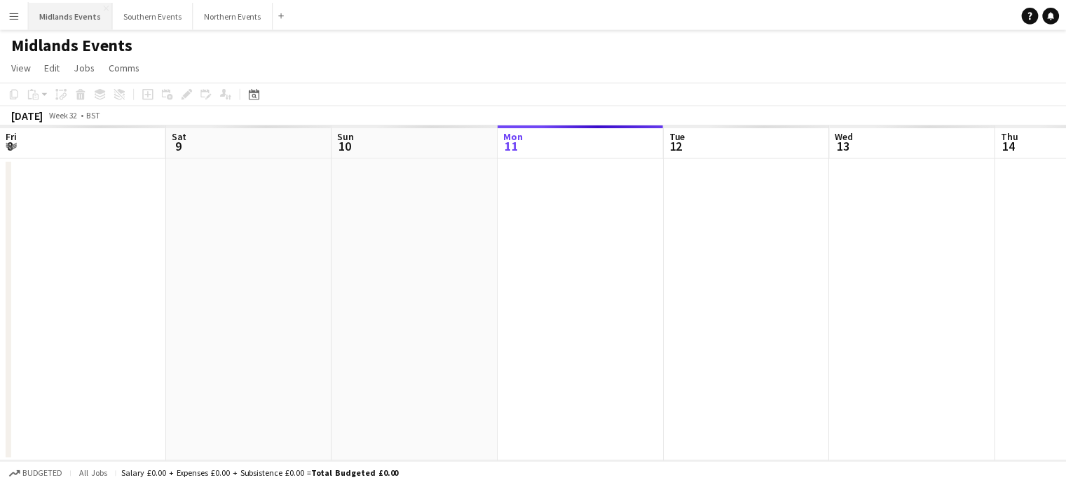
scroll to position [0, 335]
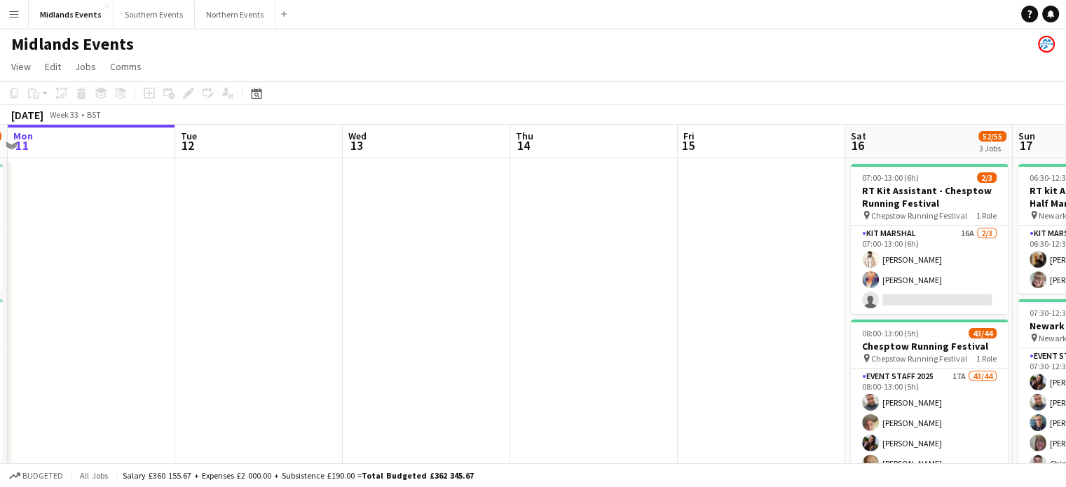
drag, startPoint x: 760, startPoint y: 326, endPoint x: 498, endPoint y: 330, distance: 261.5
click at [498, 330] on app-calendar-viewport "Fri 8 8/8 1 Job Sat 9 60/75 3 Jobs Sun 10 49/68 2 Jobs Mon 11 Tue 12 Wed 13 Thu…" at bounding box center [533, 479] width 1066 height 709
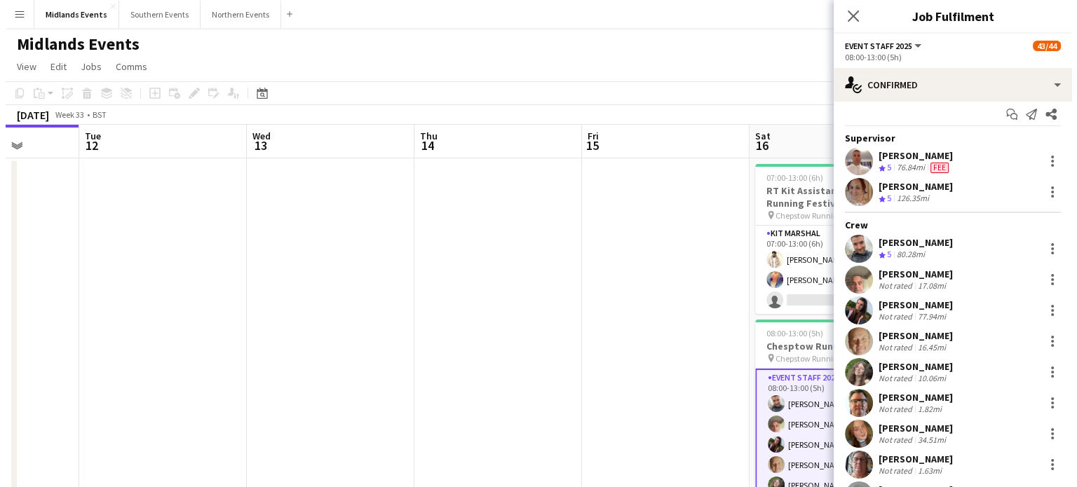
scroll to position [8, 0]
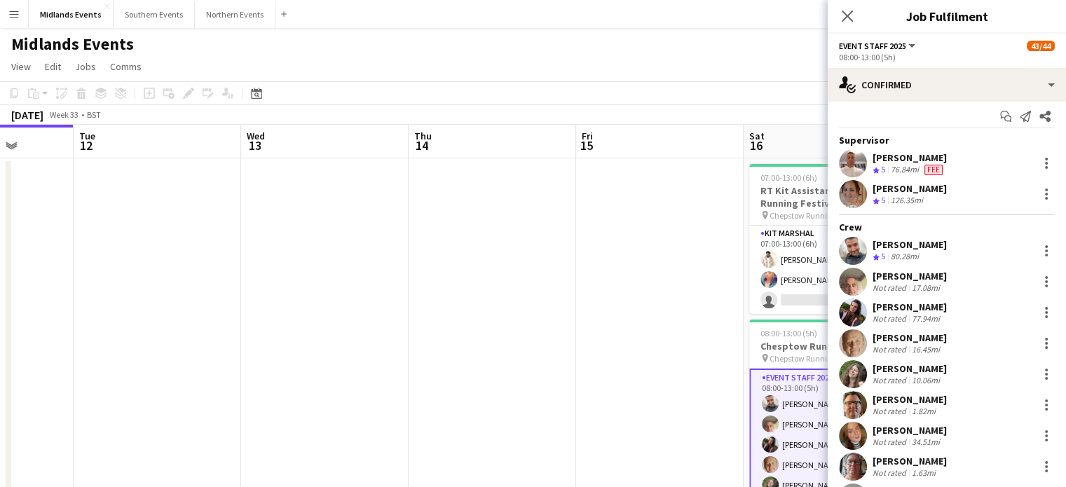
click at [686, 262] on app-date-cell at bounding box center [660, 463] width 168 height 611
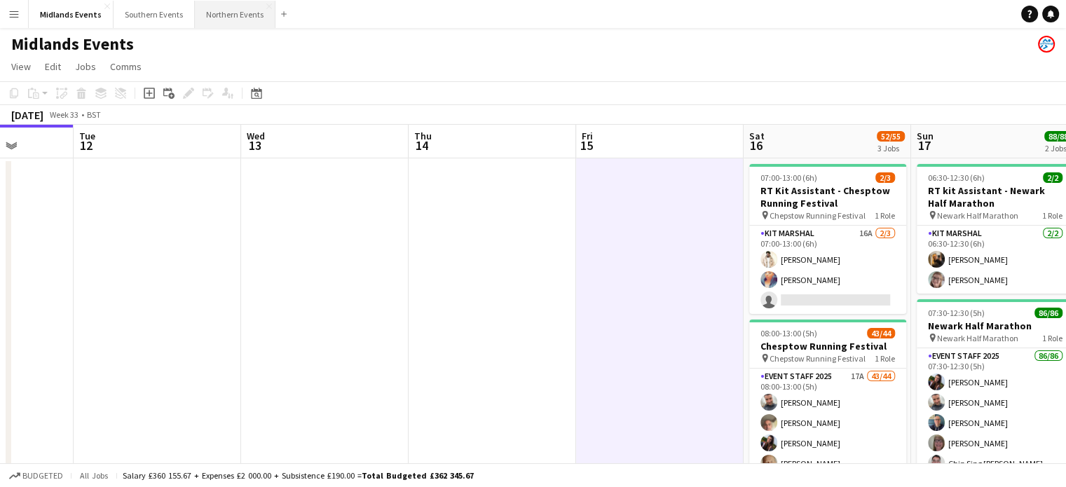
click at [219, 13] on button "Northern Events Close" at bounding box center [235, 14] width 81 height 27
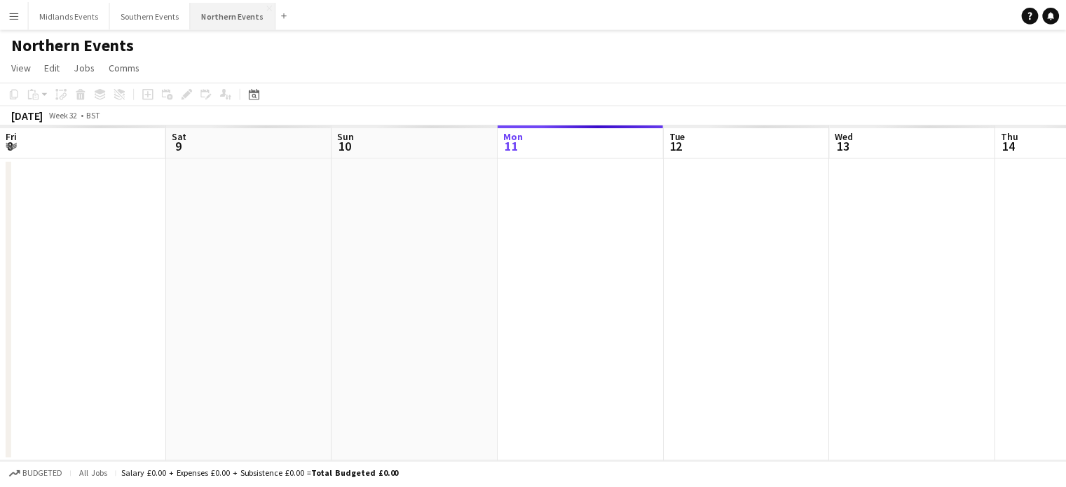
scroll to position [0, 335]
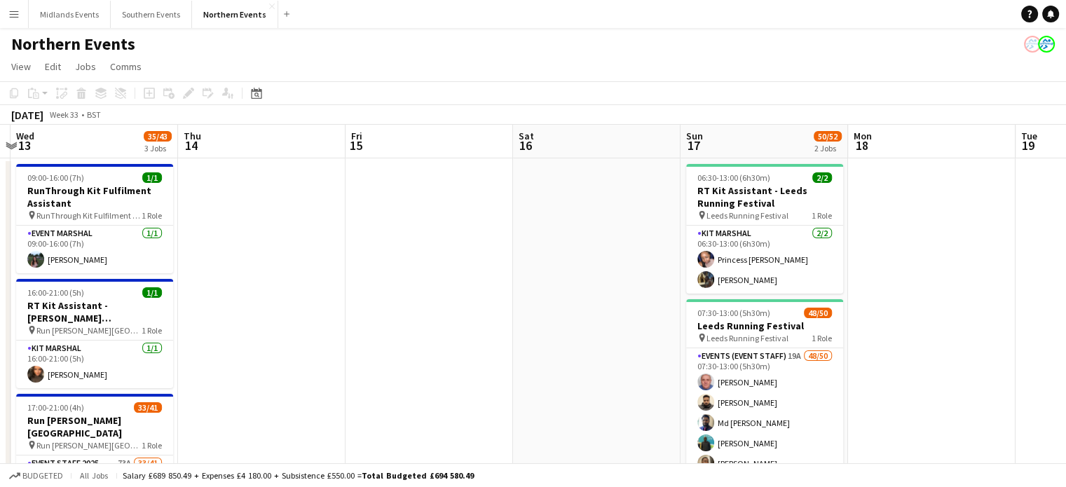
drag, startPoint x: 674, startPoint y: 263, endPoint x: 182, endPoint y: 209, distance: 495.0
click at [182, 209] on app-calendar-viewport "Sun 10 Mon 11 Tue 12 Wed 13 35/43 3 Jobs Thu 14 Fri 15 Sat 16 Sun 17 50/52 2 Jo…" at bounding box center [533, 443] width 1066 height 636
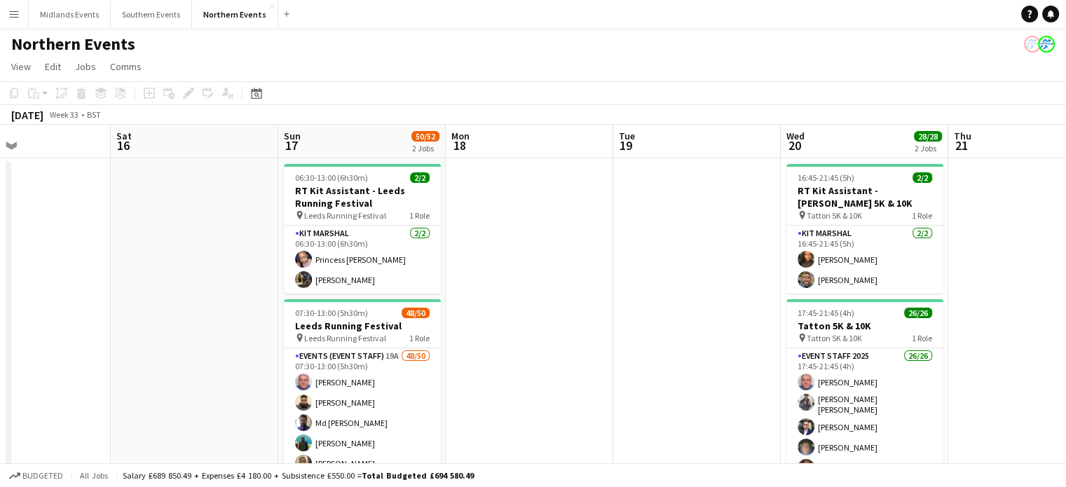
drag, startPoint x: 572, startPoint y: 263, endPoint x: 165, endPoint y: 253, distance: 406.6
click at [165, 253] on app-calendar-viewport "Tue 12 Wed 13 35/43 3 Jobs Thu 14 Fri 15 Sat 16 Sun 17 50/52 2 Jobs Mon 18 Tue …" at bounding box center [533, 443] width 1066 height 636
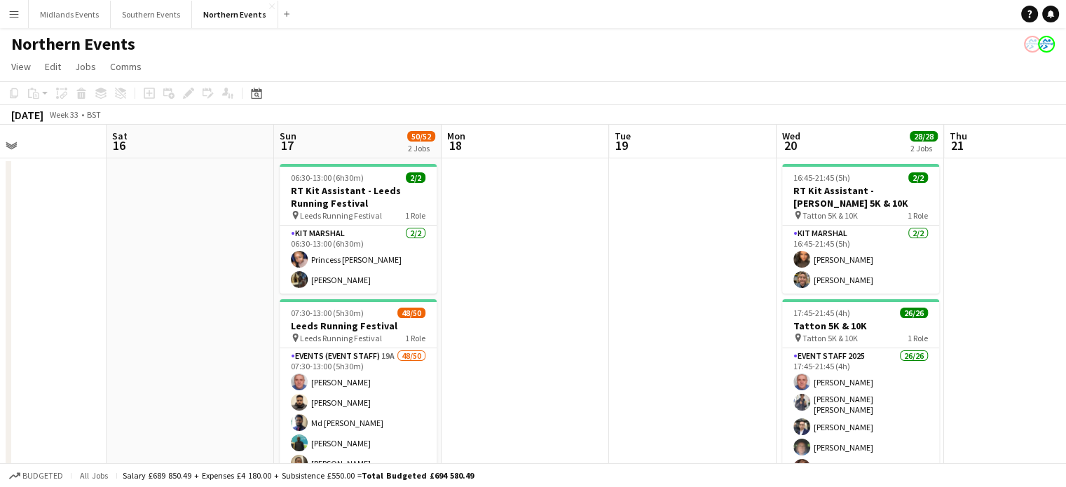
drag, startPoint x: 576, startPoint y: 268, endPoint x: 276, endPoint y: 243, distance: 301.0
click at [276, 243] on app-calendar-viewport "Tue 12 Wed 13 35/43 3 Jobs Thu 14 Fri 15 Sat 16 Sun 17 50/52 2 Jobs Mon 18 Tue …" at bounding box center [533, 443] width 1066 height 636
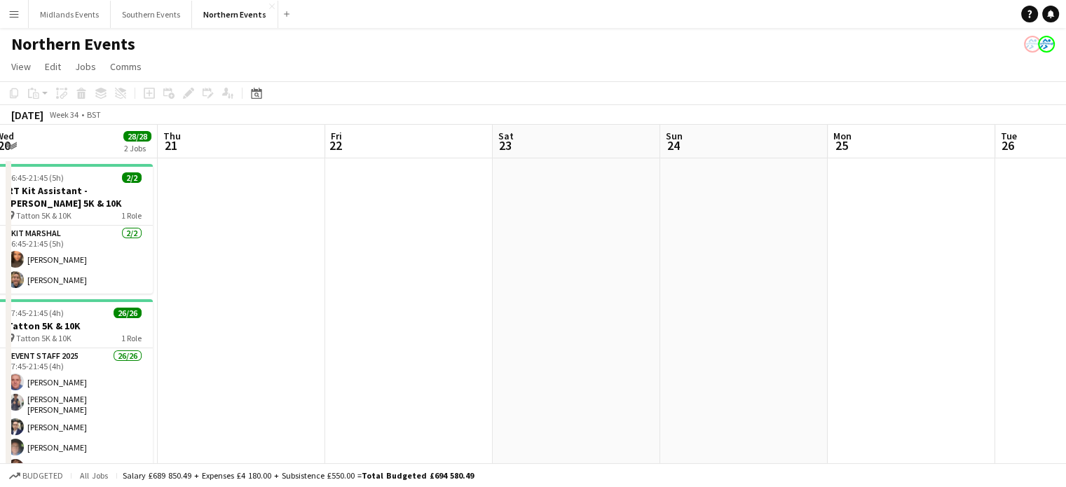
drag, startPoint x: 723, startPoint y: 280, endPoint x: 228, endPoint y: 257, distance: 494.6
click at [228, 257] on app-calendar-viewport "Sun 17 50/52 2 Jobs Mon 18 Tue 19 Wed 20 28/28 2 Jobs Thu 21 Fri 22 Sat 23 Sun …" at bounding box center [533, 443] width 1066 height 636
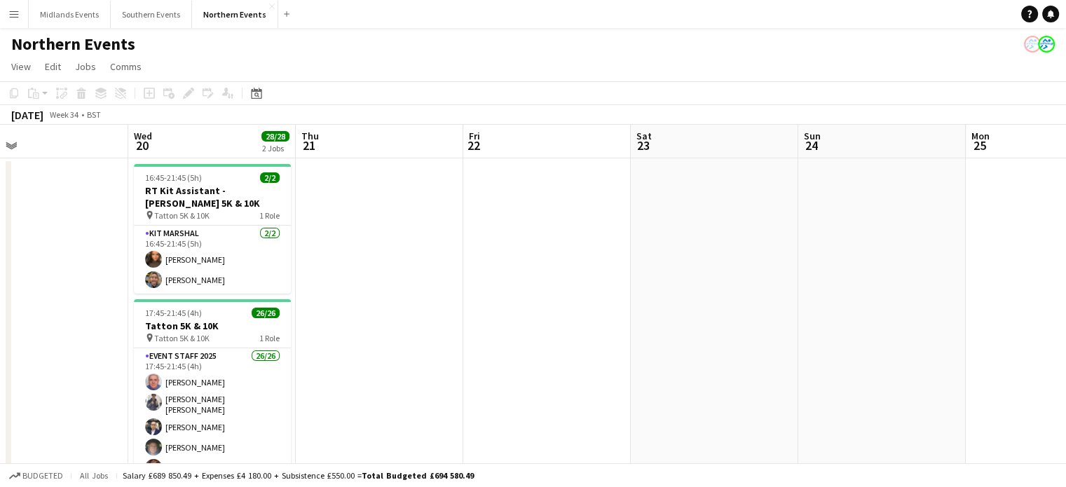
scroll to position [0, 386]
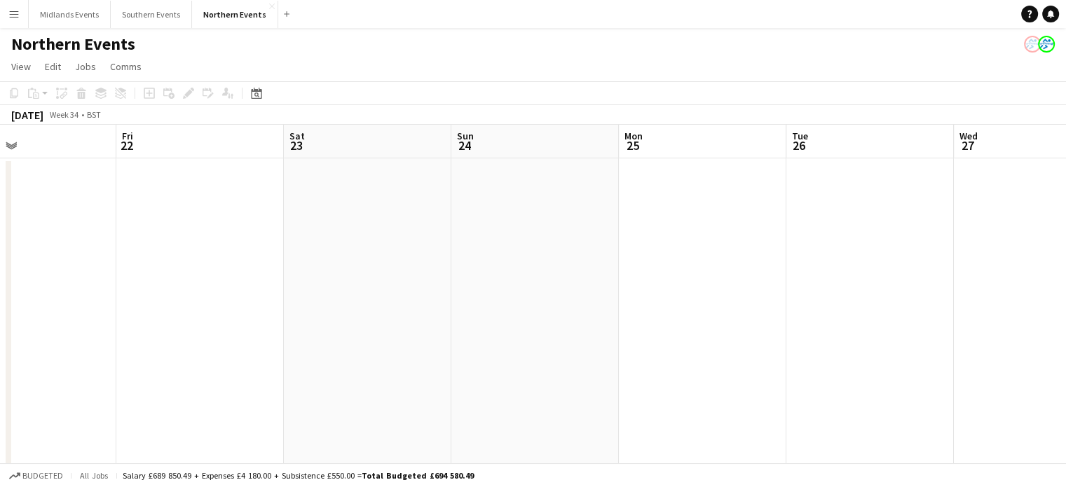
drag, startPoint x: 592, startPoint y: 333, endPoint x: 391, endPoint y: 322, distance: 200.8
click at [391, 322] on app-calendar-viewport "Tue 19 Wed 20 28/28 2 Jobs Thu 21 Fri 22 Sat 23 Sun 24 Mon 25 Tue 26 Wed 27 Thu…" at bounding box center [533, 443] width 1066 height 636
drag, startPoint x: 573, startPoint y: 322, endPoint x: 238, endPoint y: 350, distance: 336.2
click at [238, 350] on app-calendar-viewport "Tue 19 Wed 20 28/28 2 Jobs Thu 21 Fri 22 Sat 23 Sun 24 Mon 25 Tue 26 Wed 27 Thu…" at bounding box center [533, 443] width 1066 height 636
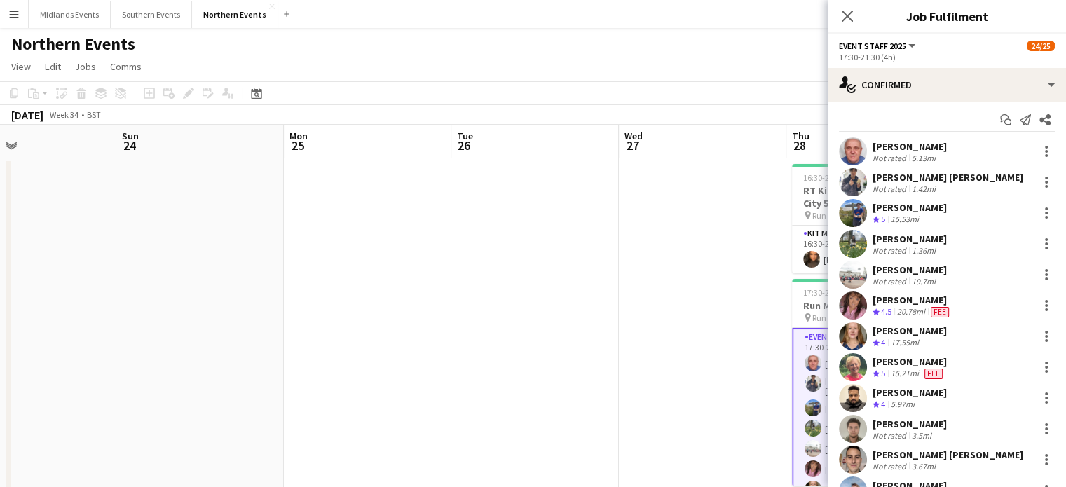
scroll to position [0, 0]
